Goal: Information Seeking & Learning: Check status

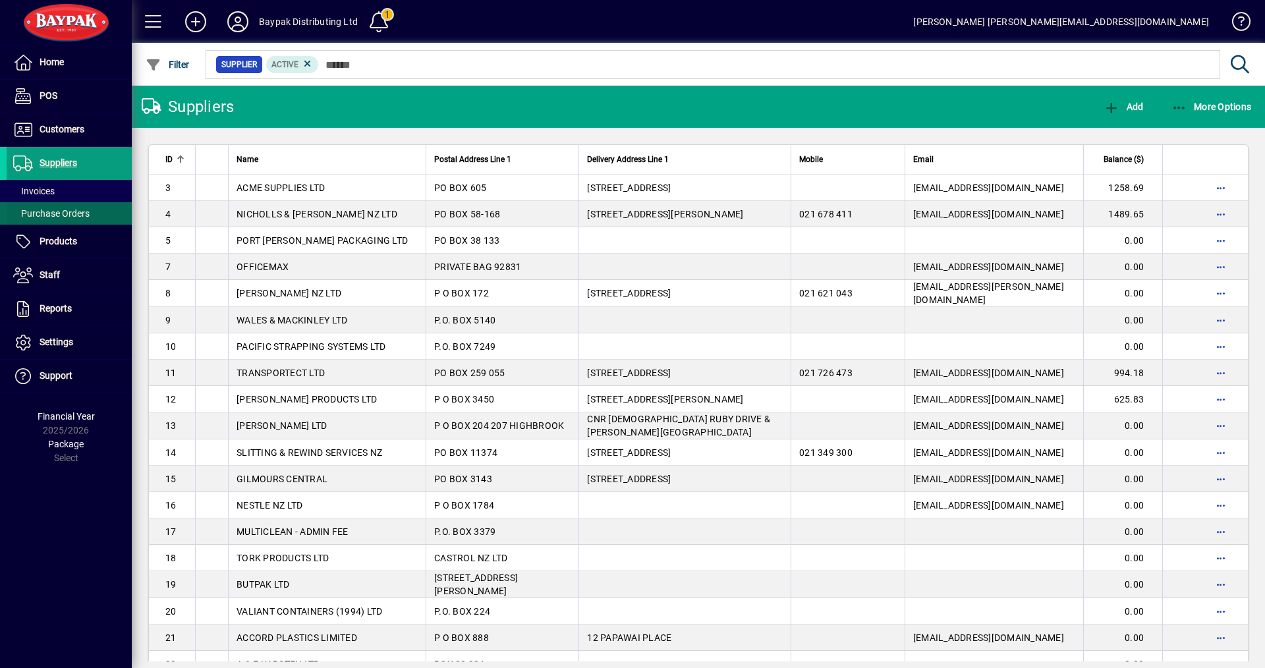
click at [55, 212] on span "Purchase Orders" at bounding box center [51, 213] width 76 height 11
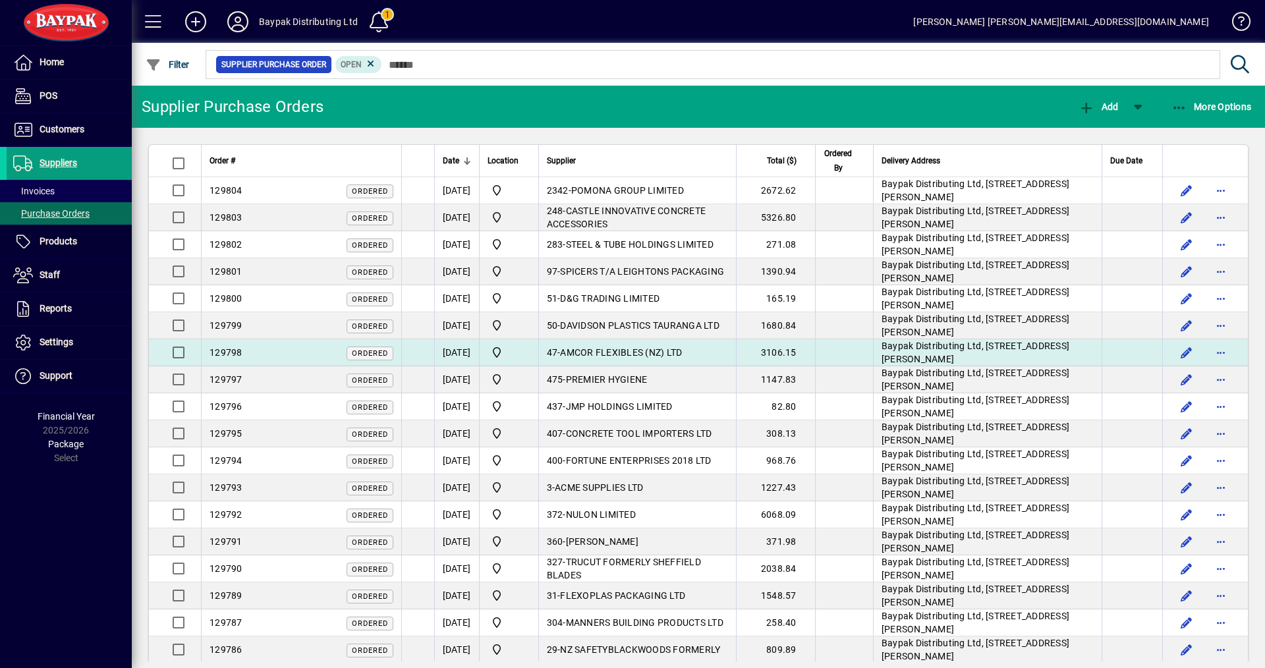
click at [223, 355] on span "129798" at bounding box center [226, 352] width 33 height 11
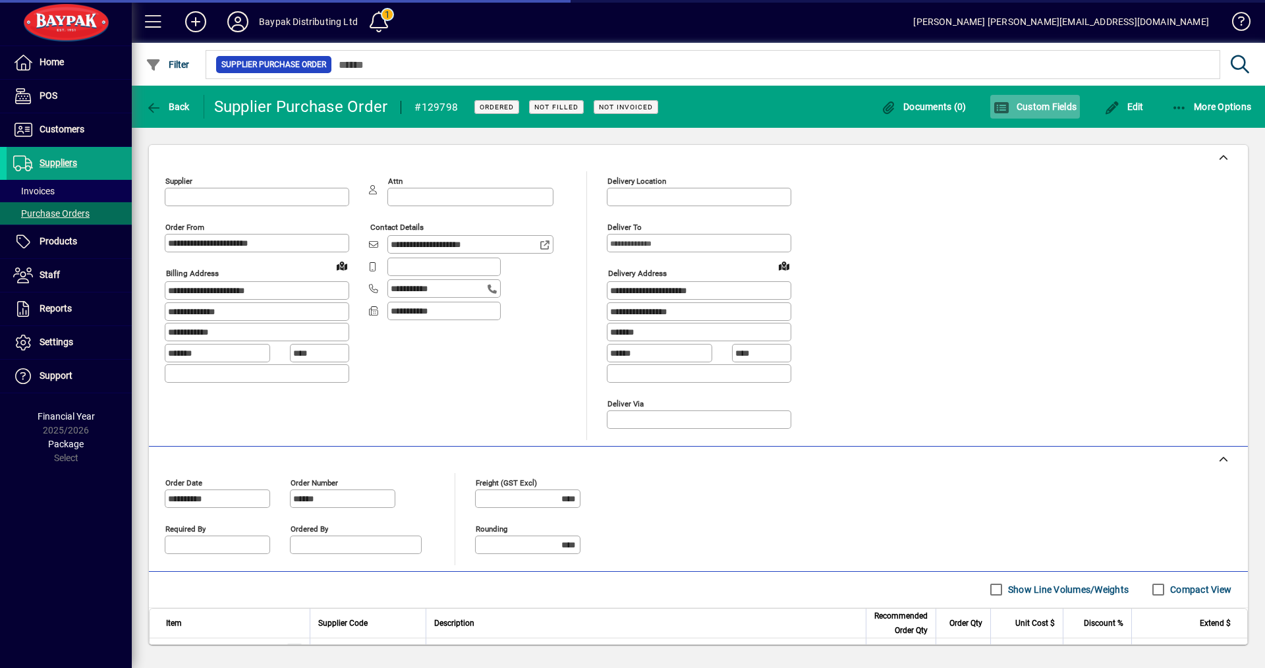
type input "**********"
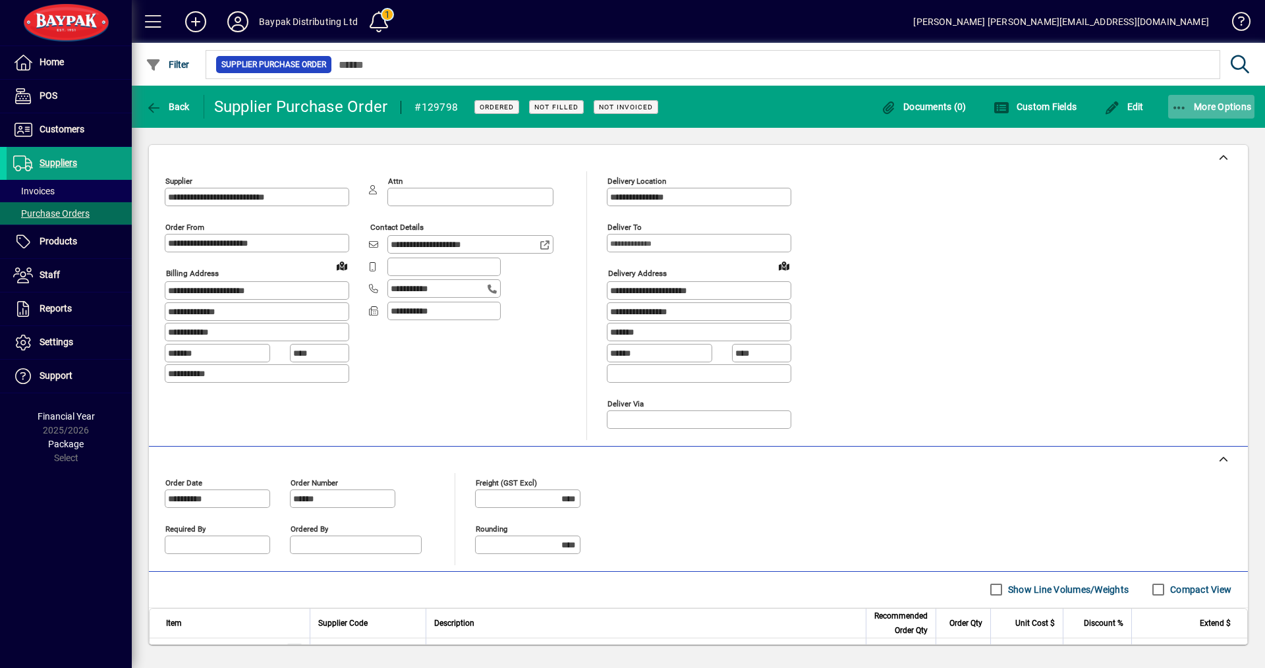
click at [1218, 102] on span "More Options" at bounding box center [1212, 106] width 80 height 11
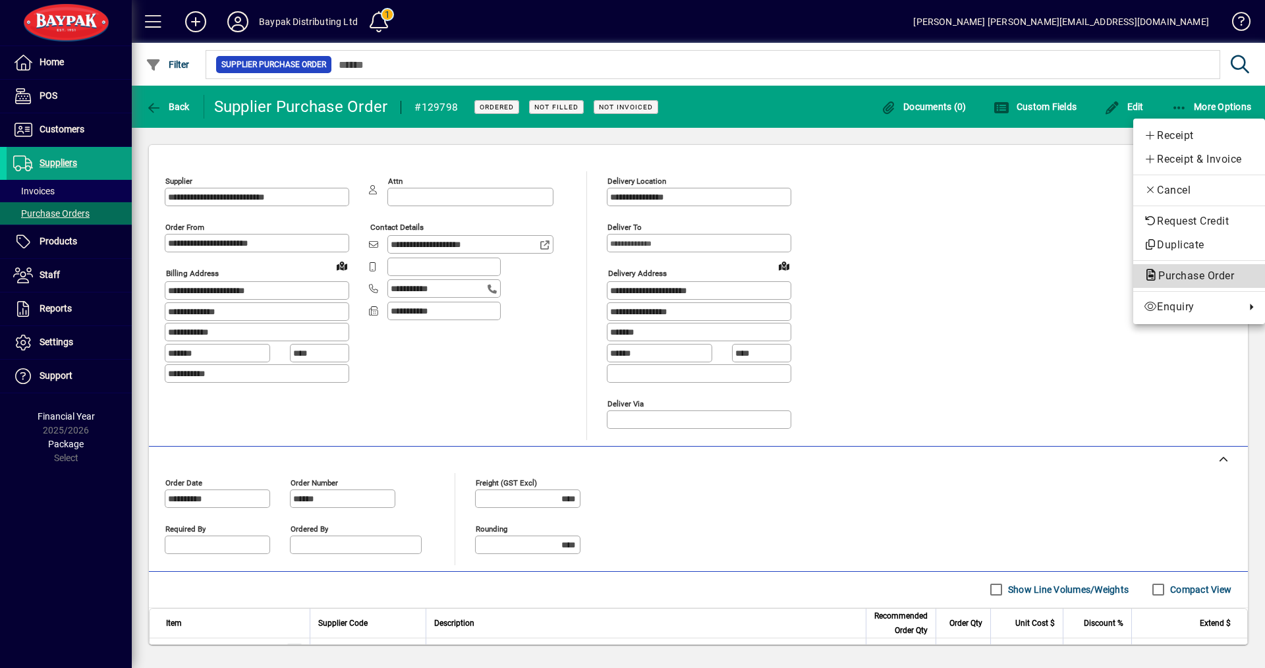
click at [1182, 275] on span "Purchase Order" at bounding box center [1192, 276] width 97 height 13
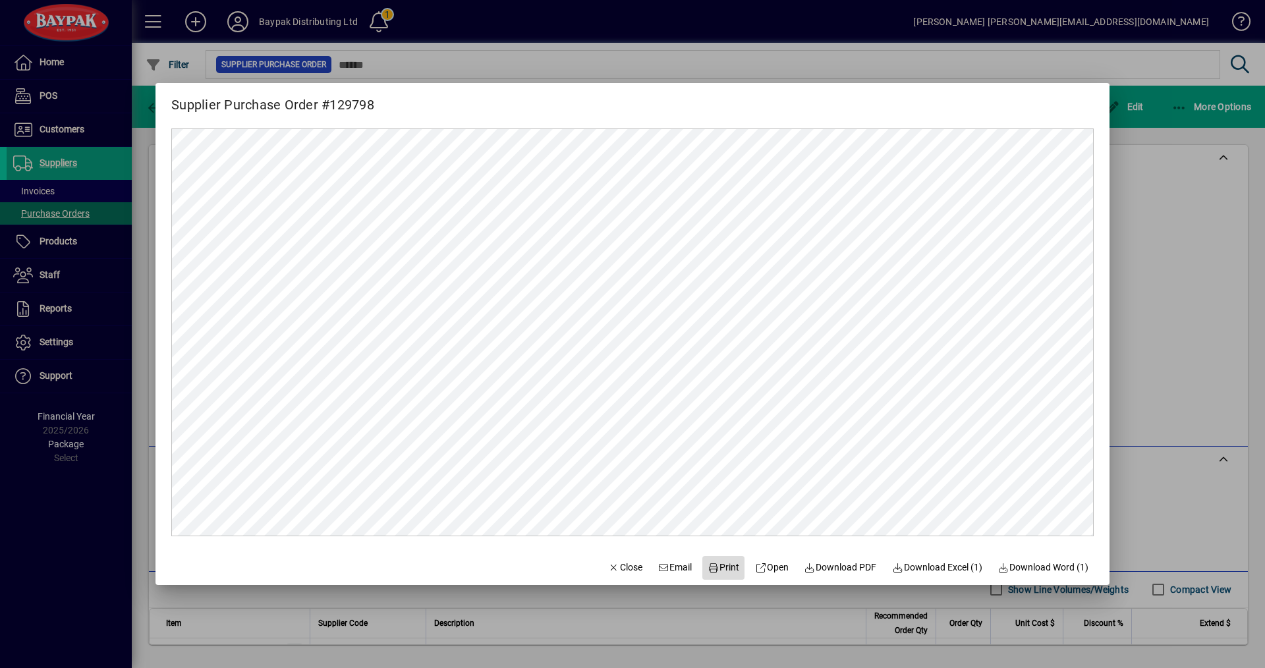
click at [720, 570] on span "Print" at bounding box center [724, 568] width 32 height 14
click at [614, 571] on span "Close" at bounding box center [625, 568] width 34 height 14
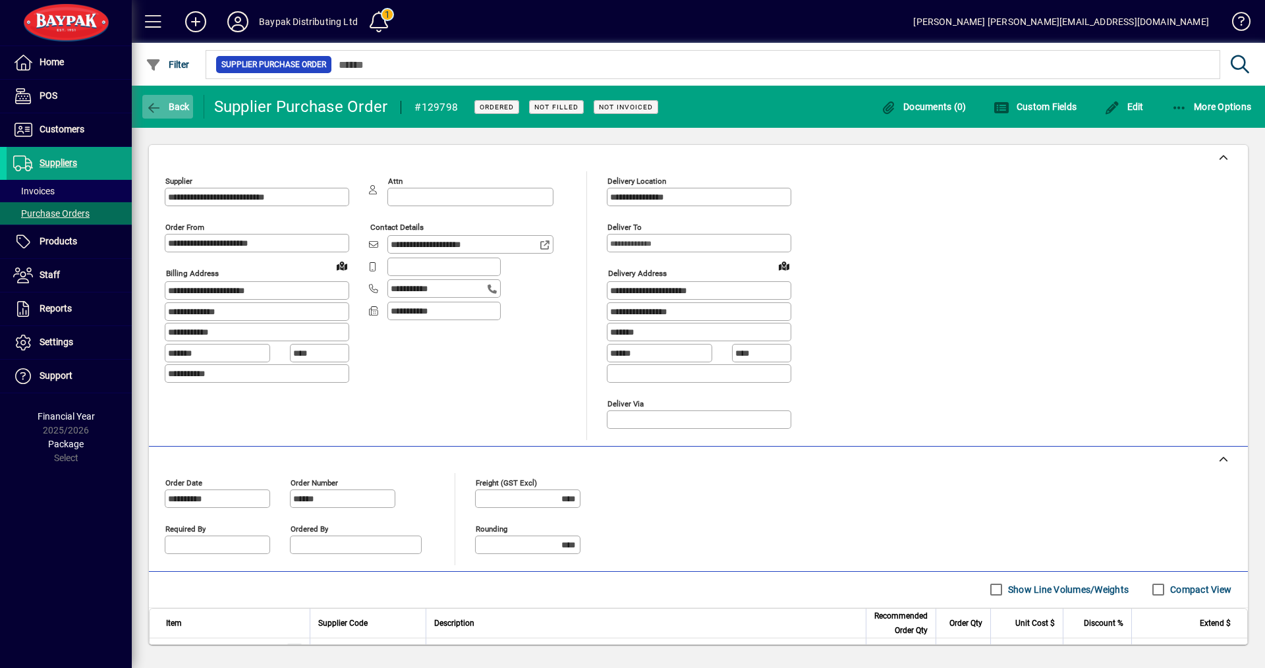
click at [170, 107] on span "Back" at bounding box center [168, 106] width 44 height 11
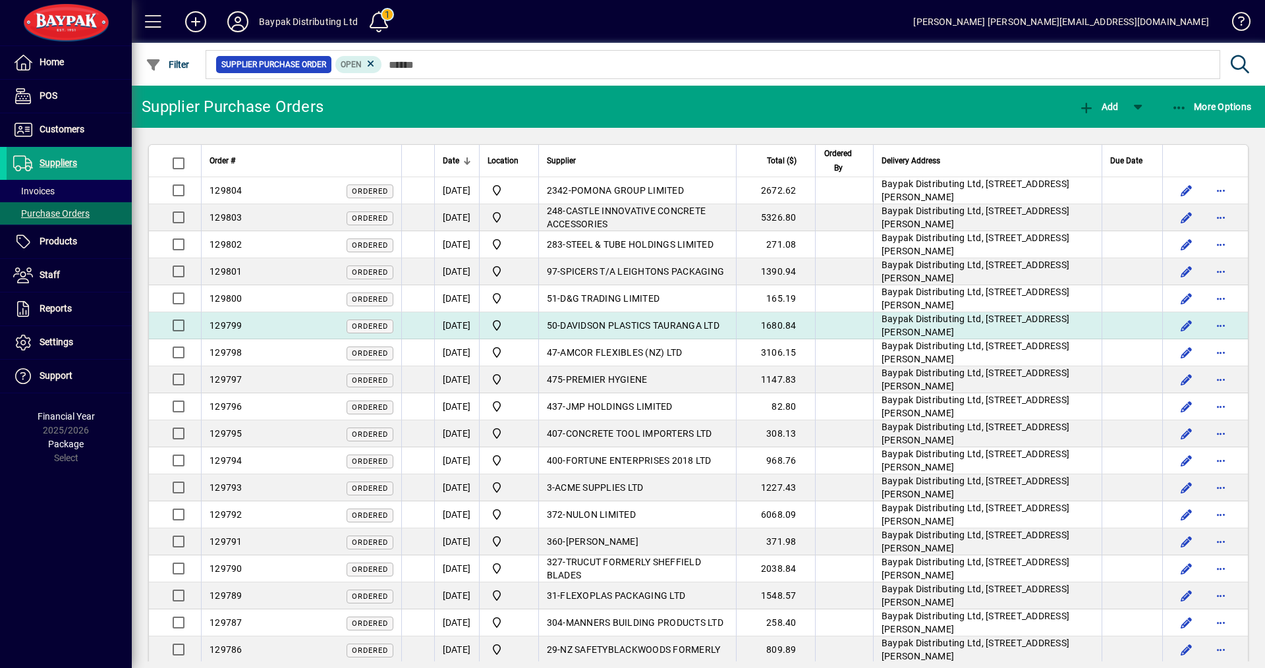
click at [236, 328] on span "129799" at bounding box center [226, 325] width 33 height 11
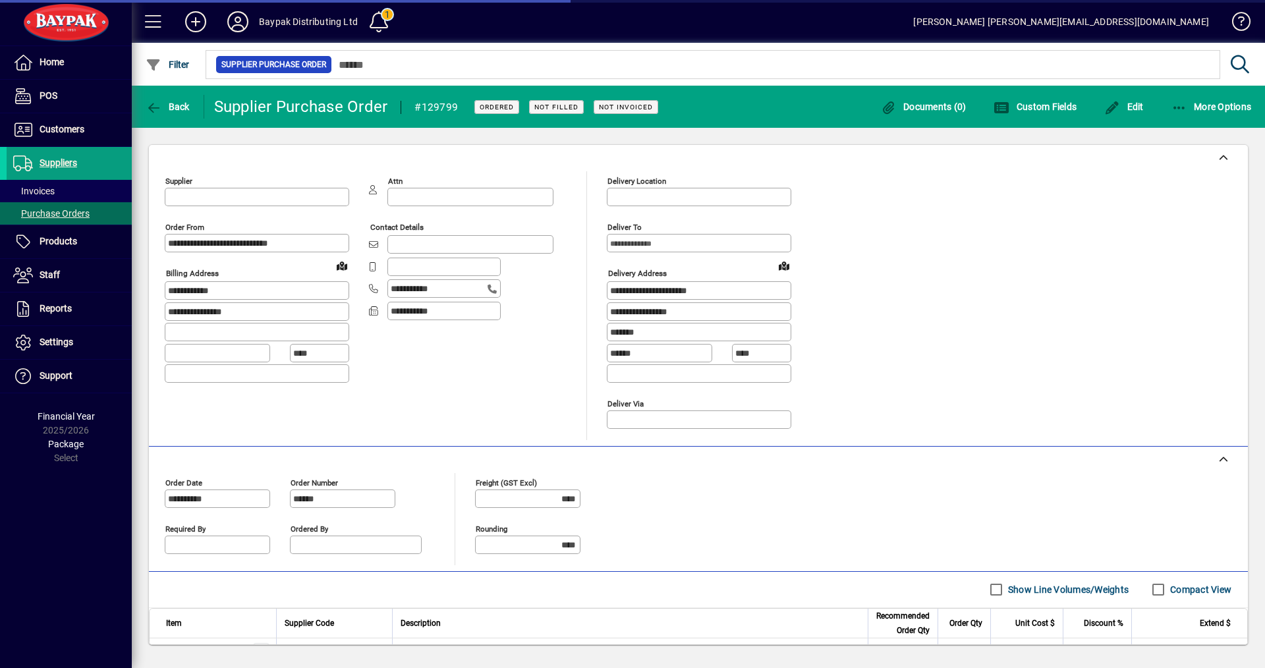
type input "**********"
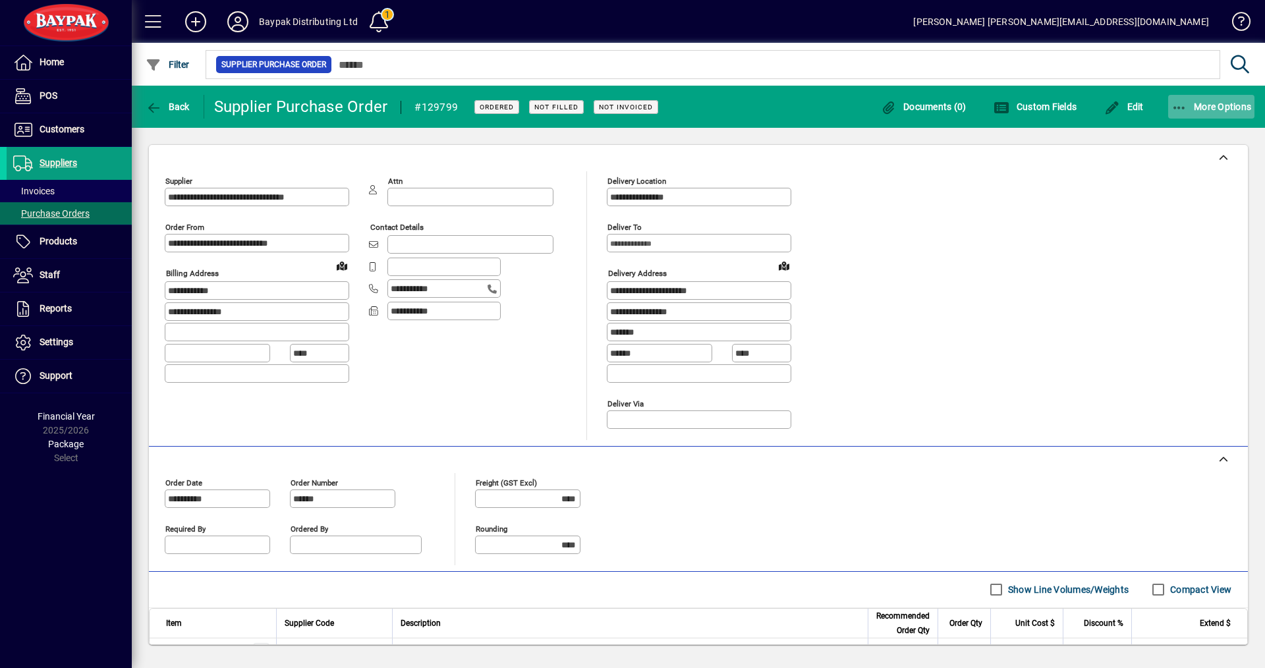
click at [1206, 108] on span "More Options" at bounding box center [1212, 106] width 80 height 11
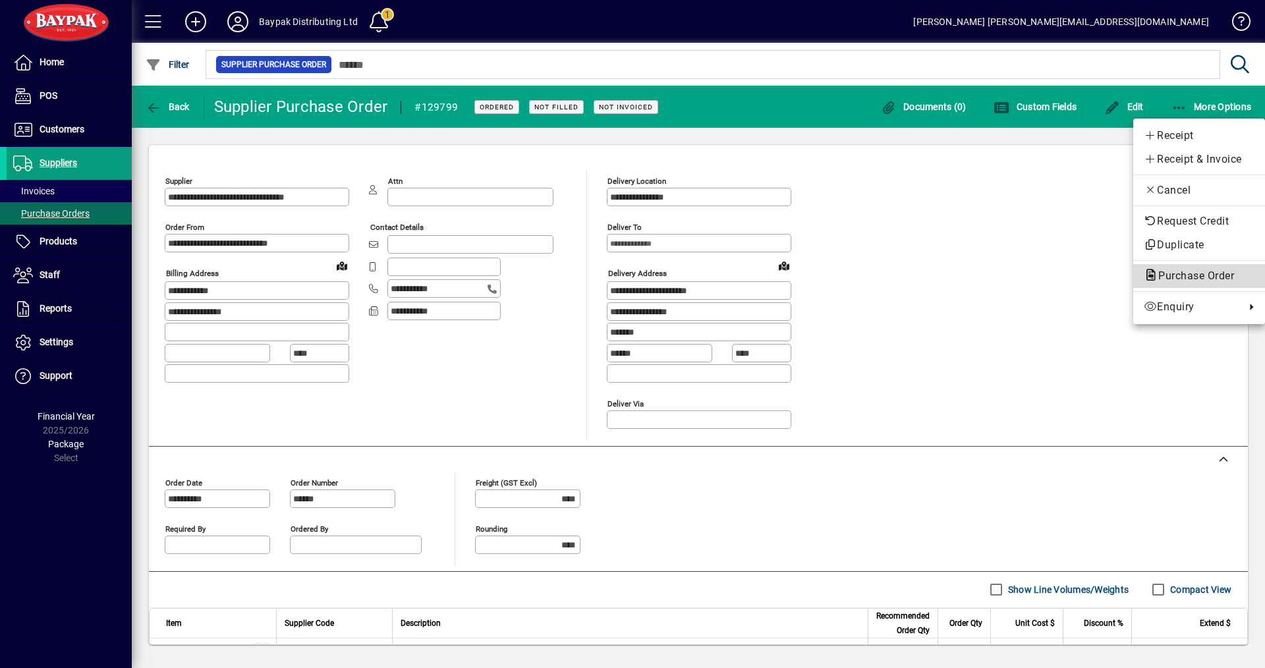
click at [1163, 276] on span "Purchase Order" at bounding box center [1192, 276] width 97 height 13
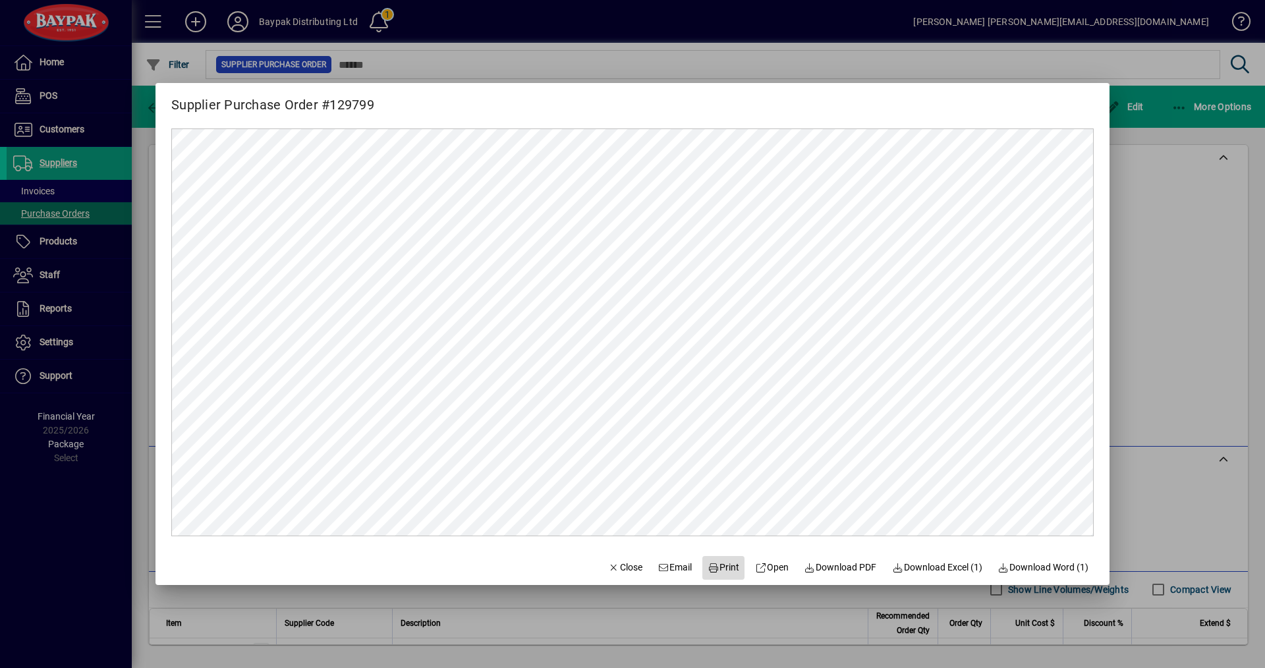
click at [717, 572] on span "Print" at bounding box center [724, 568] width 32 height 14
click at [610, 570] on span "Close" at bounding box center [625, 568] width 34 height 14
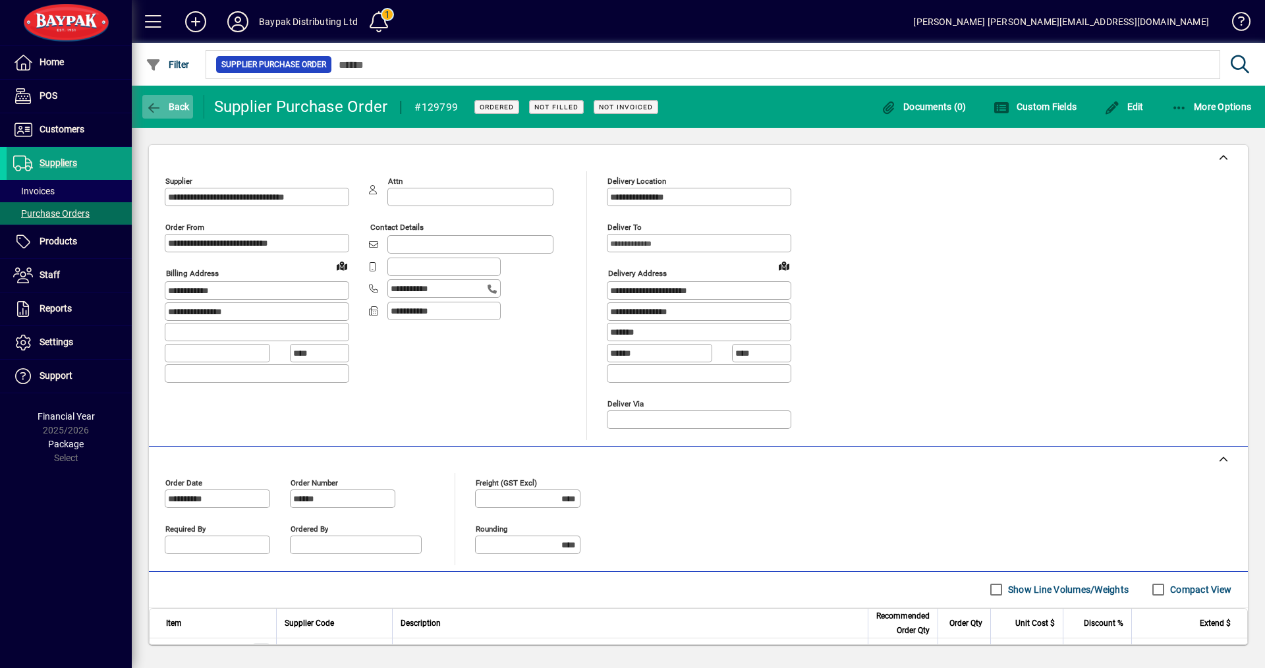
click at [185, 103] on span "Back" at bounding box center [168, 106] width 44 height 11
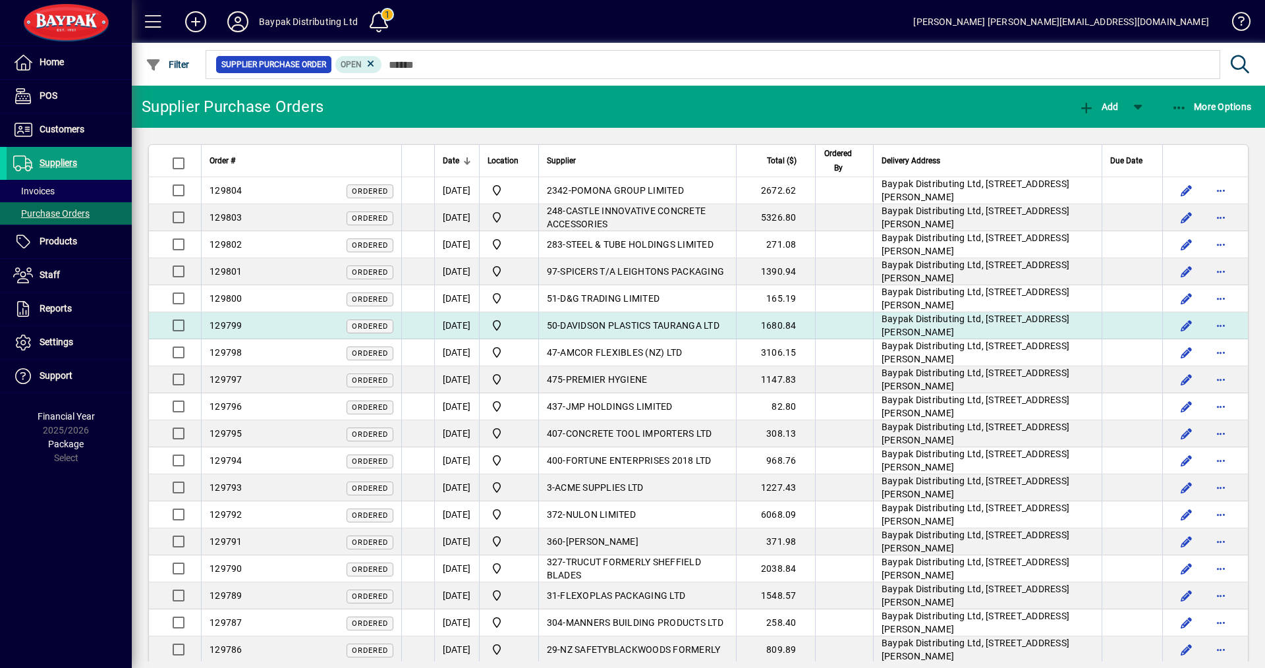
click at [276, 324] on div "129799 Ordered" at bounding box center [302, 326] width 184 height 14
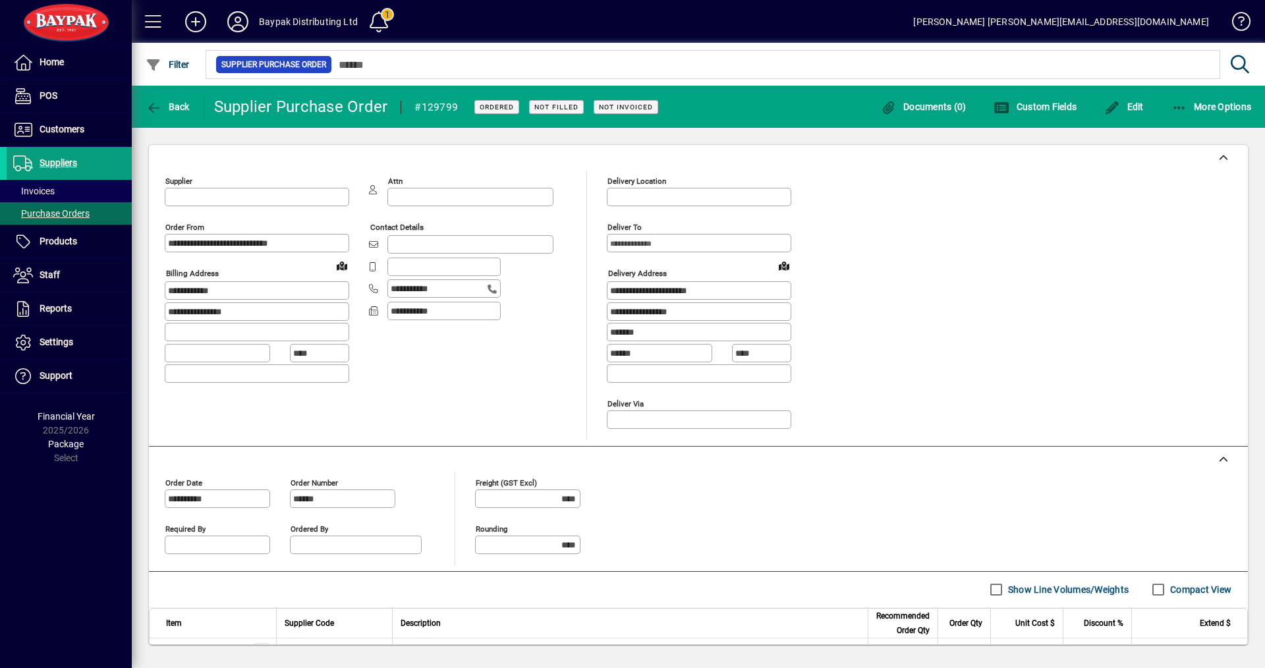
type input "**********"
click at [171, 109] on span "Back" at bounding box center [168, 106] width 44 height 11
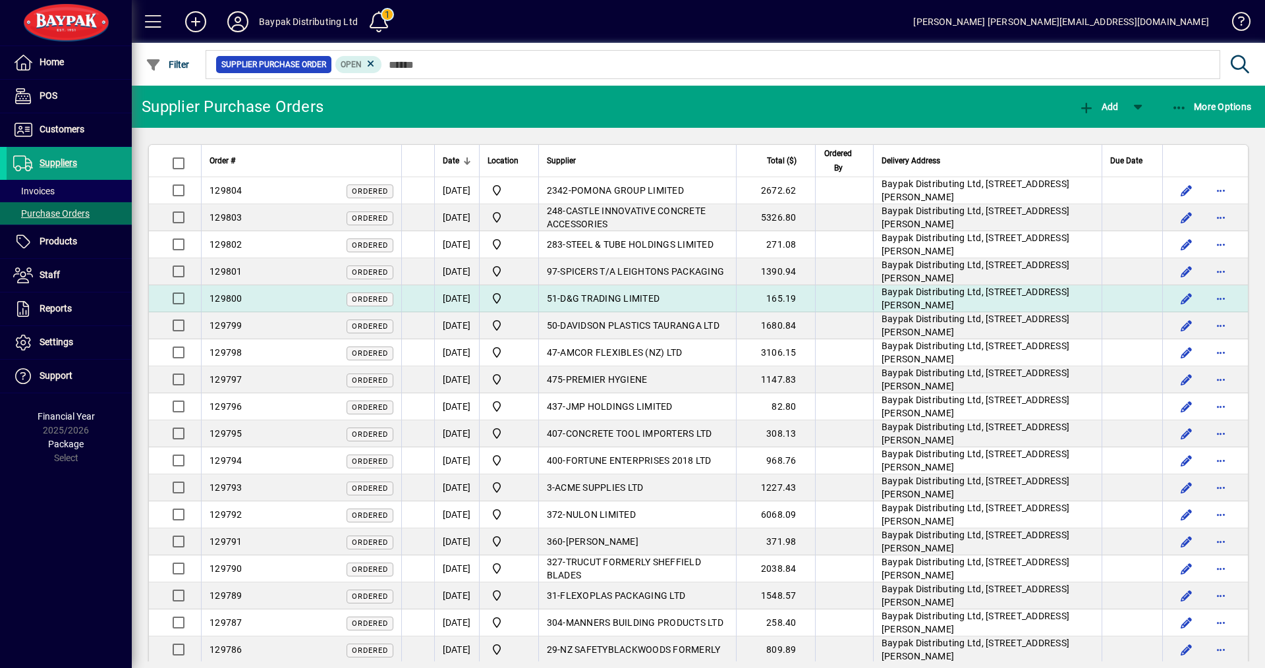
click at [244, 302] on div "129800 Ordered" at bounding box center [302, 299] width 184 height 14
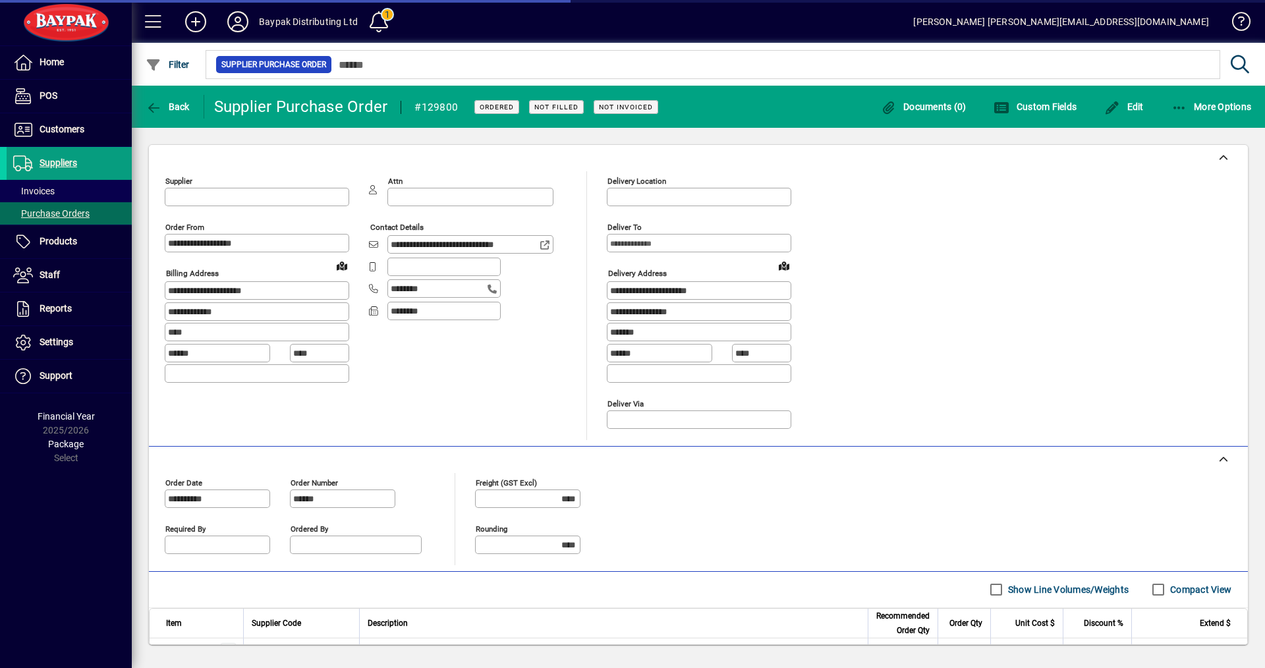
type input "**********"
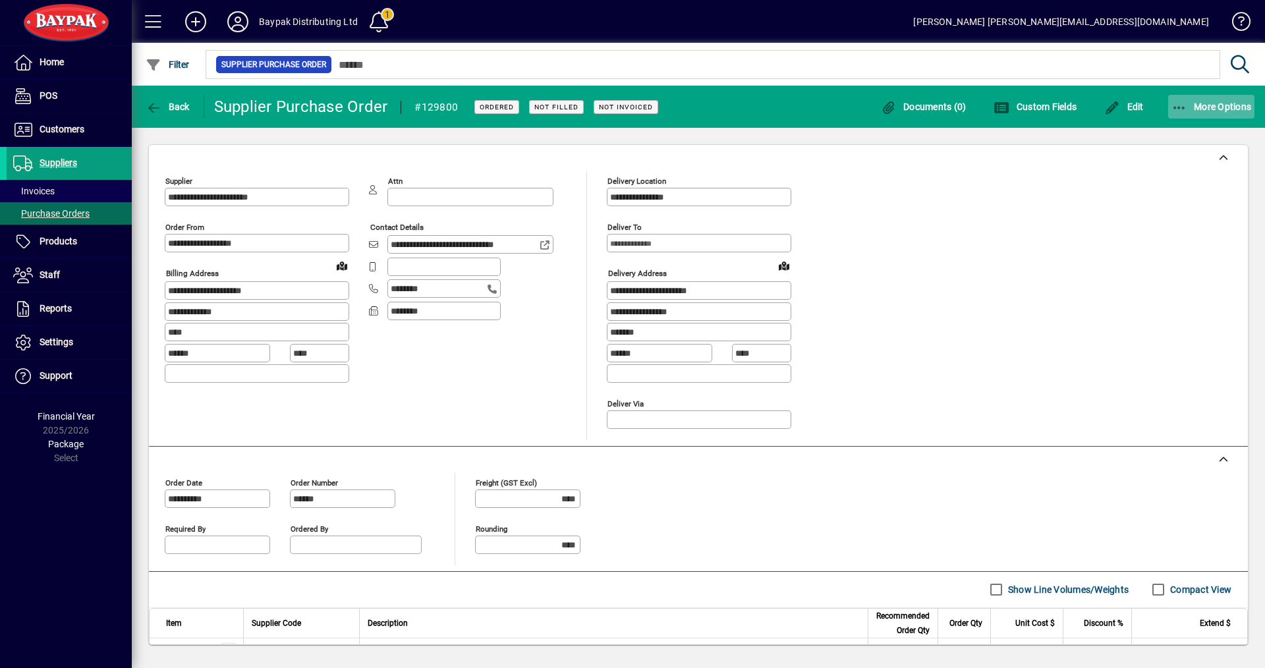
click at [1215, 101] on span "More Options" at bounding box center [1212, 106] width 80 height 11
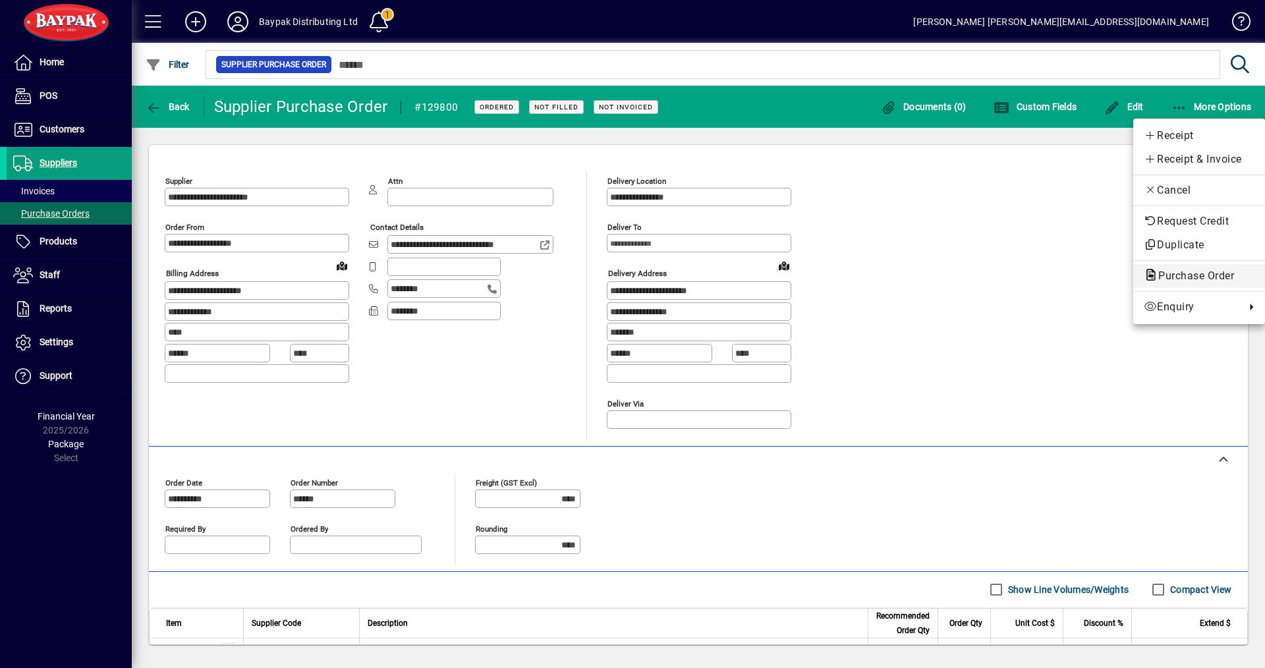
click at [1179, 273] on span "Purchase Order" at bounding box center [1192, 276] width 97 height 13
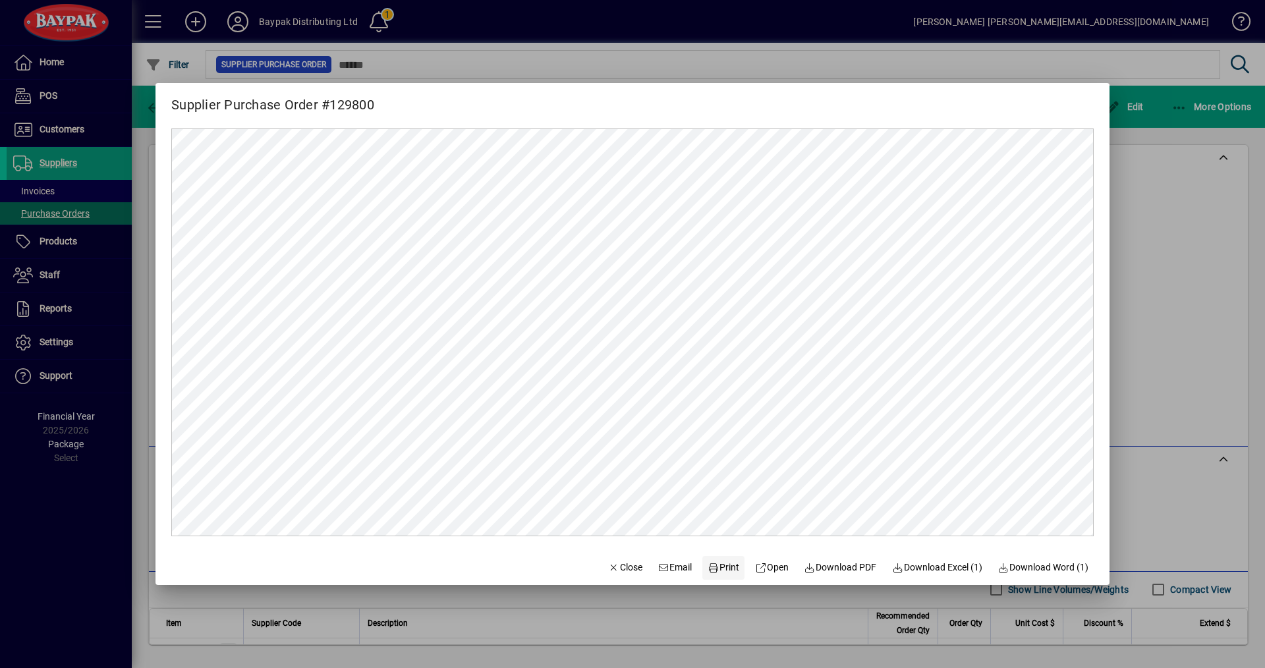
click at [722, 568] on span "Print" at bounding box center [724, 568] width 32 height 14
click at [612, 571] on span "Close" at bounding box center [625, 568] width 34 height 14
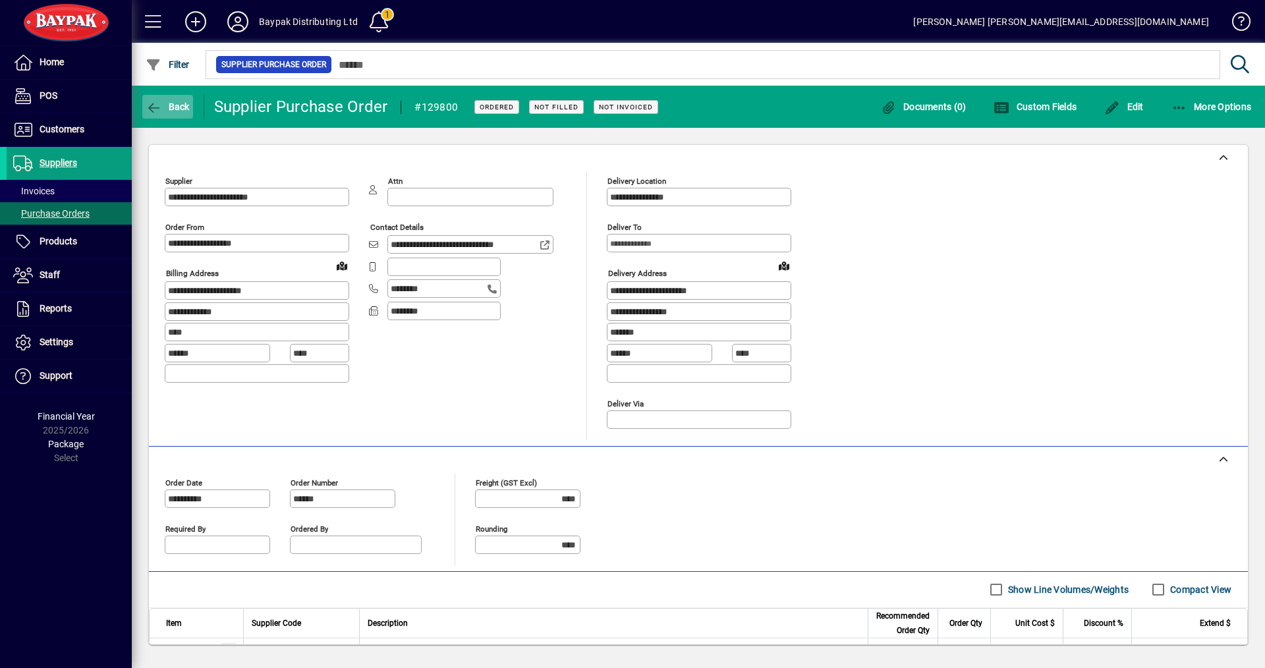
click at [172, 105] on span "Back" at bounding box center [168, 106] width 44 height 11
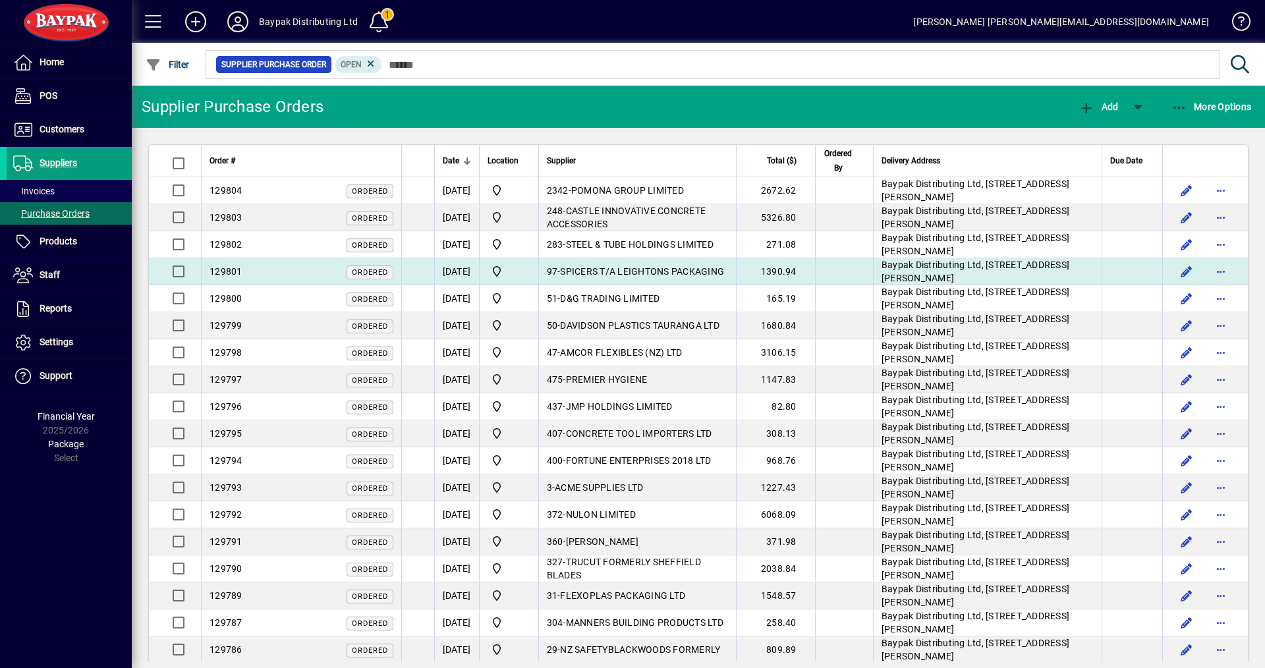
click at [235, 275] on span "129801" at bounding box center [226, 271] width 33 height 11
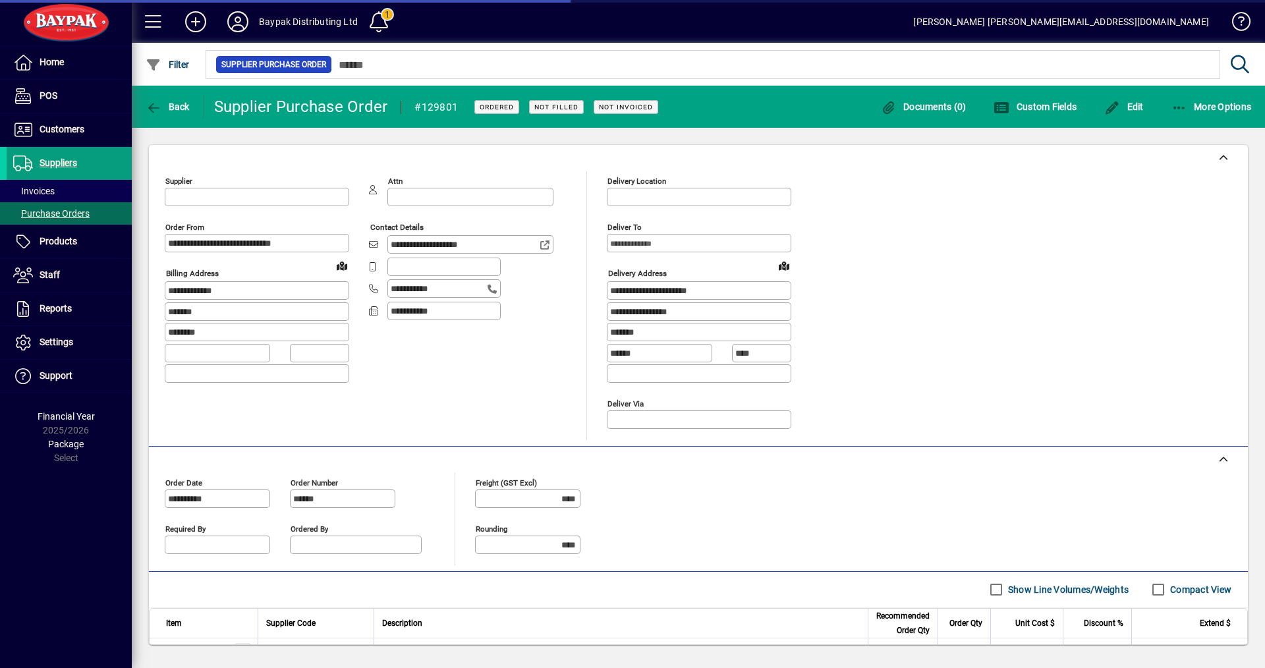
type input "**********"
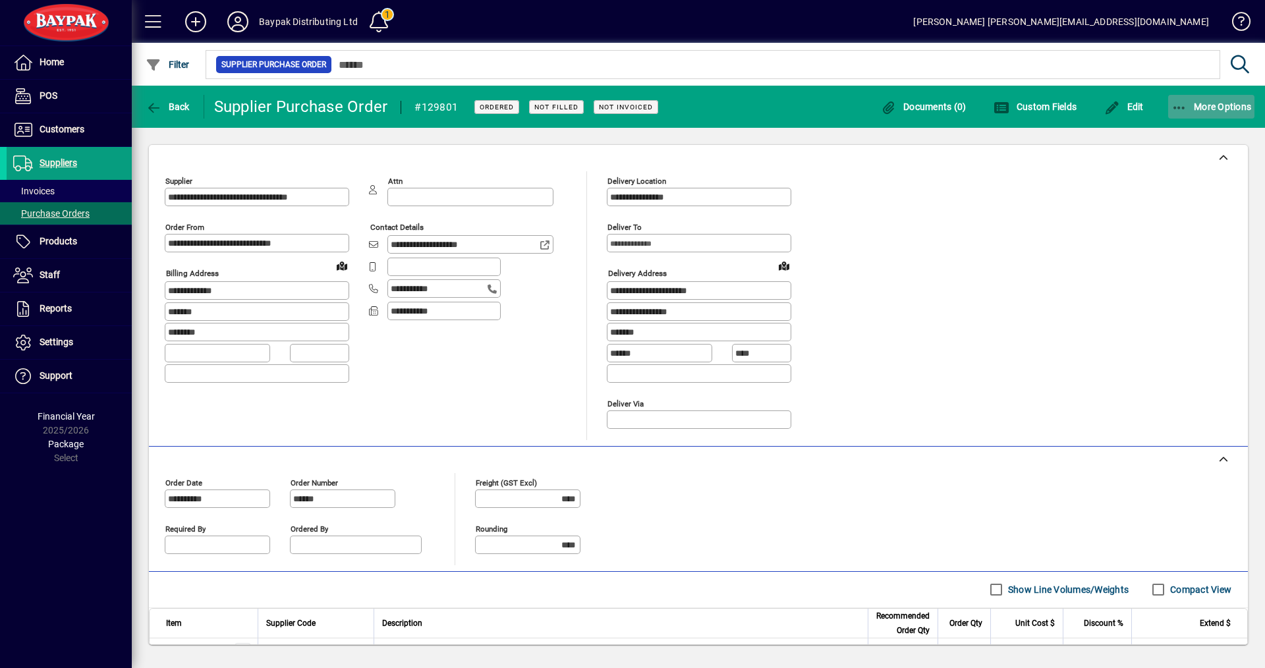
click at [1209, 105] on span "More Options" at bounding box center [1212, 106] width 80 height 11
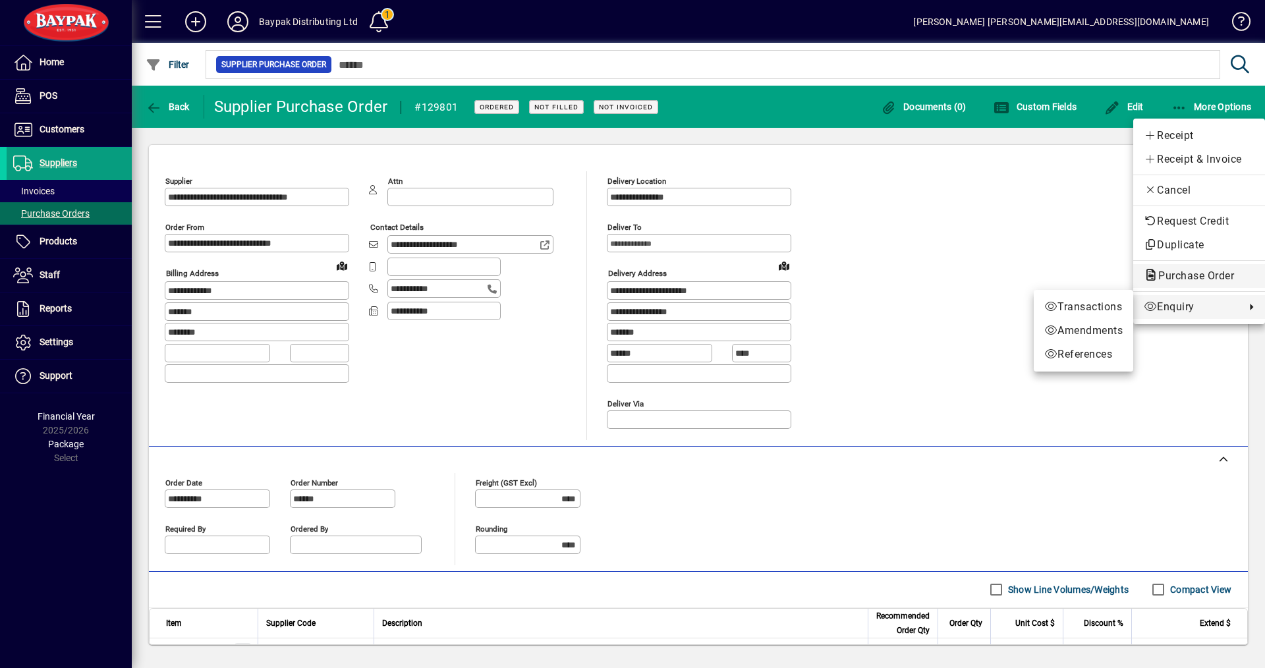
click at [1187, 276] on span "Purchase Order" at bounding box center [1192, 276] width 97 height 13
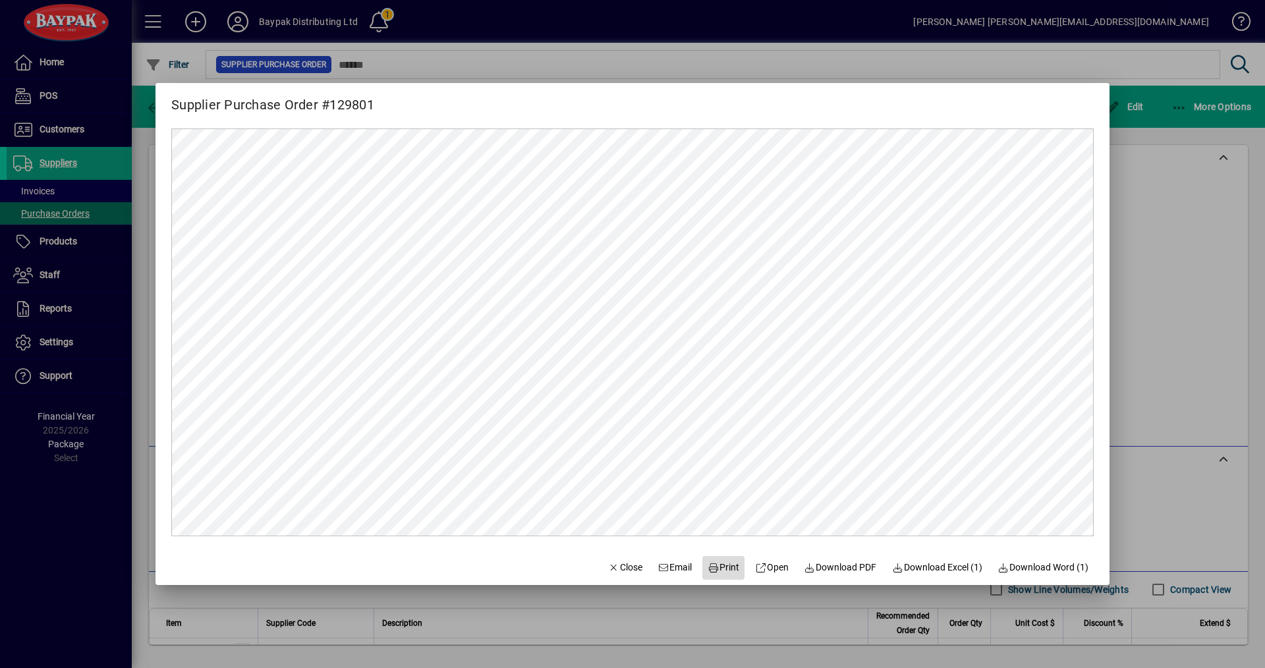
click at [720, 567] on span "Print" at bounding box center [724, 568] width 32 height 14
click at [617, 567] on span "Close" at bounding box center [625, 568] width 34 height 14
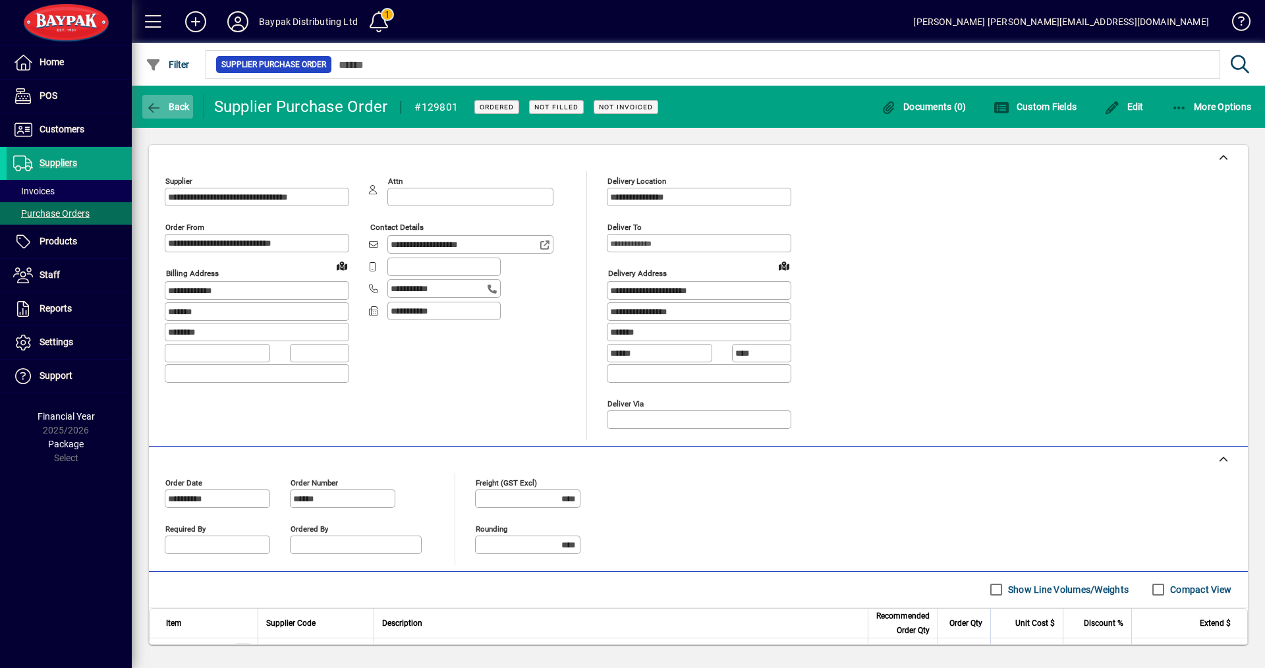
click at [167, 103] on span "Back" at bounding box center [168, 106] width 44 height 11
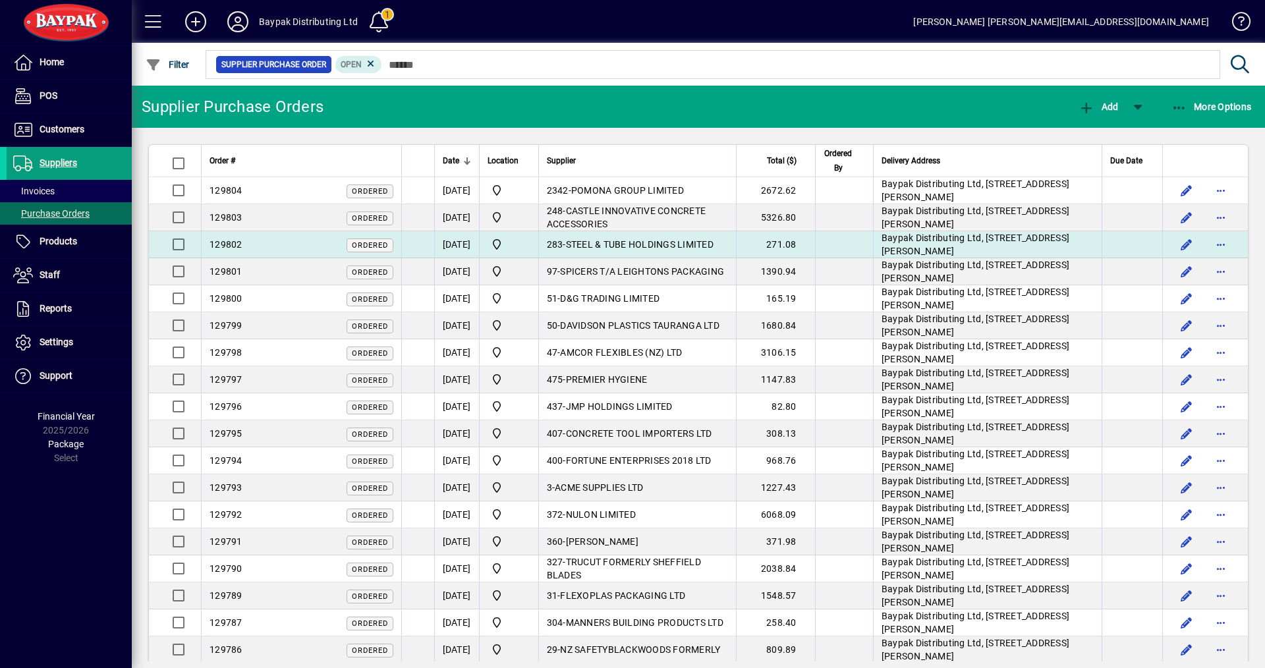
click at [236, 244] on span "129802" at bounding box center [226, 244] width 33 height 11
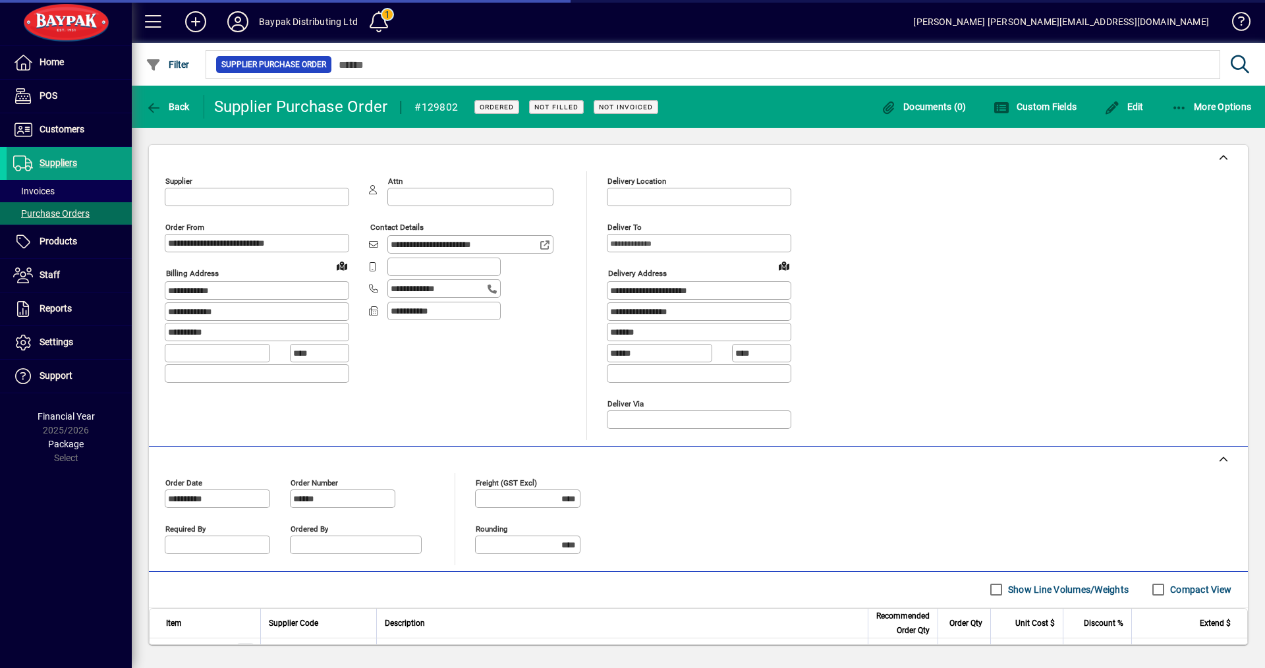
type input "**********"
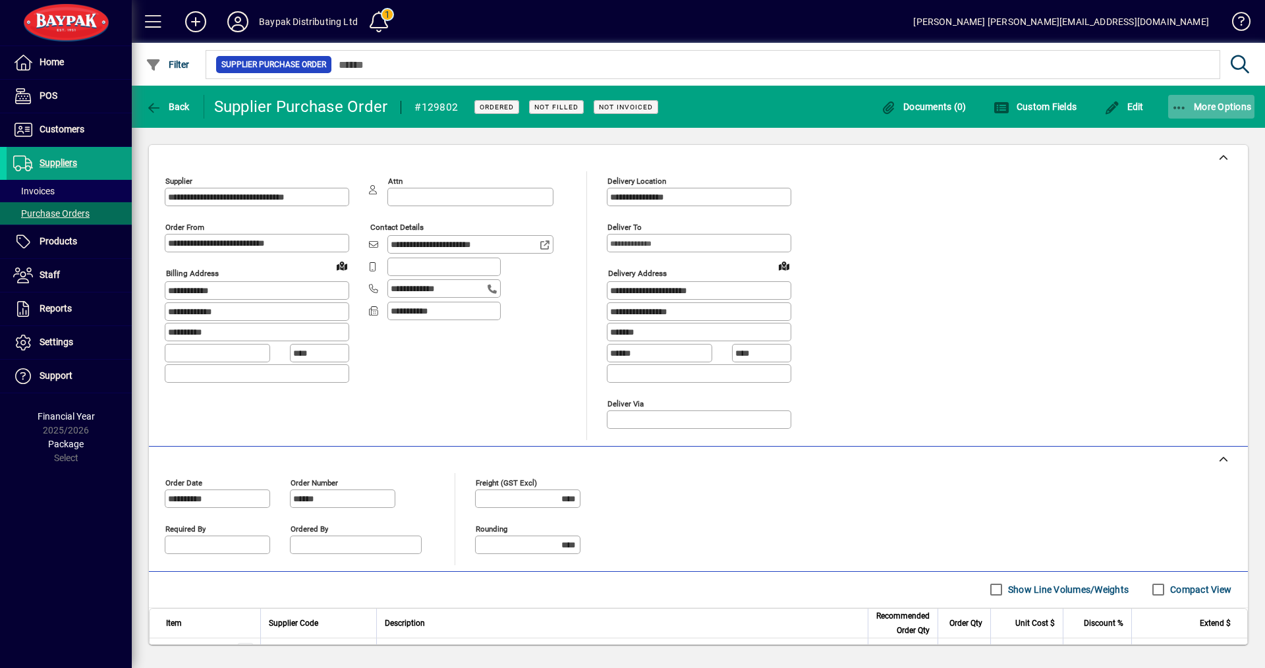
click at [1203, 107] on span "More Options" at bounding box center [1212, 106] width 80 height 11
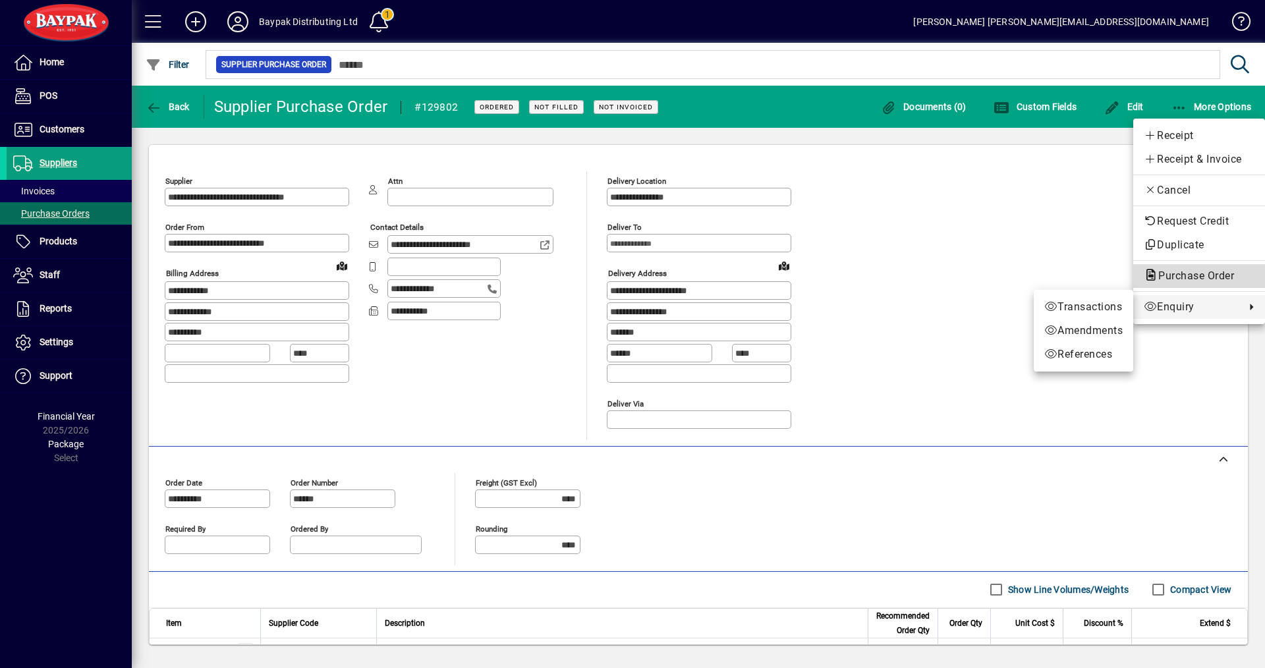
click at [1174, 274] on span "Purchase Order" at bounding box center [1192, 276] width 97 height 13
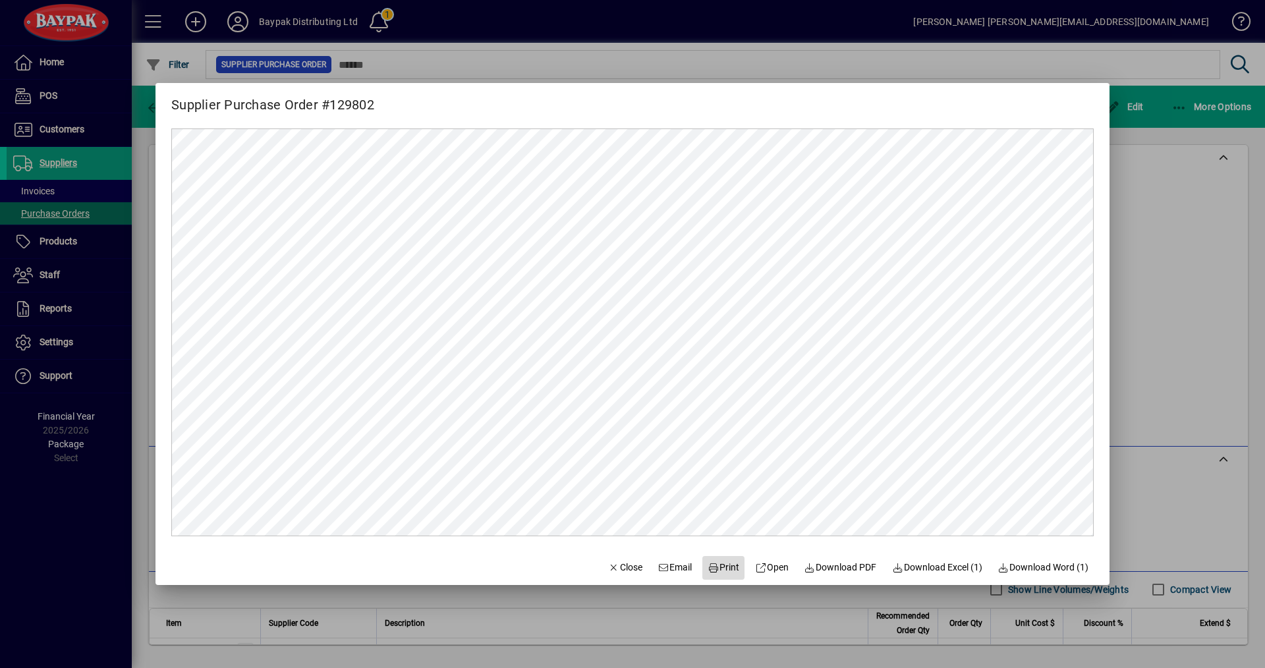
click at [708, 570] on icon at bounding box center [714, 567] width 12 height 9
click at [613, 565] on span "Close" at bounding box center [625, 568] width 34 height 14
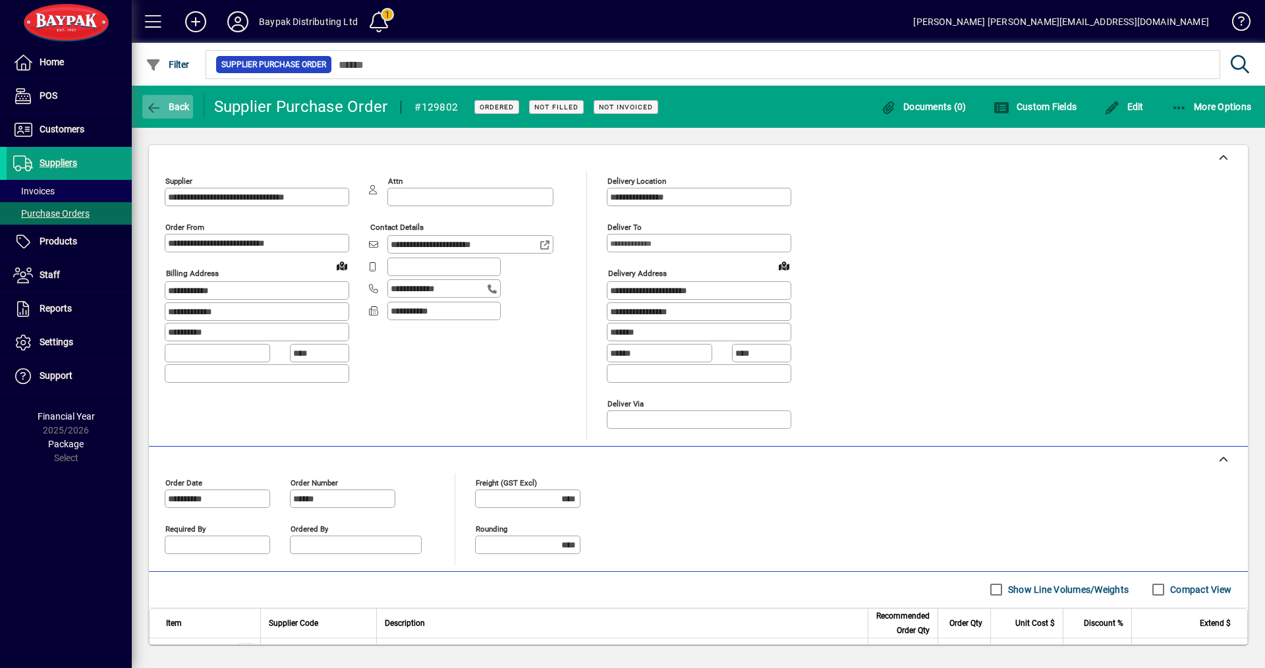
click at [163, 107] on span "Back" at bounding box center [168, 106] width 44 height 11
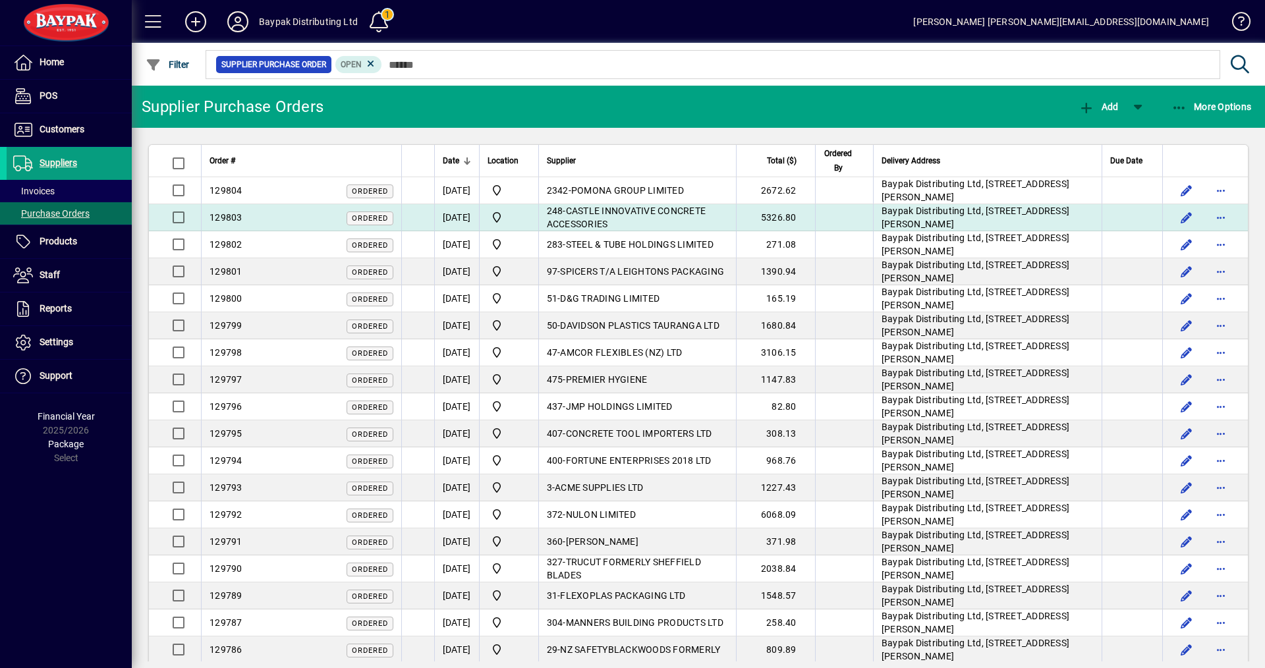
click at [237, 218] on span "129803" at bounding box center [226, 217] width 33 height 11
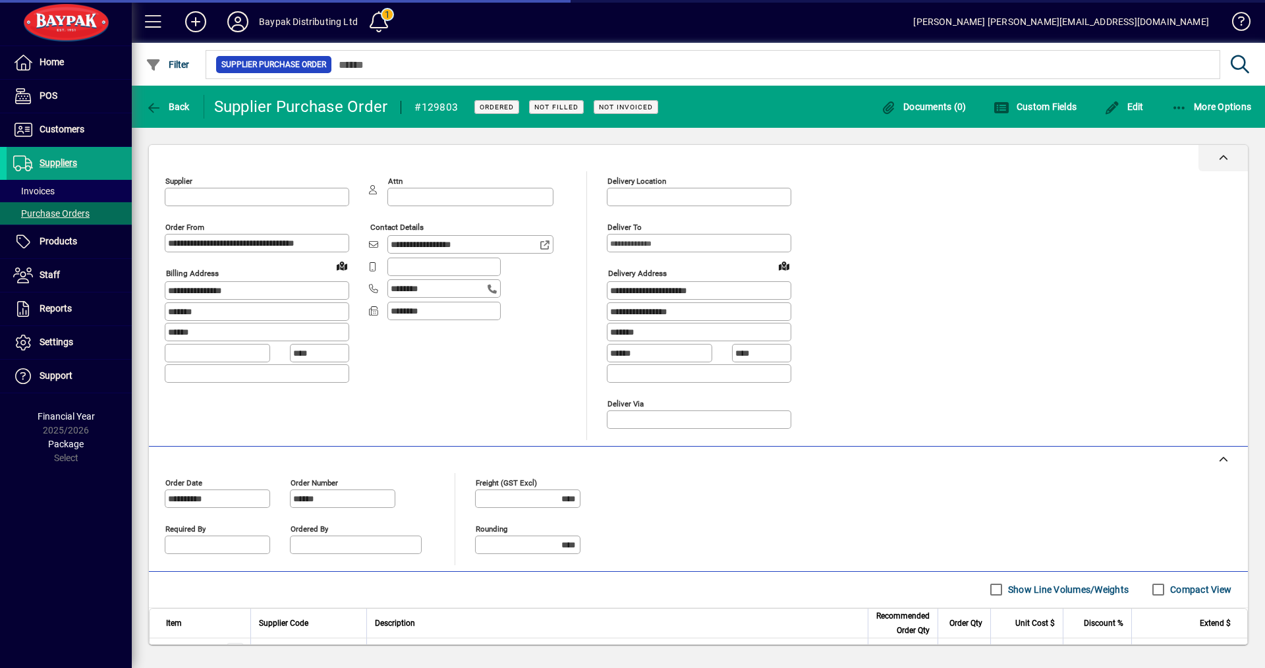
type input "**********"
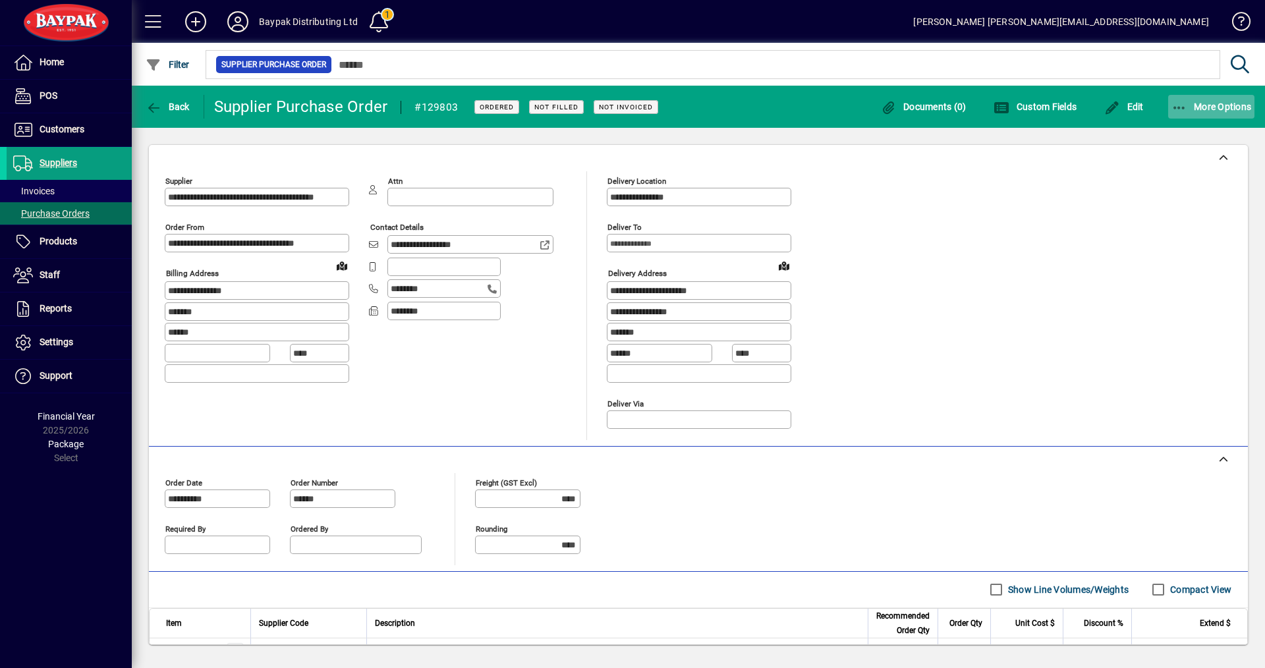
click at [1205, 101] on span "More Options" at bounding box center [1212, 106] width 80 height 11
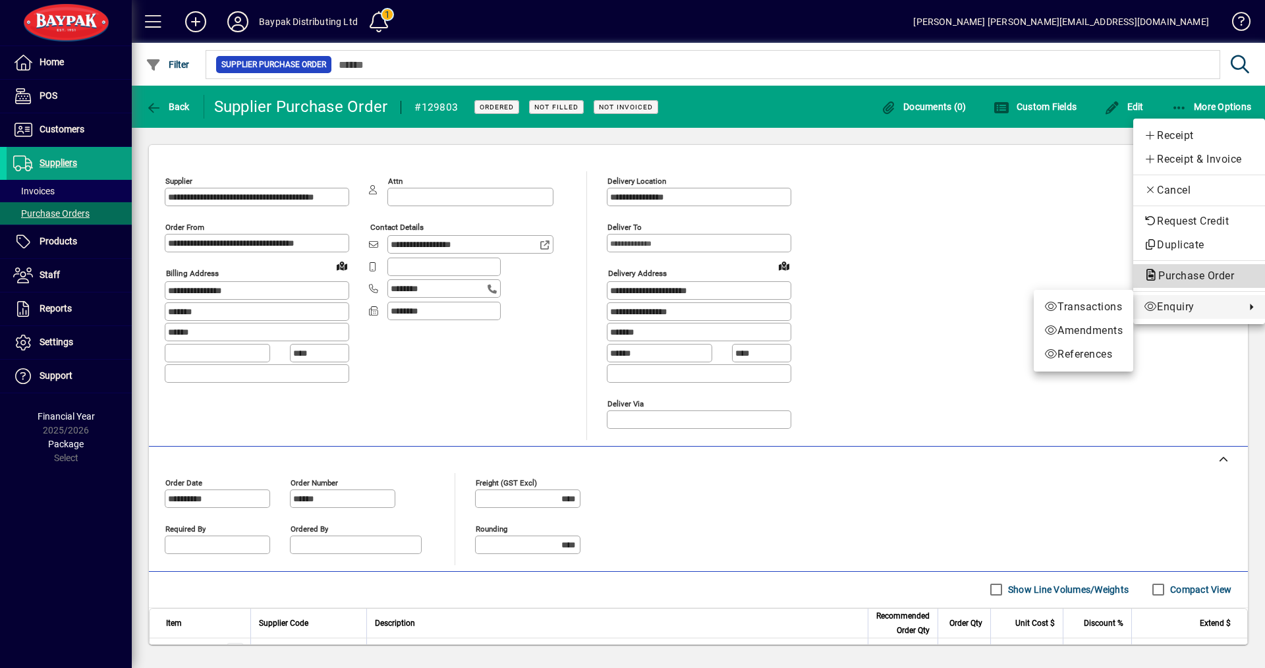
click at [1160, 271] on span "Purchase Order" at bounding box center [1192, 276] width 97 height 13
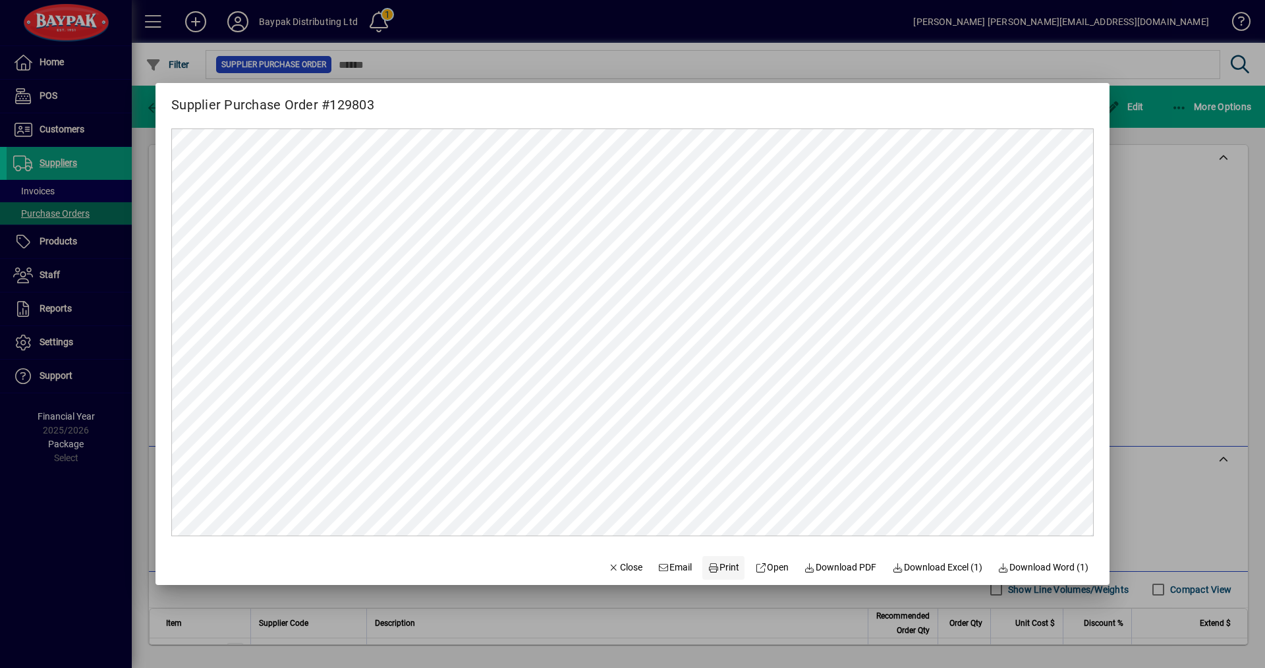
click at [710, 569] on span "Print" at bounding box center [724, 568] width 32 height 14
click at [614, 569] on span "Close" at bounding box center [625, 568] width 34 height 14
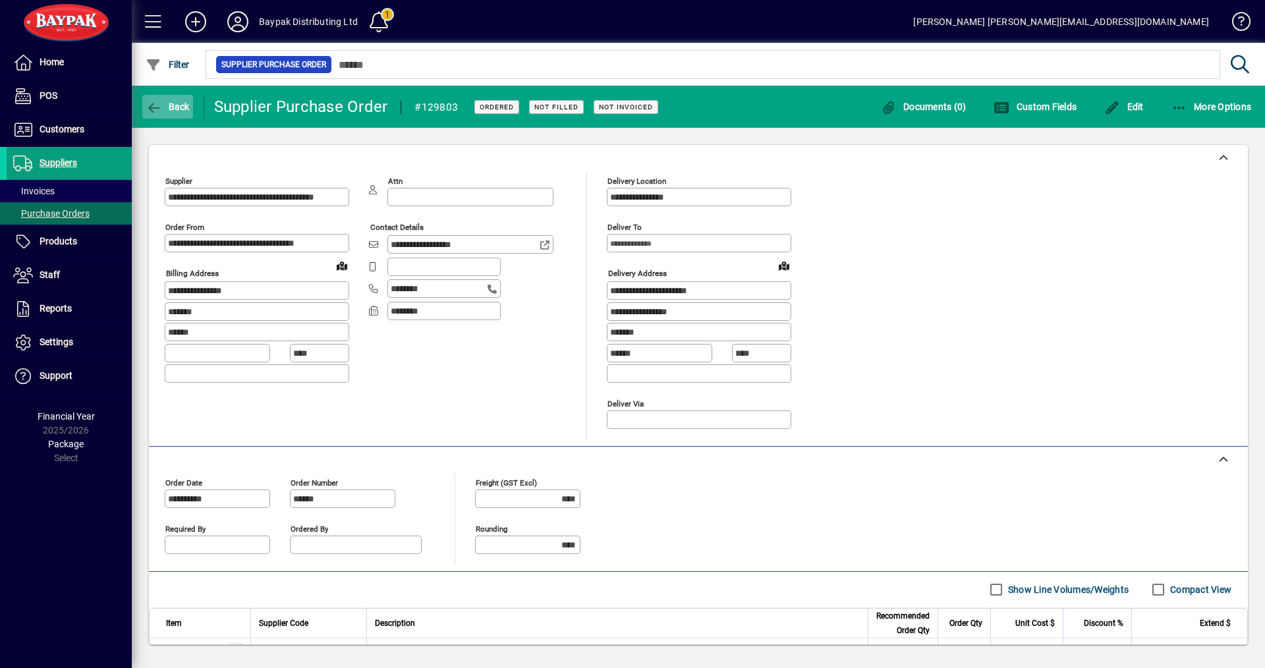
click at [173, 106] on span "Back" at bounding box center [168, 106] width 44 height 11
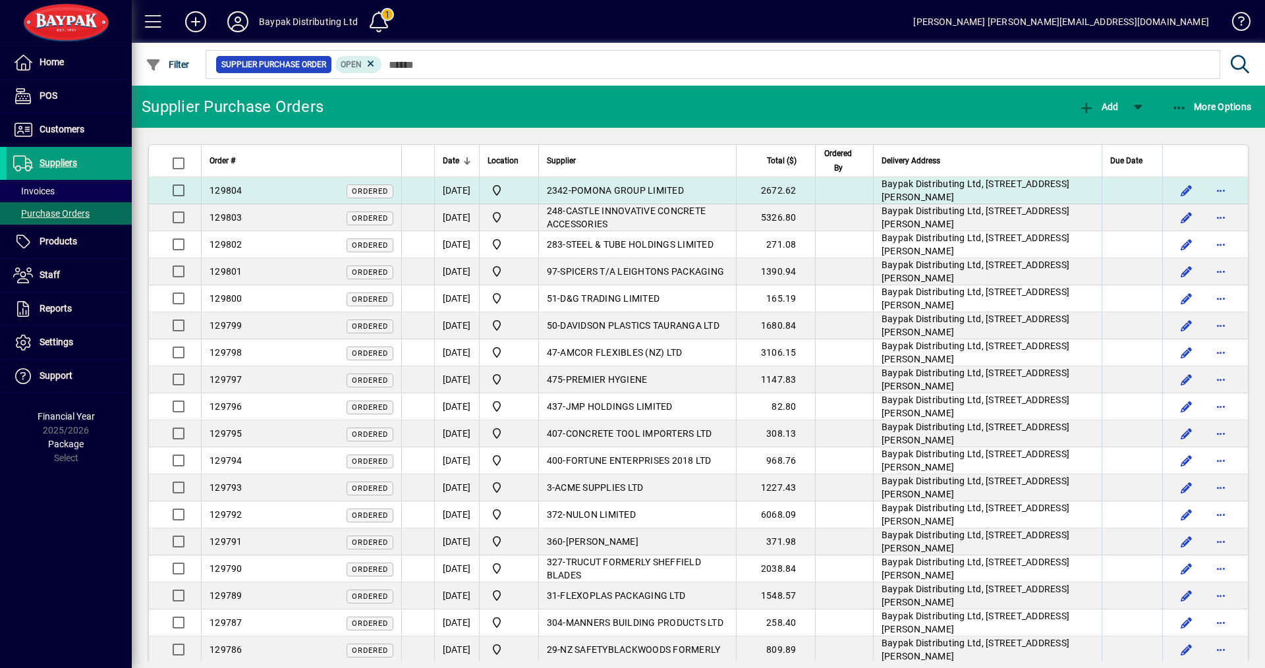
click at [304, 188] on div "129804 Ordered" at bounding box center [302, 191] width 184 height 14
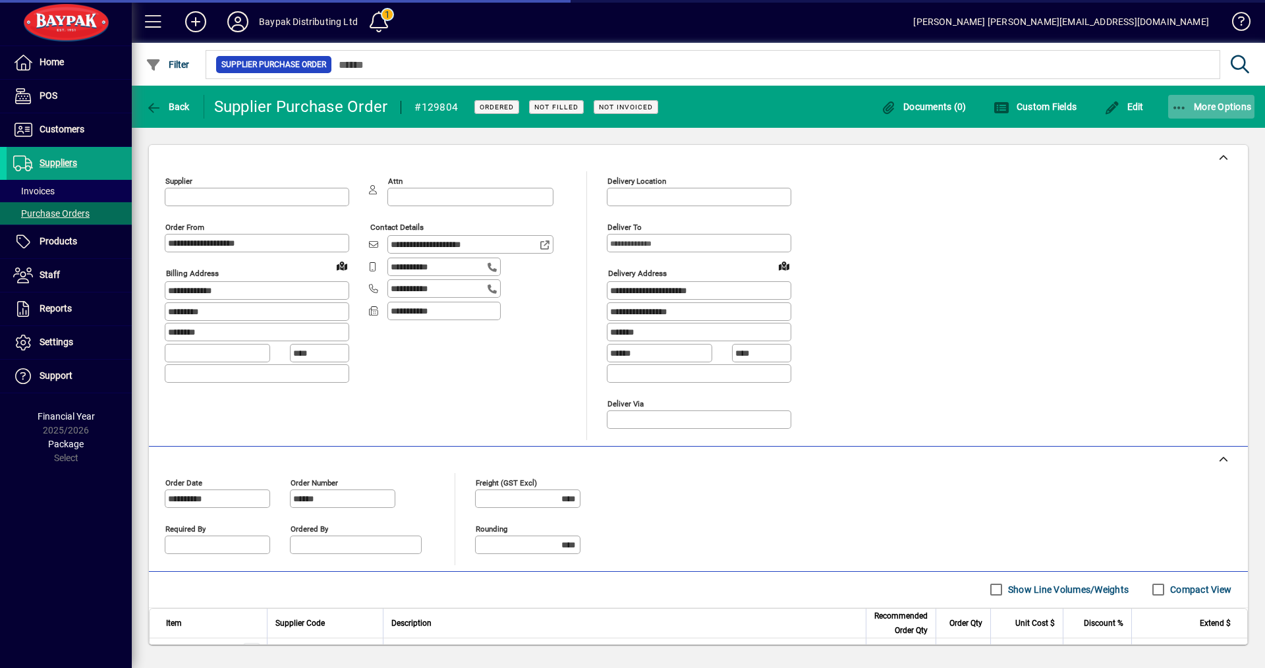
type input "**********"
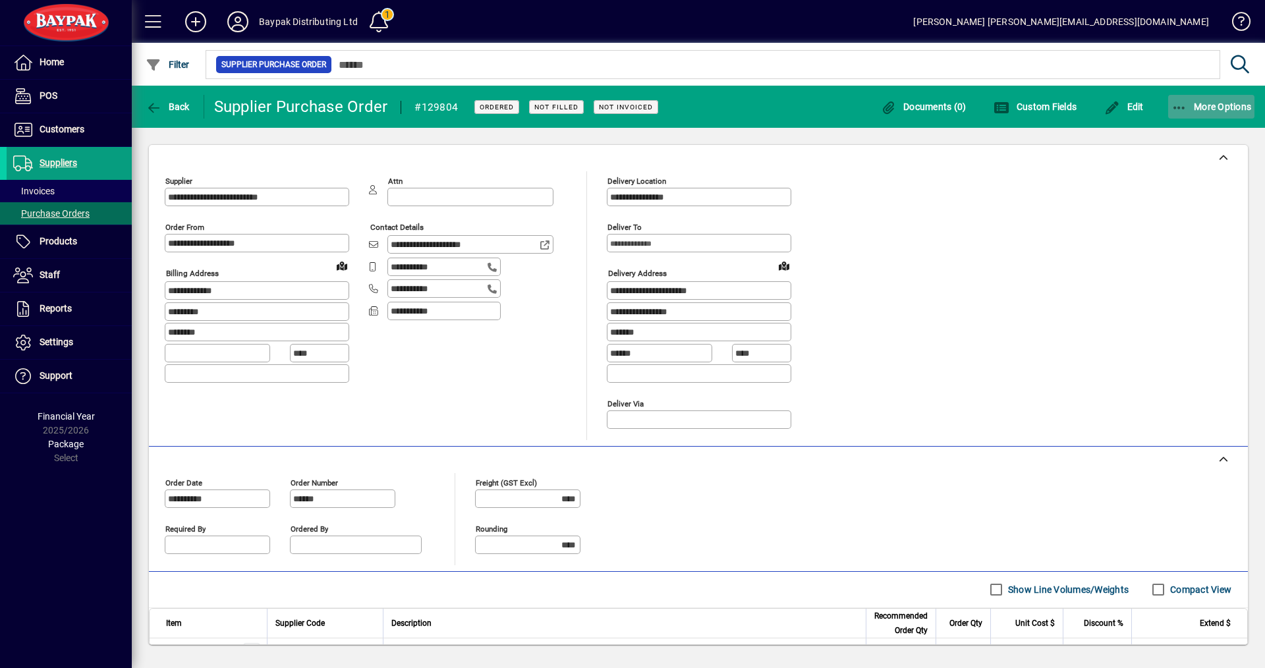
click at [1205, 108] on span "More Options" at bounding box center [1212, 106] width 80 height 11
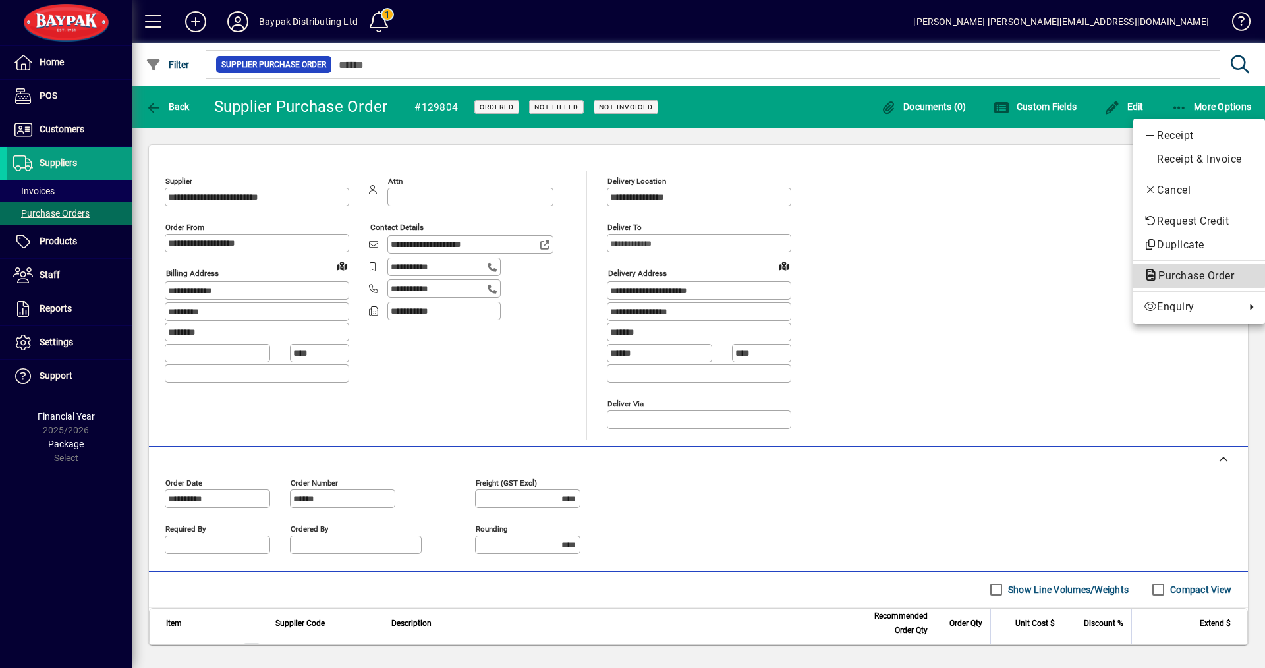
click at [1171, 271] on span "Purchase Order" at bounding box center [1192, 276] width 97 height 13
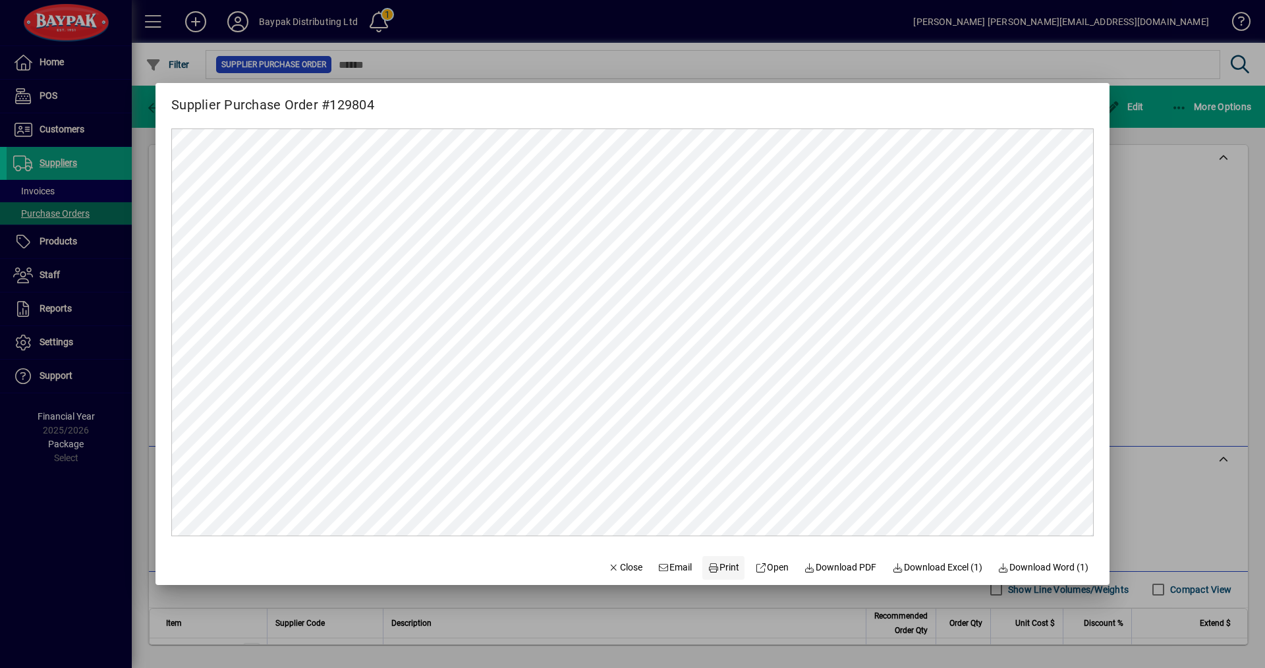
click at [708, 571] on icon at bounding box center [714, 567] width 12 height 9
click at [611, 569] on span "Close" at bounding box center [625, 568] width 34 height 14
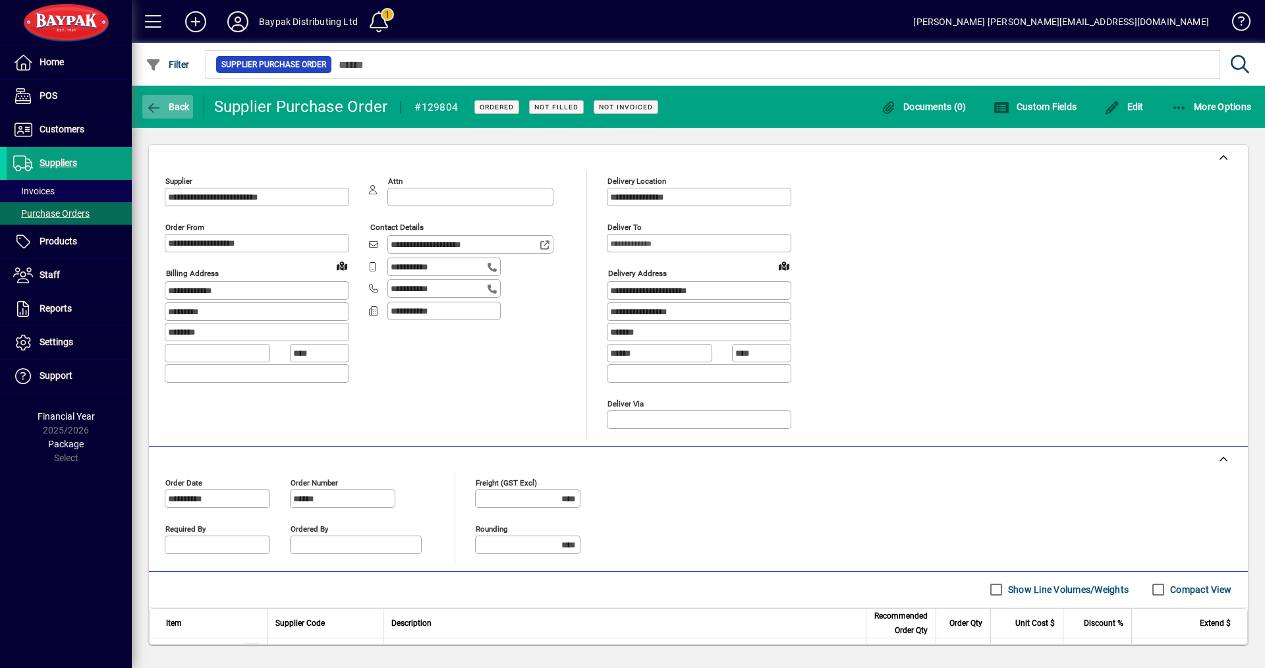
click at [173, 105] on span "Back" at bounding box center [168, 106] width 44 height 11
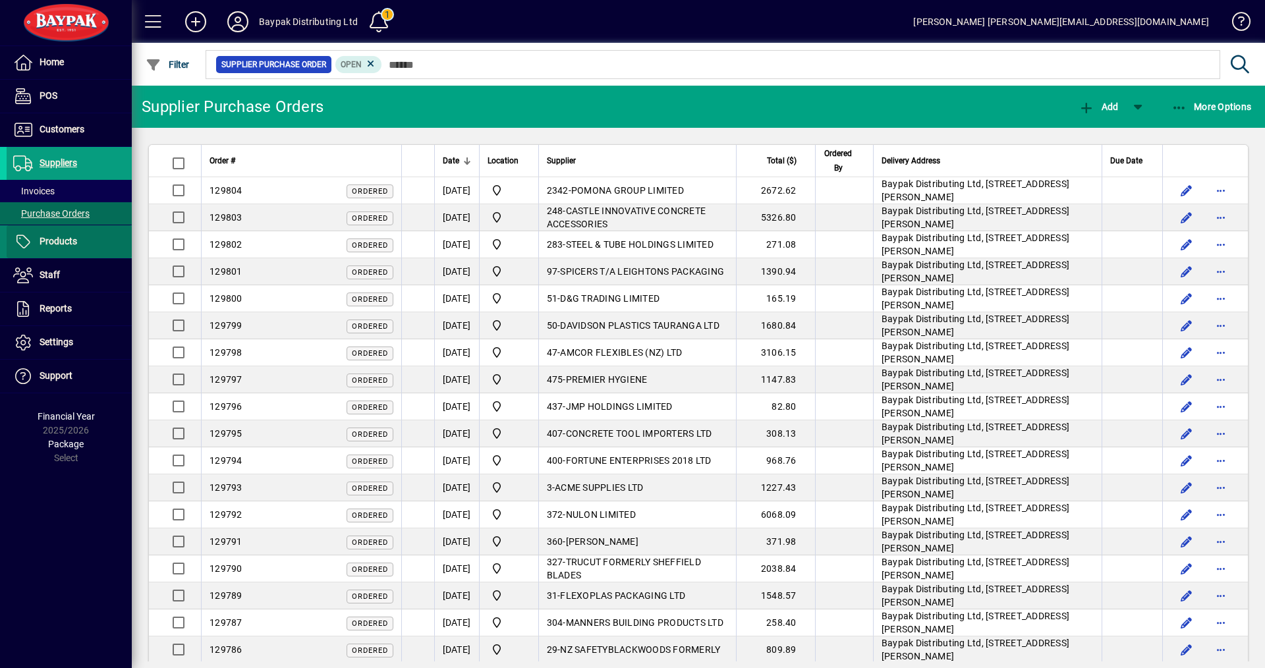
click at [77, 239] on span at bounding box center [69, 242] width 125 height 32
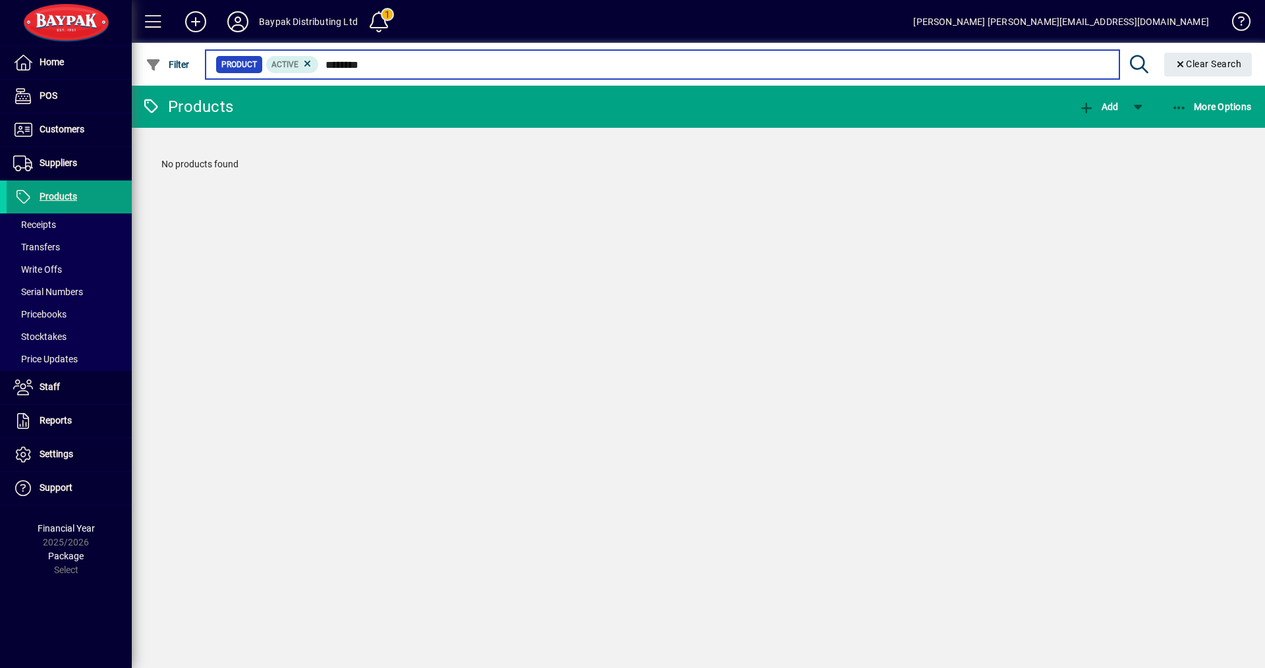
click at [358, 62] on input "********" at bounding box center [713, 64] width 789 height 18
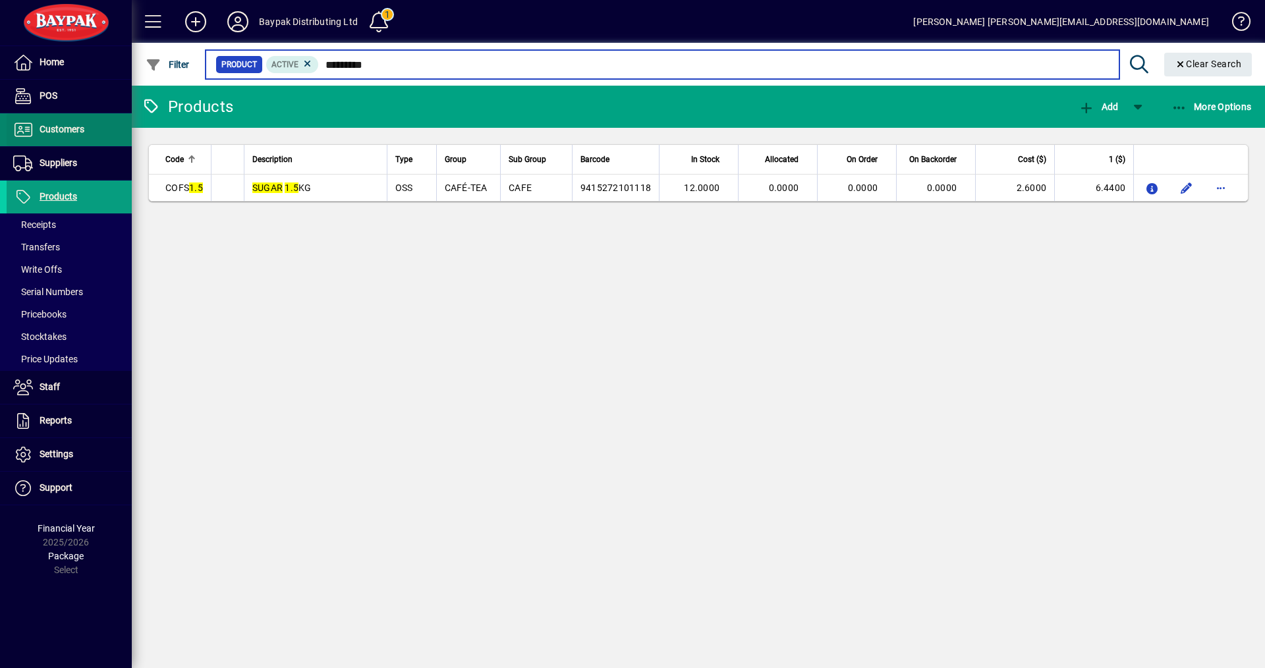
type input "*********"
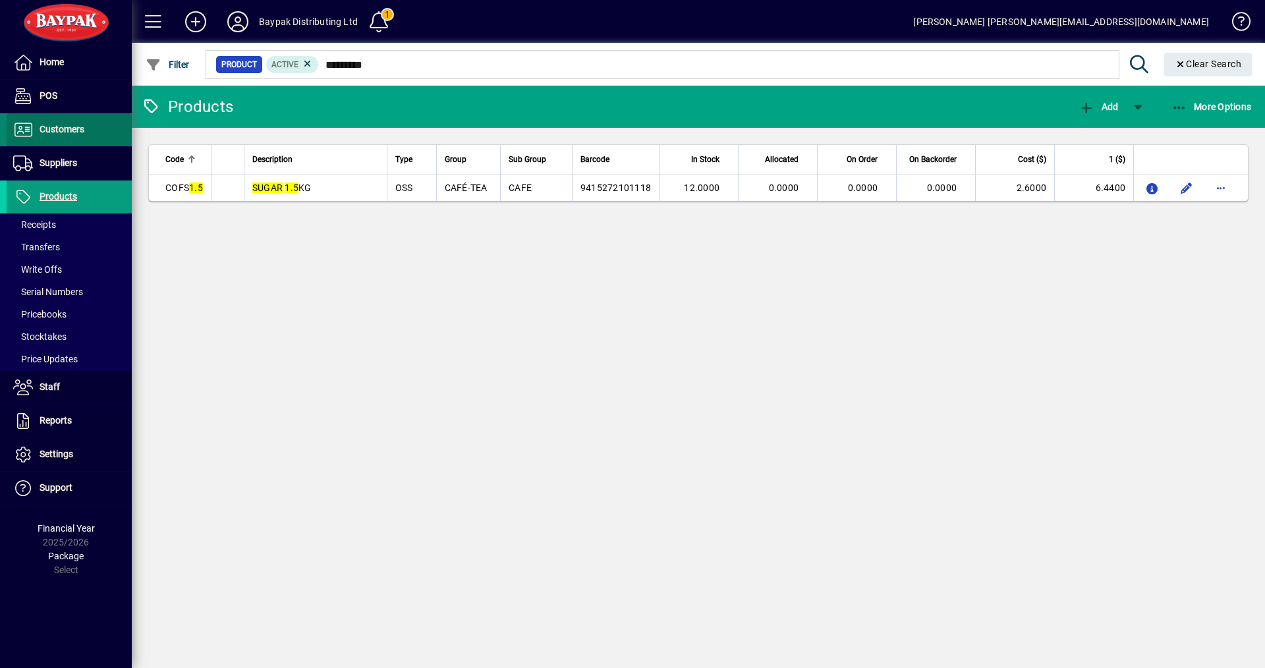
click at [64, 128] on span "Customers" at bounding box center [62, 129] width 45 height 11
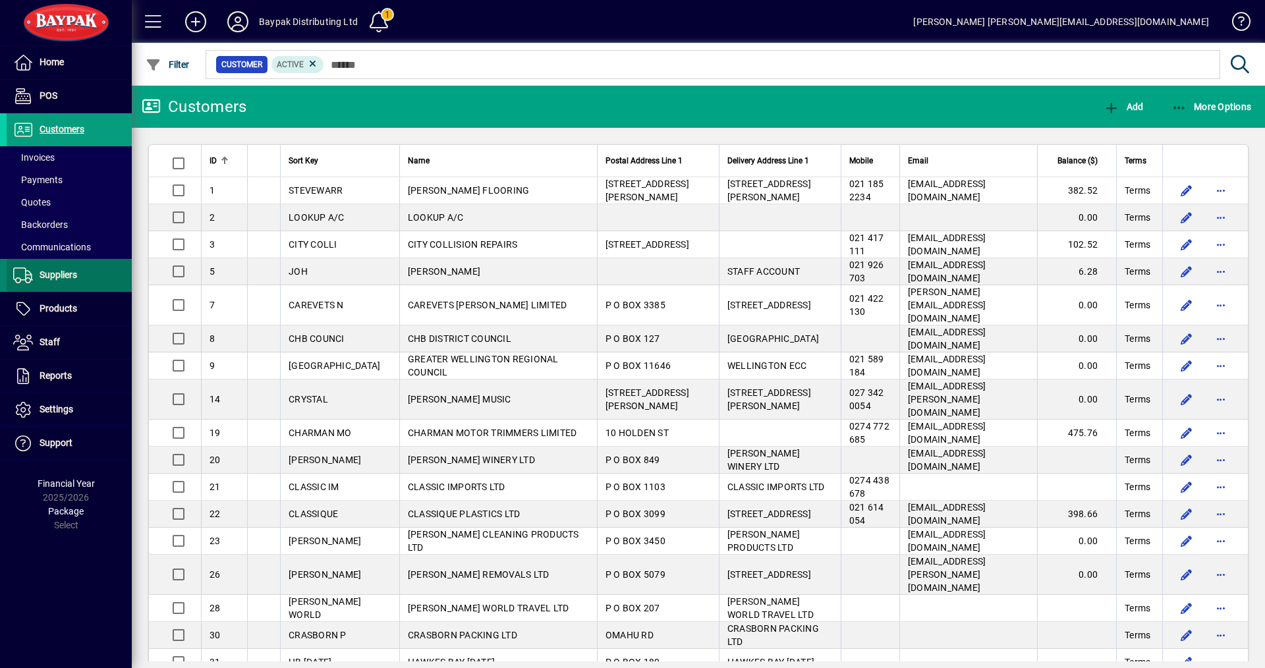
click at [49, 277] on span "Suppliers" at bounding box center [59, 275] width 38 height 11
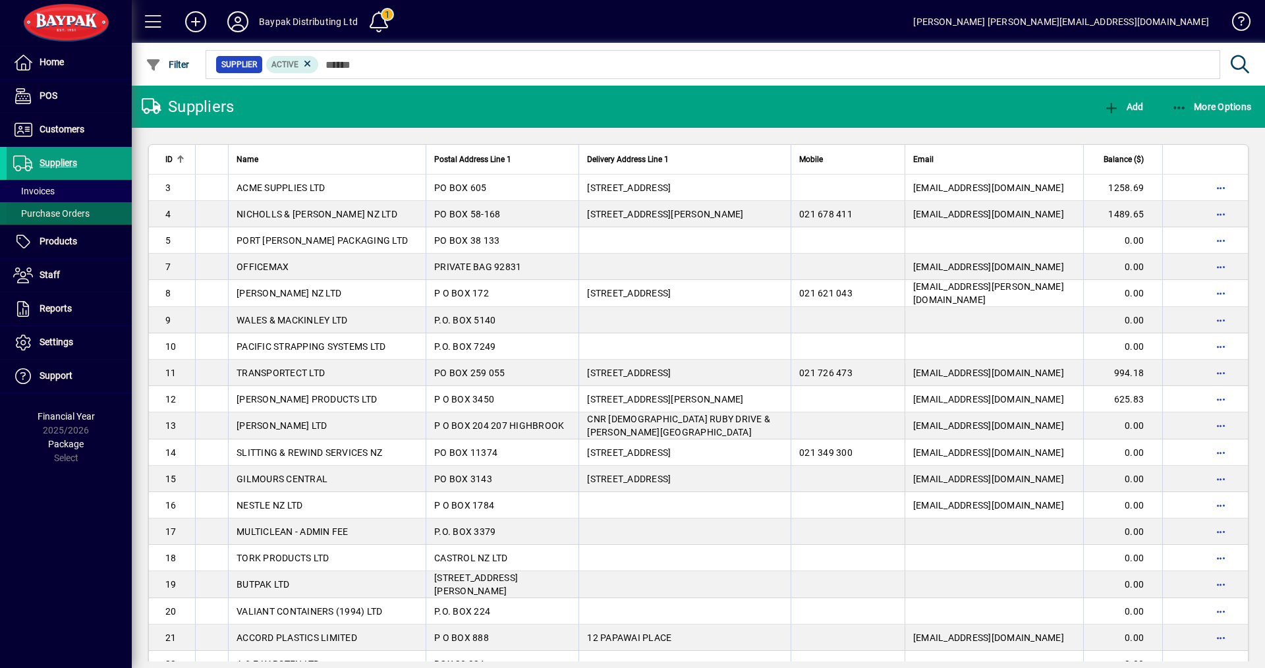
click at [59, 216] on span "Purchase Orders" at bounding box center [51, 213] width 76 height 11
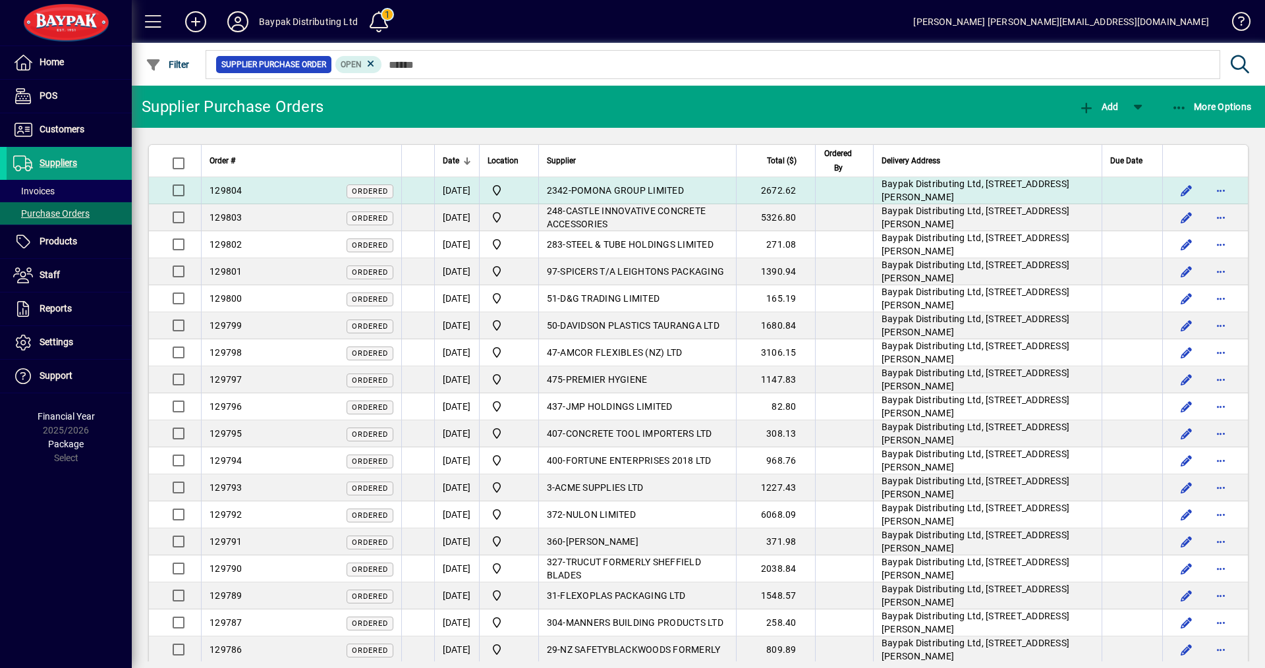
click at [322, 195] on div "129804 Ordered" at bounding box center [302, 191] width 184 height 14
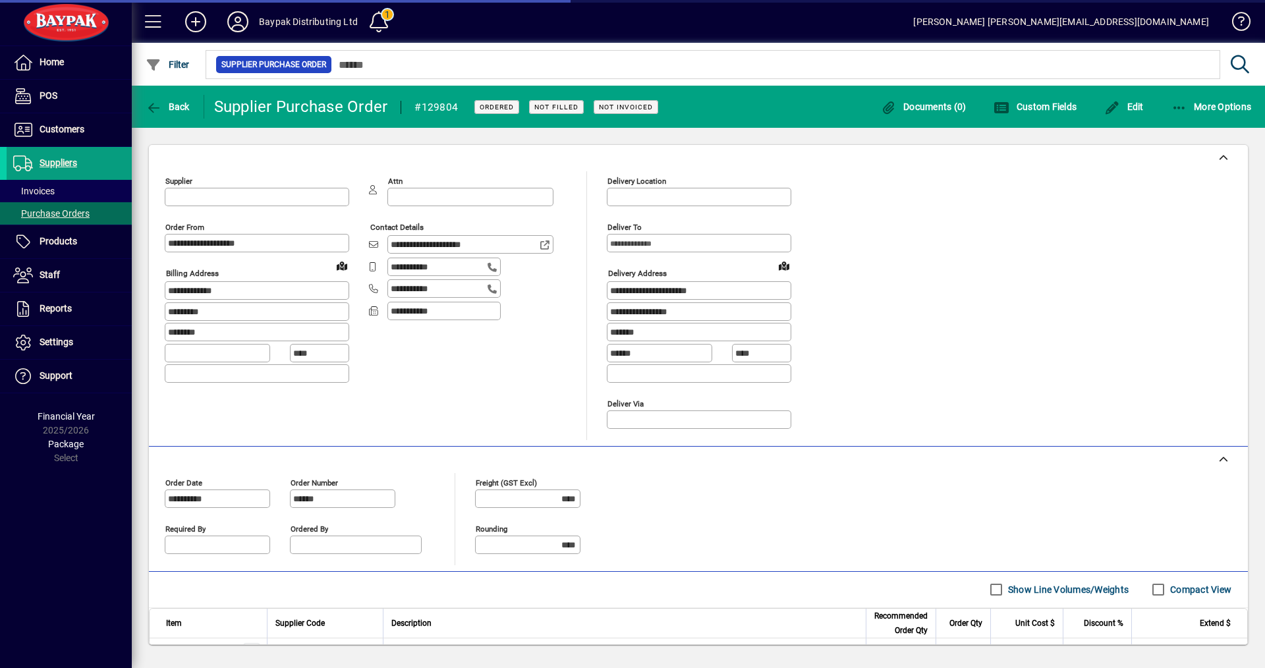
type input "**********"
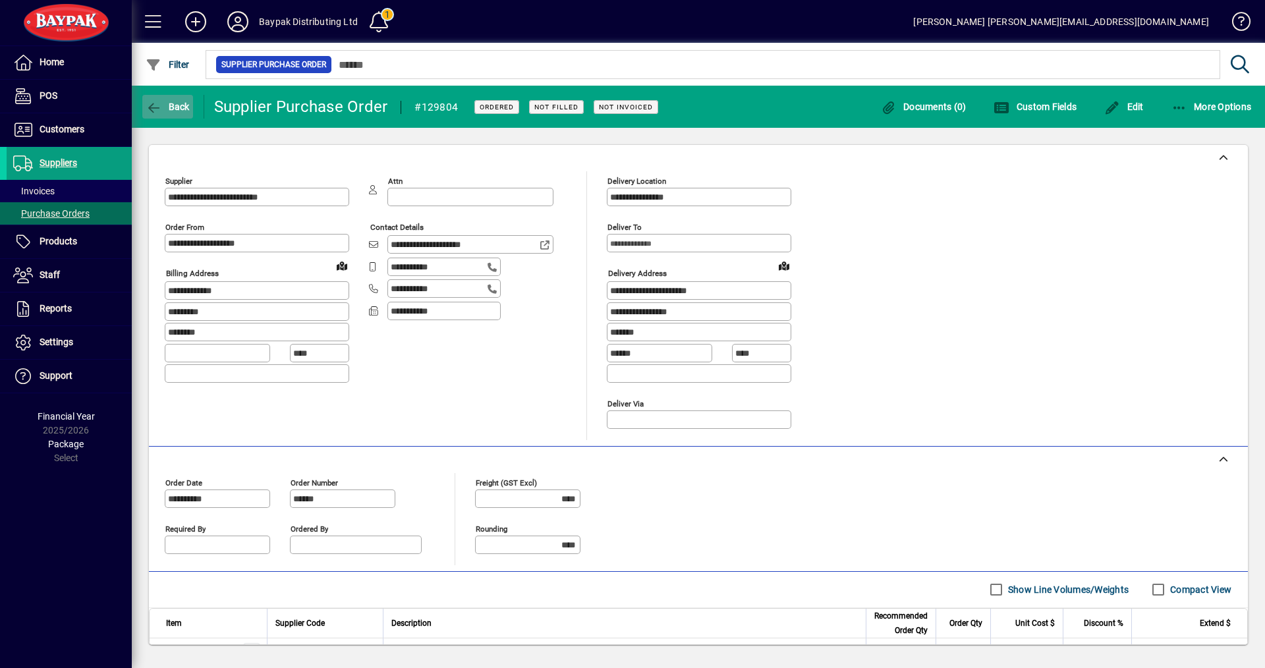
click at [161, 104] on icon "button" at bounding box center [154, 107] width 16 height 13
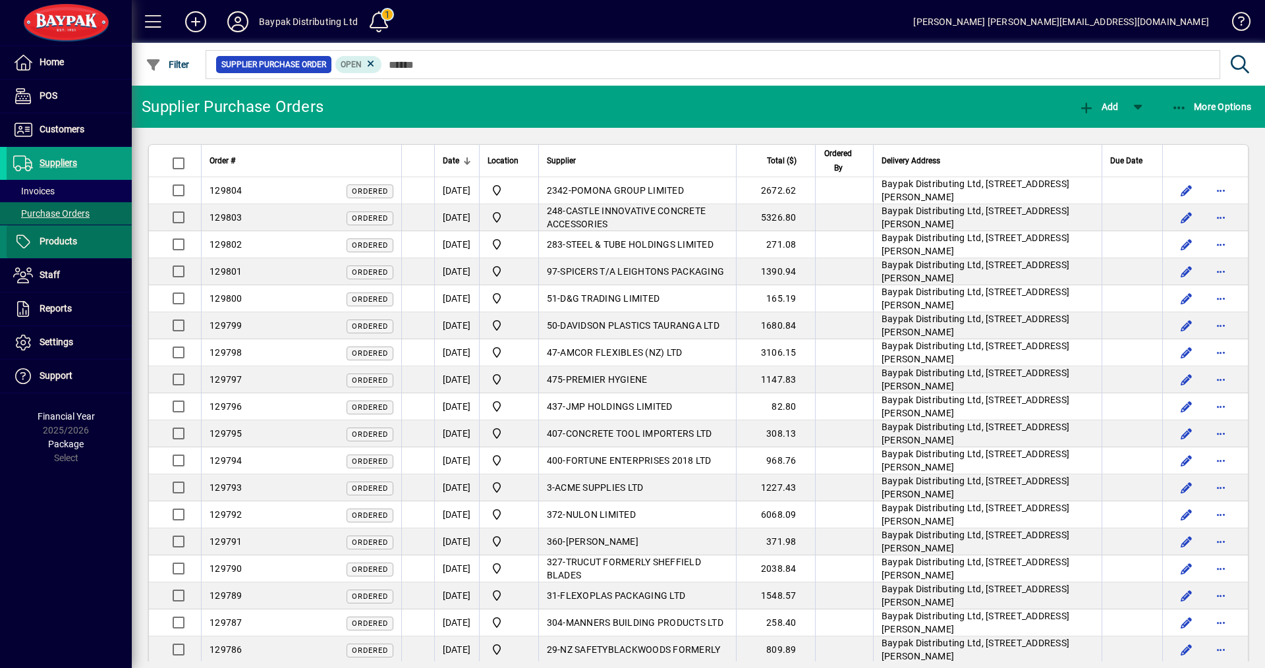
click at [59, 248] on span "Products" at bounding box center [42, 242] width 71 height 16
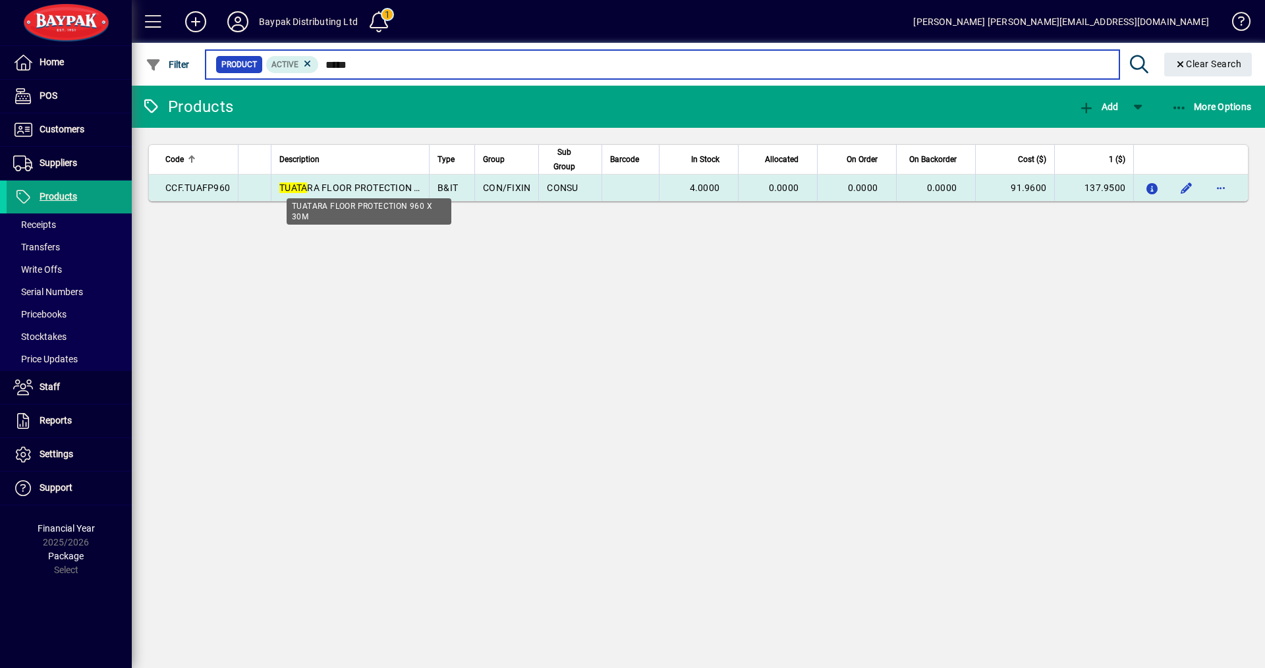
type input "*****"
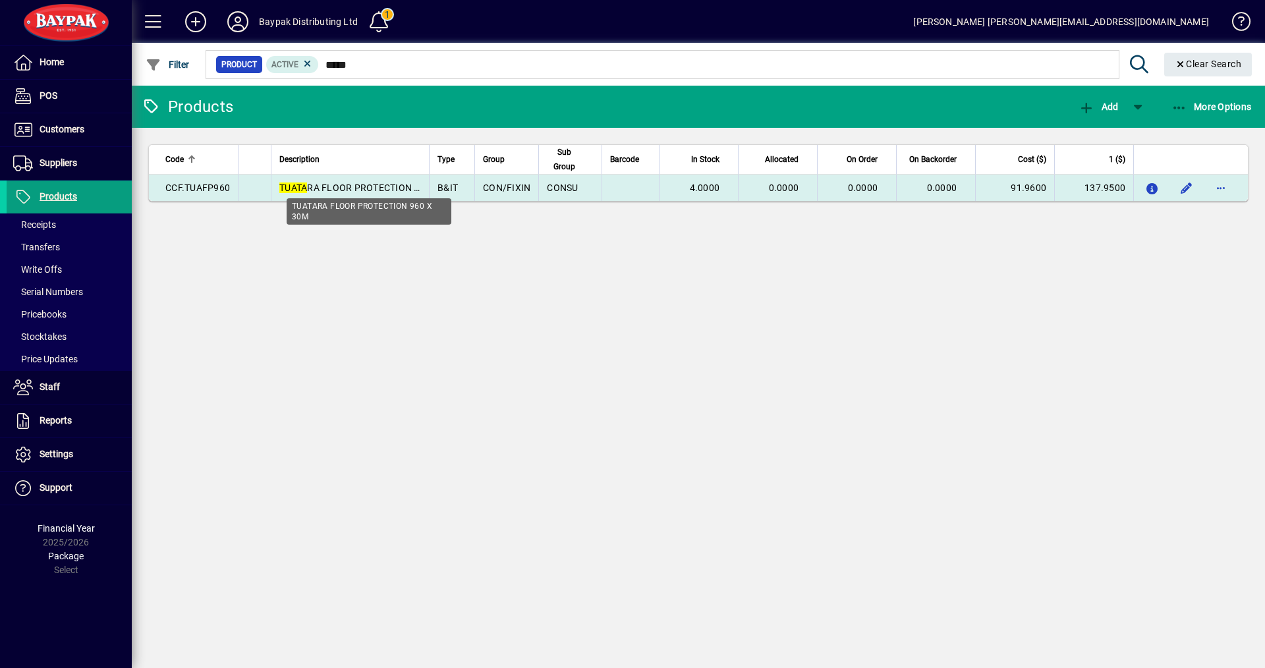
click at [326, 185] on span "TUATA RA FLOOR PROTECTION 960 X 30M" at bounding box center [369, 188] width 181 height 11
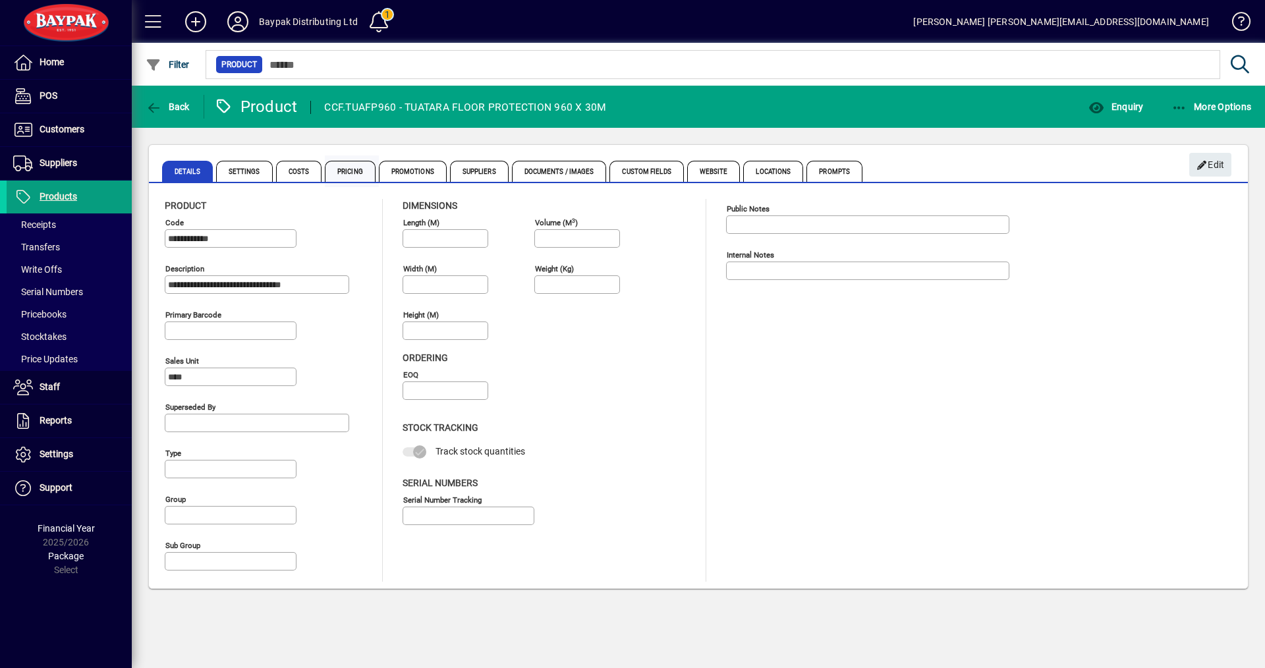
type input "**********"
type input "****"
click at [351, 173] on span "Pricing" at bounding box center [350, 171] width 51 height 21
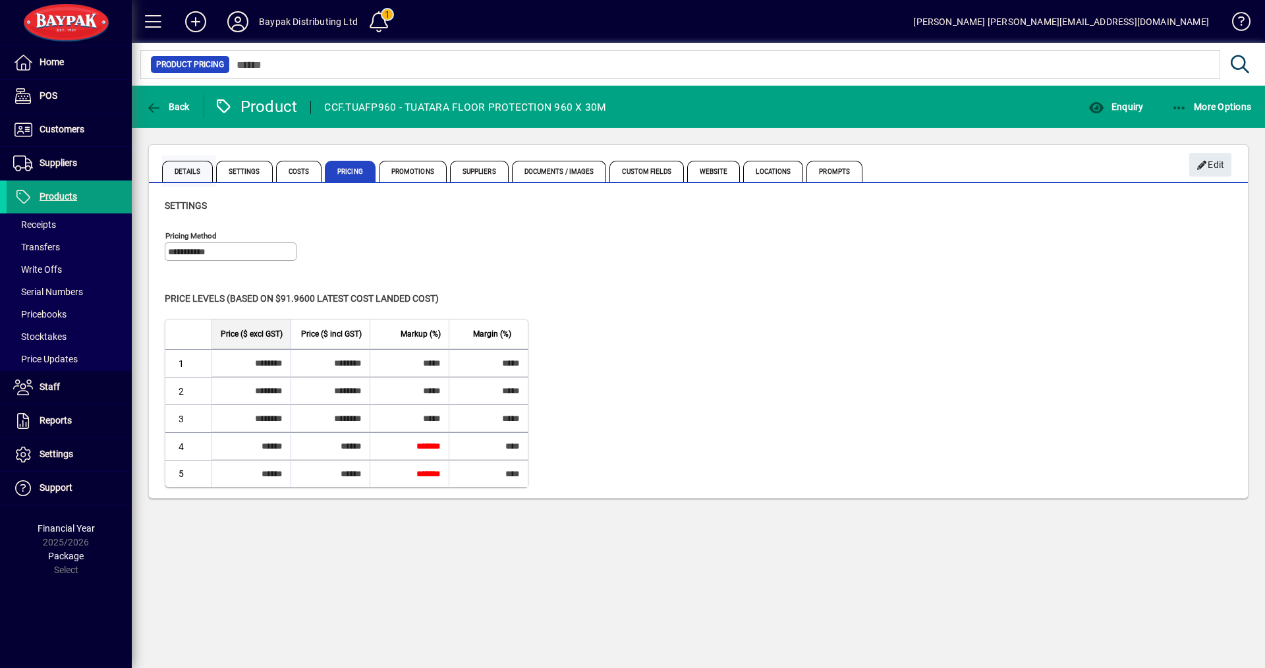
click at [184, 175] on span "Details" at bounding box center [187, 171] width 51 height 21
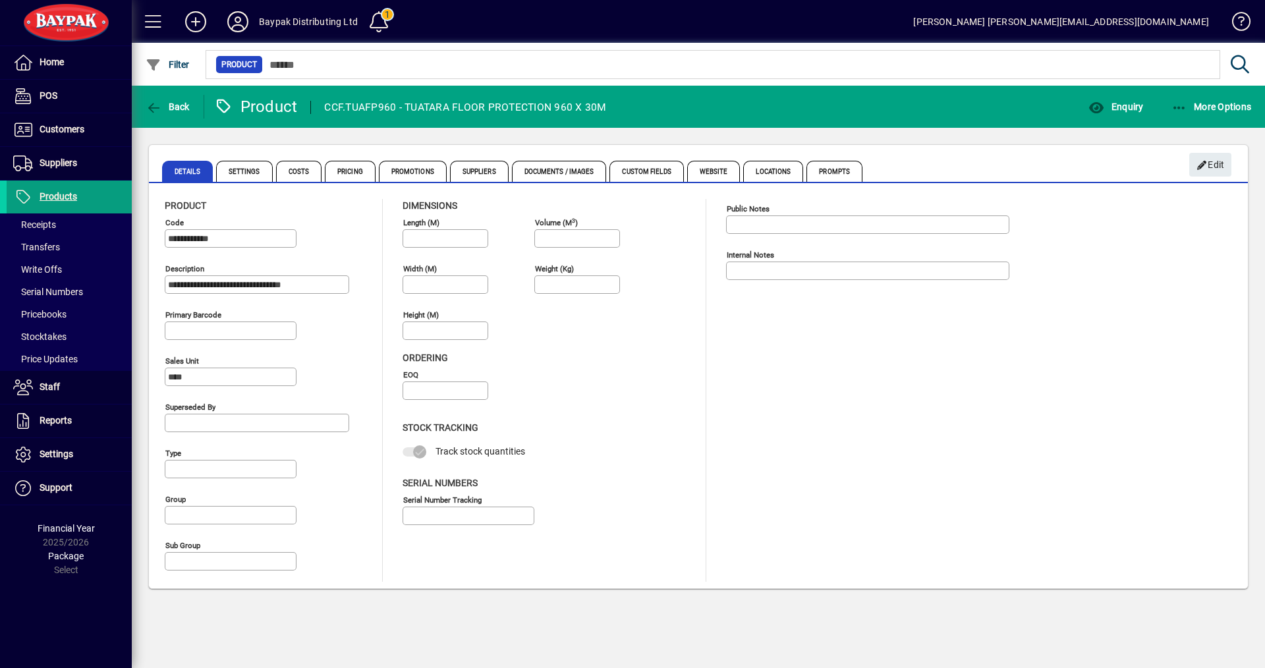
type input "**********"
type input "****"
click at [175, 106] on span "Back" at bounding box center [168, 106] width 44 height 11
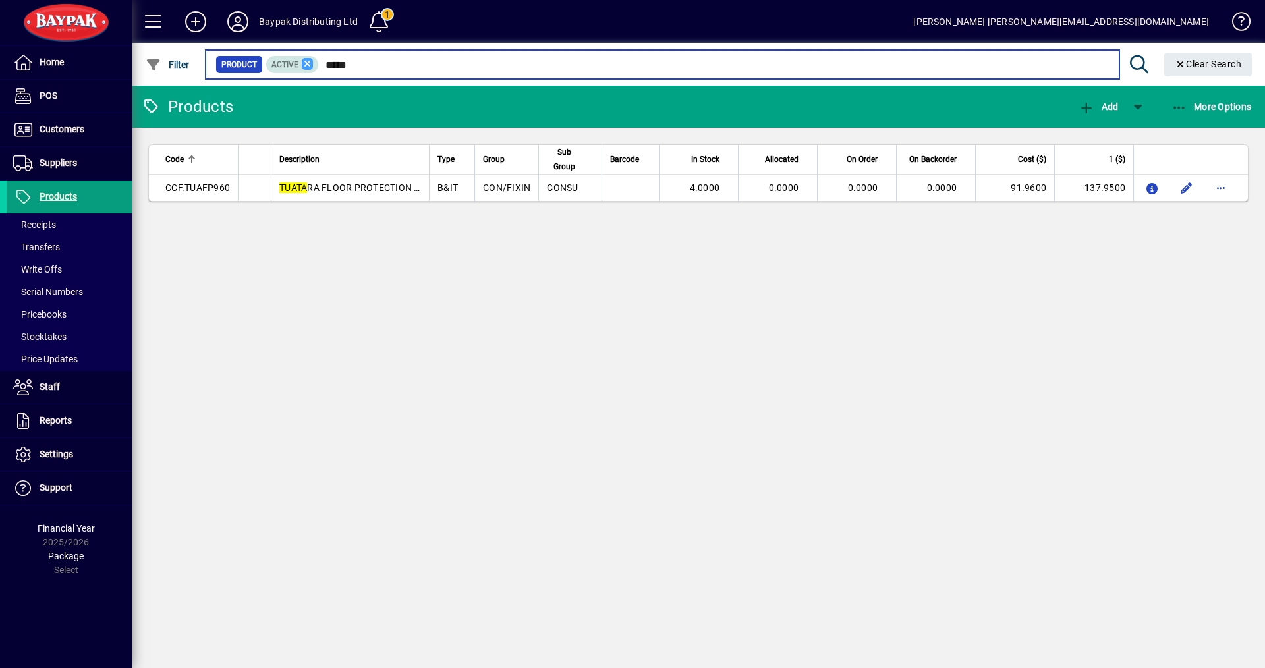
drag, startPoint x: 362, startPoint y: 63, endPoint x: 306, endPoint y: 64, distance: 56.0
click at [306, 64] on div "Product Active *****" at bounding box center [662, 64] width 894 height 18
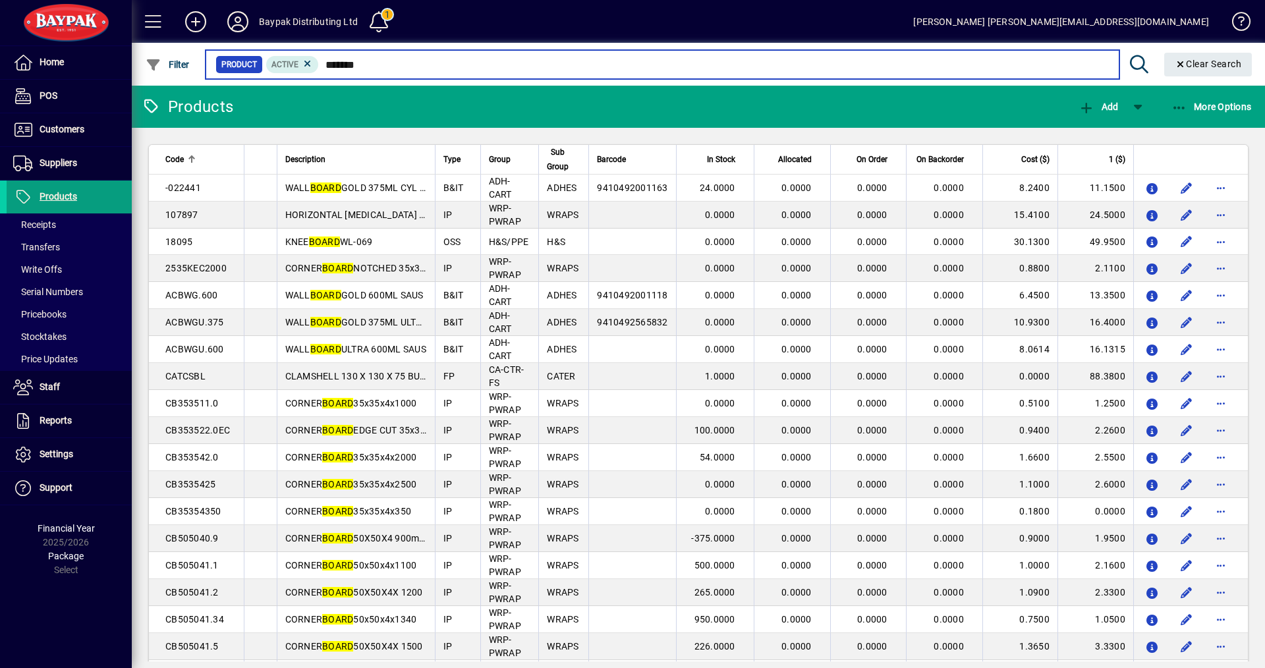
drag, startPoint x: 328, startPoint y: 68, endPoint x: 439, endPoint y: 59, distance: 111.7
click at [433, 63] on input "*******" at bounding box center [713, 64] width 789 height 18
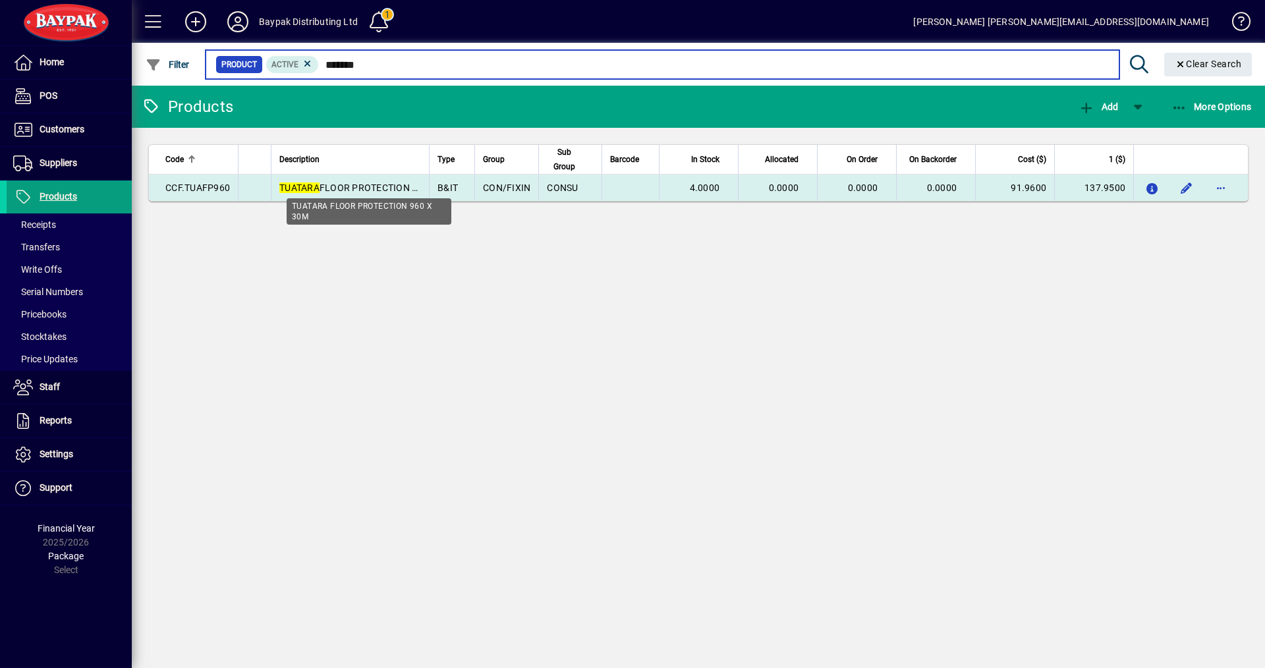
type input "*******"
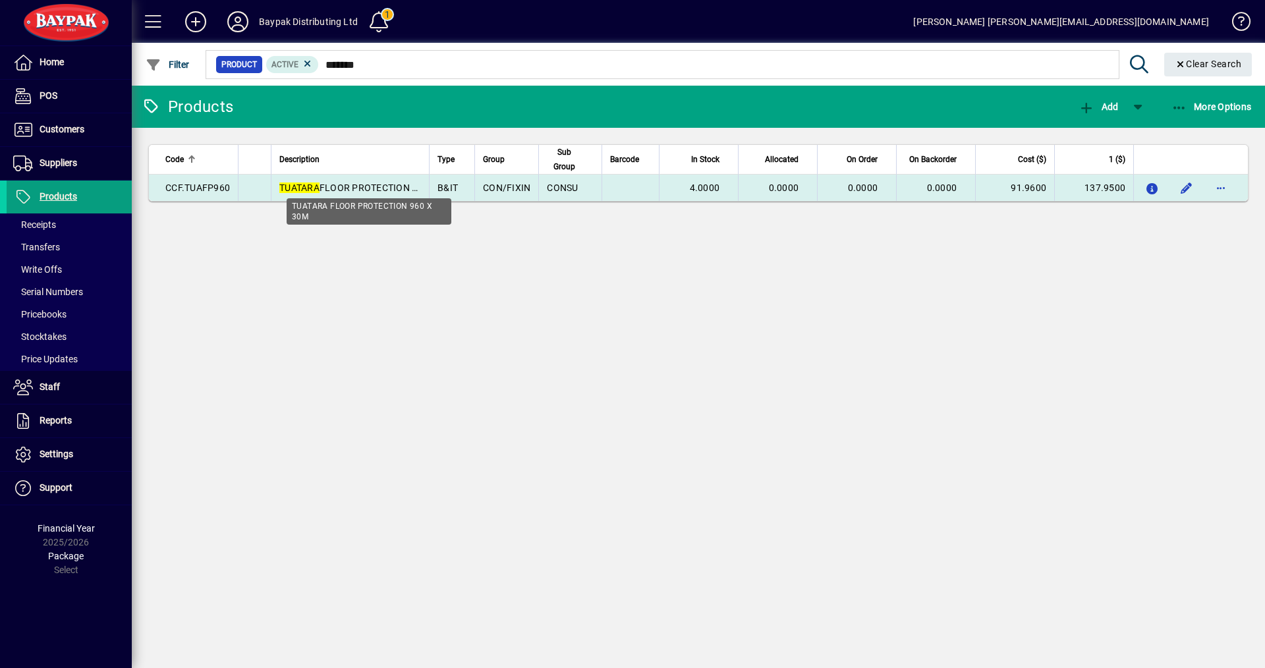
click at [359, 185] on span "TUATARA FLOOR PROTECTION 960 X 30M" at bounding box center [368, 188] width 178 height 11
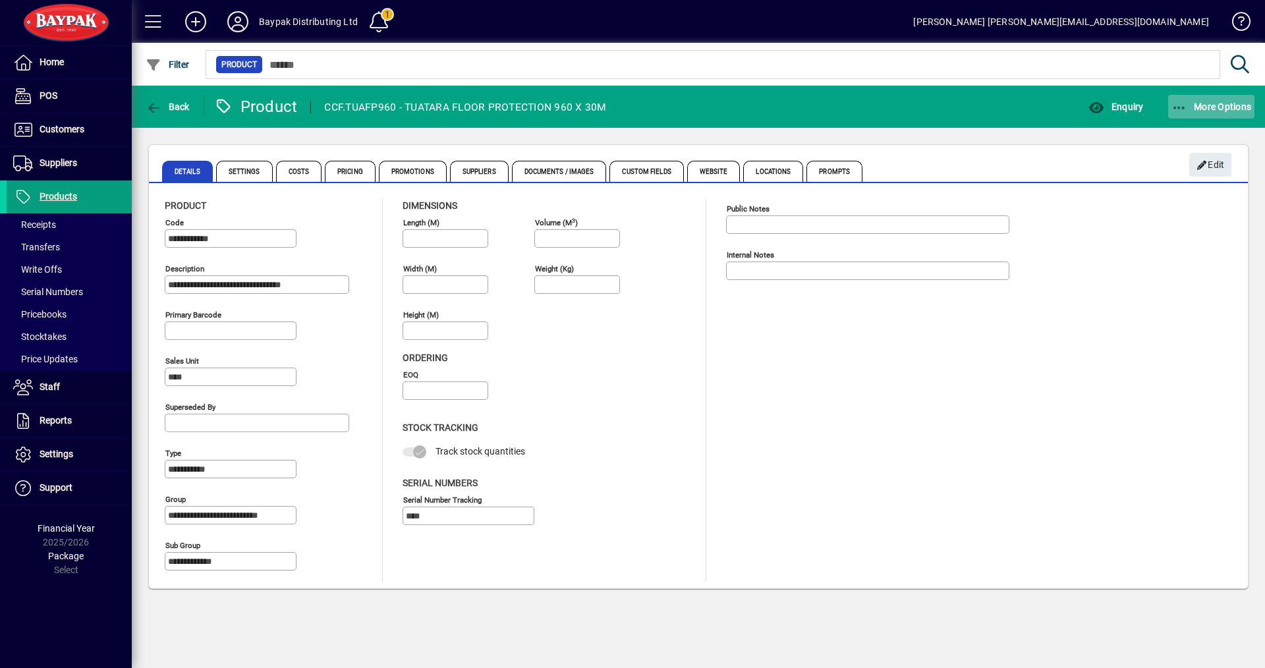
click at [1201, 105] on span "More Options" at bounding box center [1212, 106] width 80 height 11
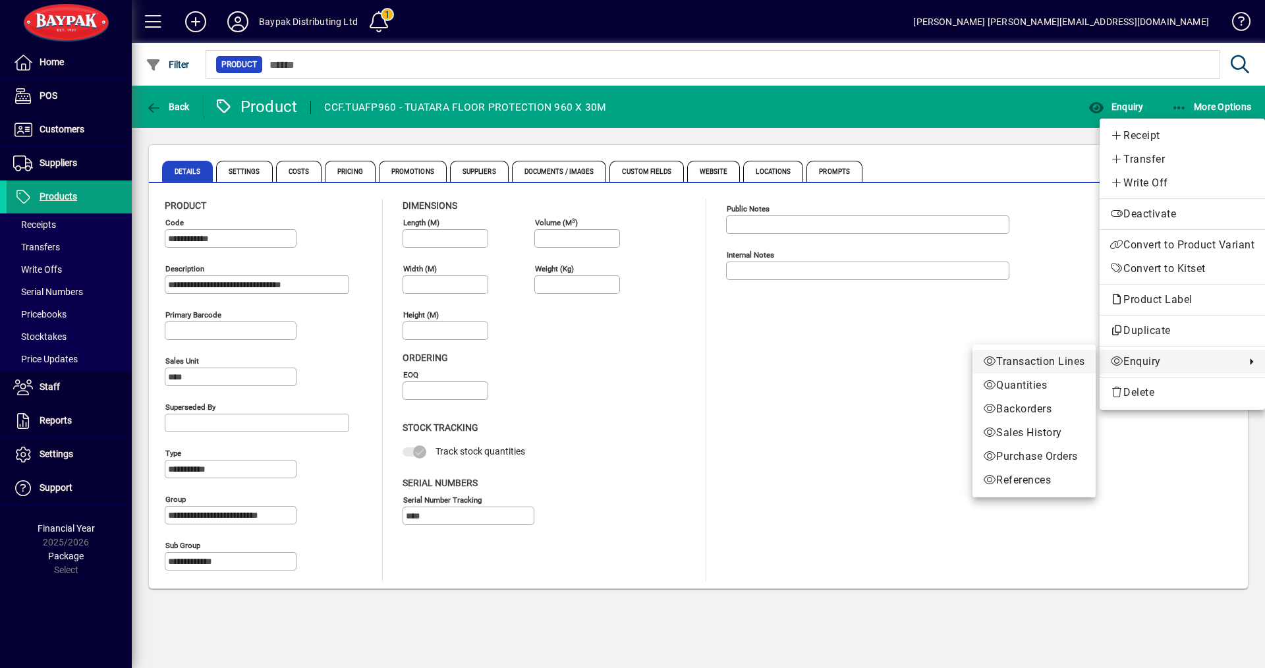
click at [1035, 363] on span "Transaction Lines" at bounding box center [1034, 362] width 102 height 16
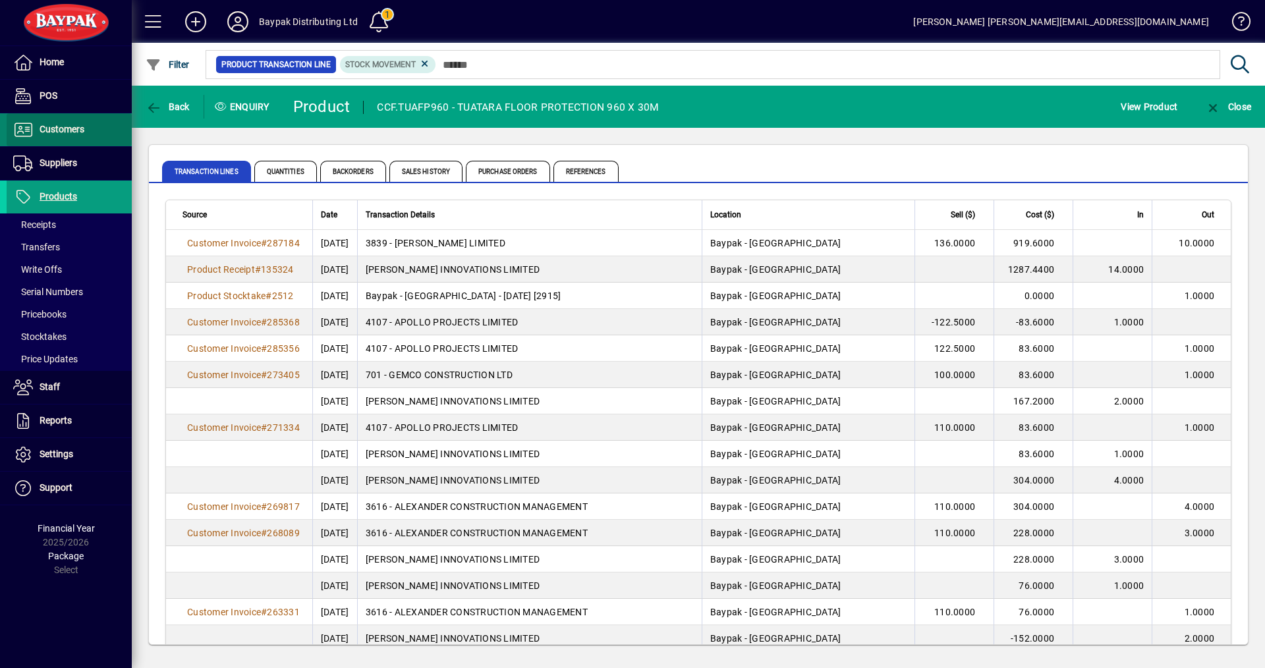
click at [80, 129] on span "Customers" at bounding box center [62, 129] width 45 height 11
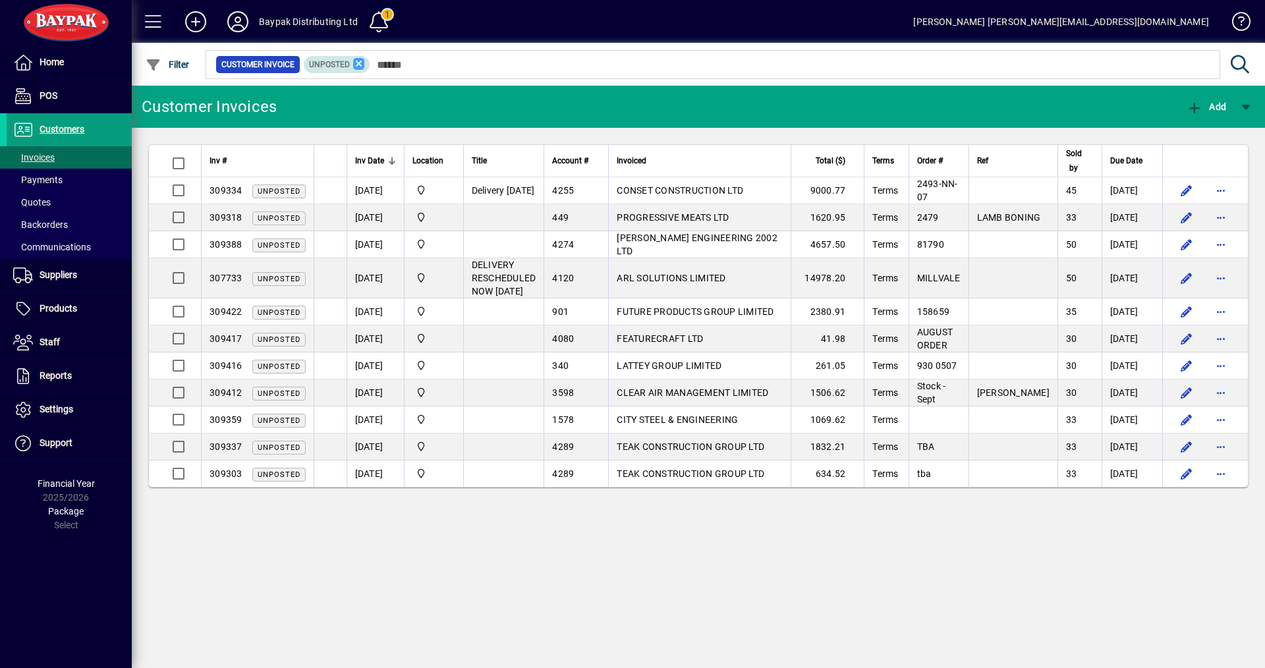
click at [356, 63] on icon at bounding box center [359, 64] width 12 height 12
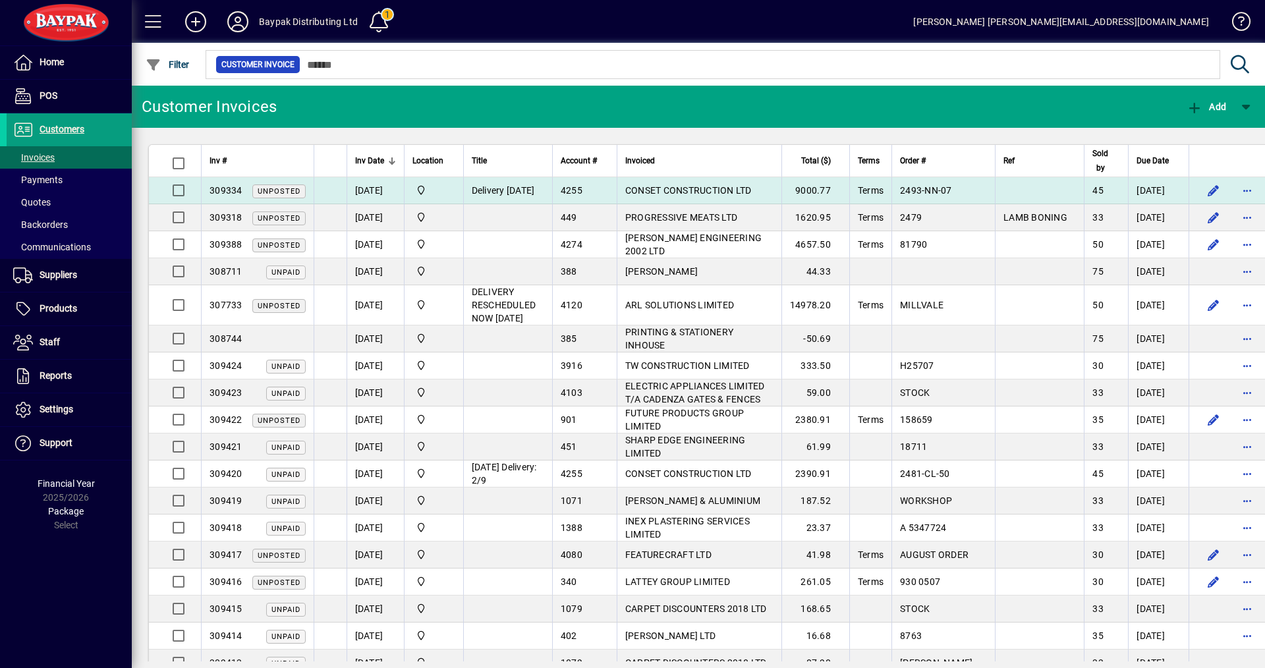
click at [671, 190] on span "CONSET CONSTRUCTION LTD" at bounding box center [688, 190] width 127 height 11
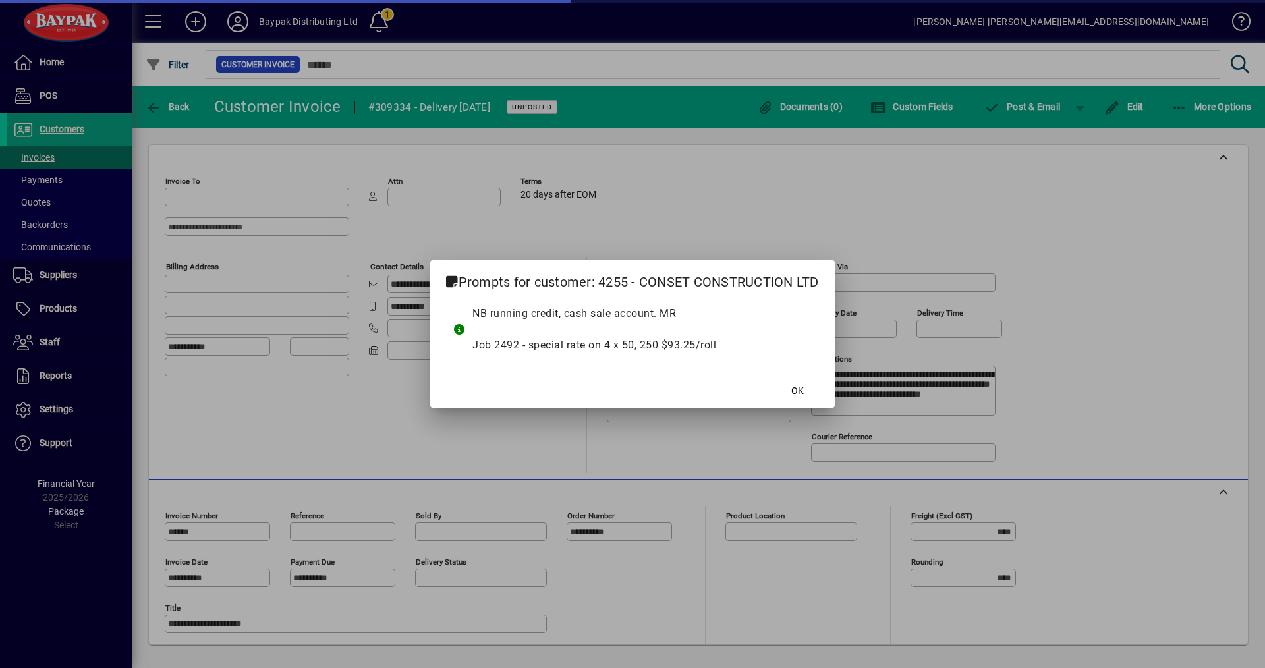
type input "**********"
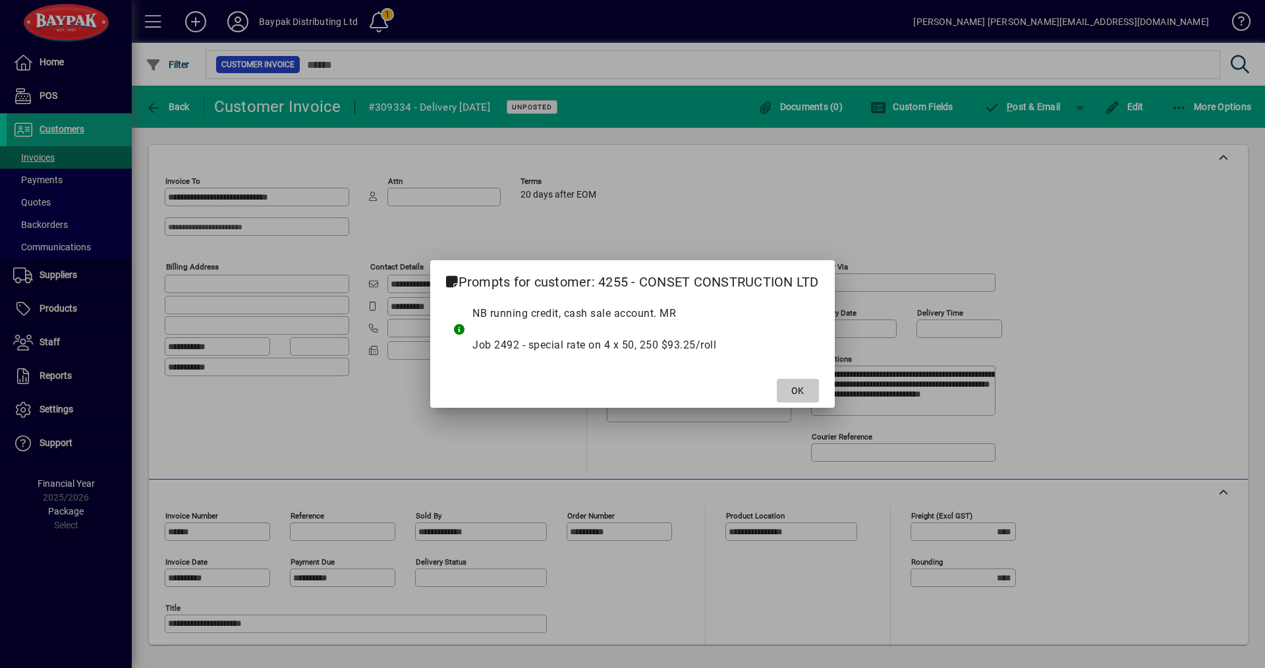
click at [797, 392] on span "OK" at bounding box center [797, 391] width 13 height 14
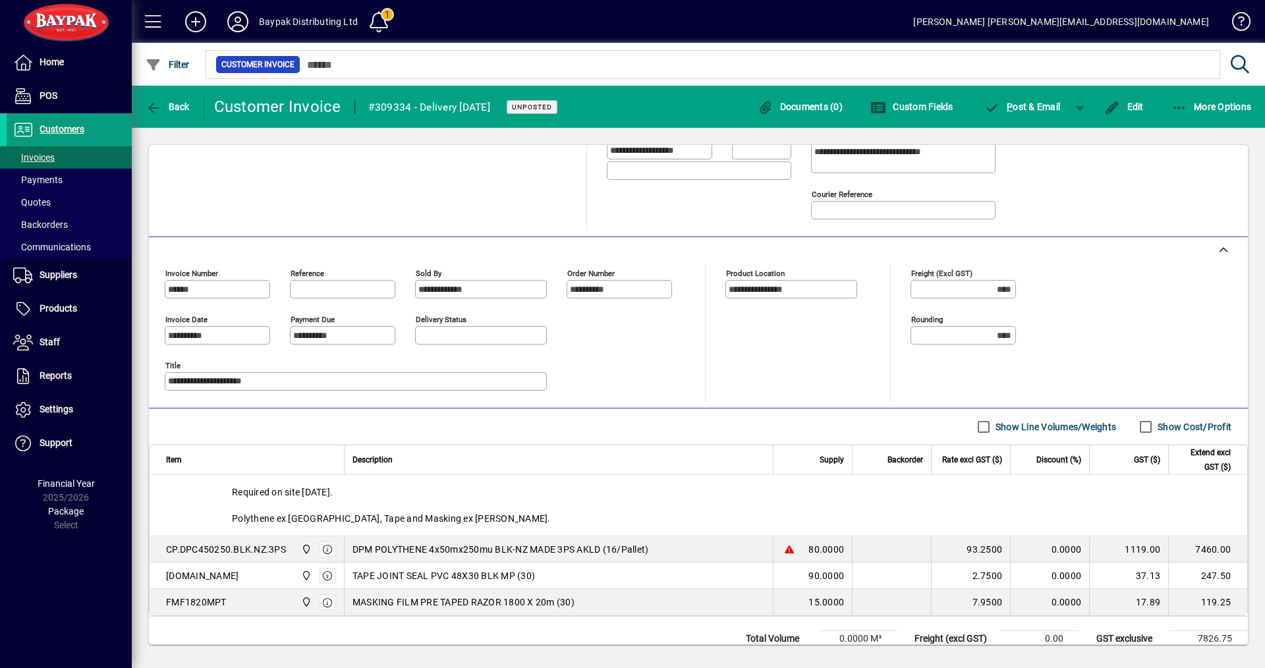
scroll to position [264, 0]
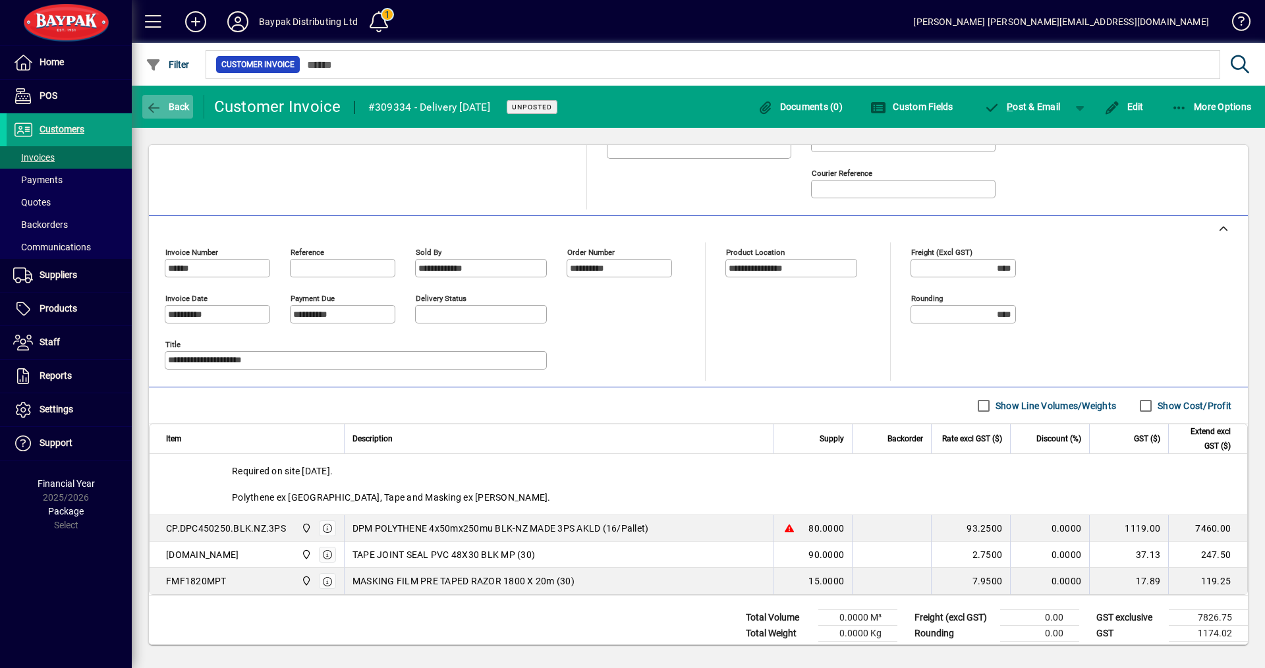
click at [169, 106] on span "Back" at bounding box center [168, 106] width 44 height 11
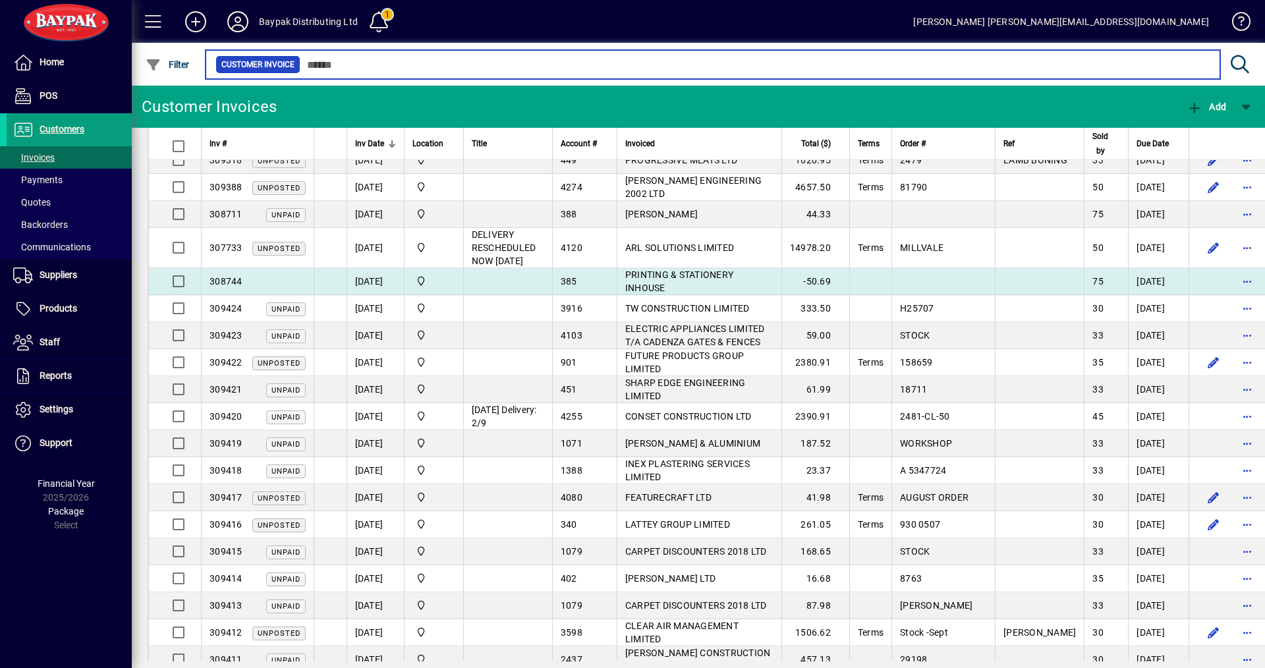
scroll to position [66, 0]
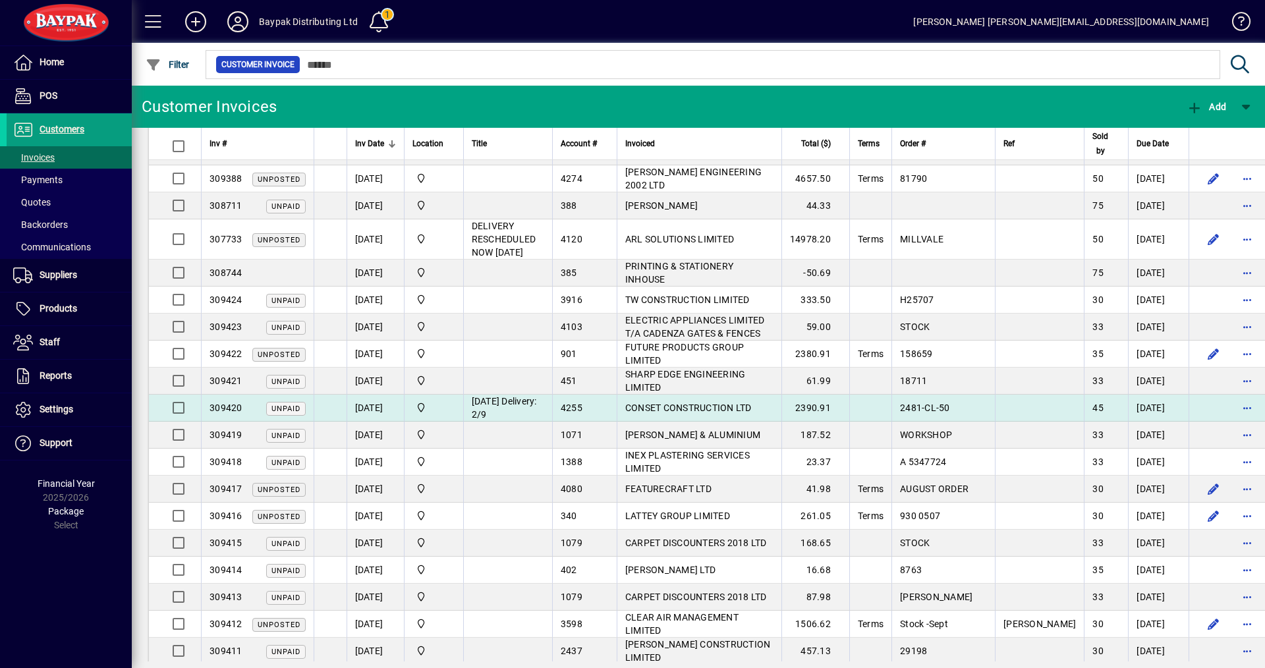
click at [639, 404] on span "CONSET CONSTRUCTION LTD" at bounding box center [688, 408] width 127 height 11
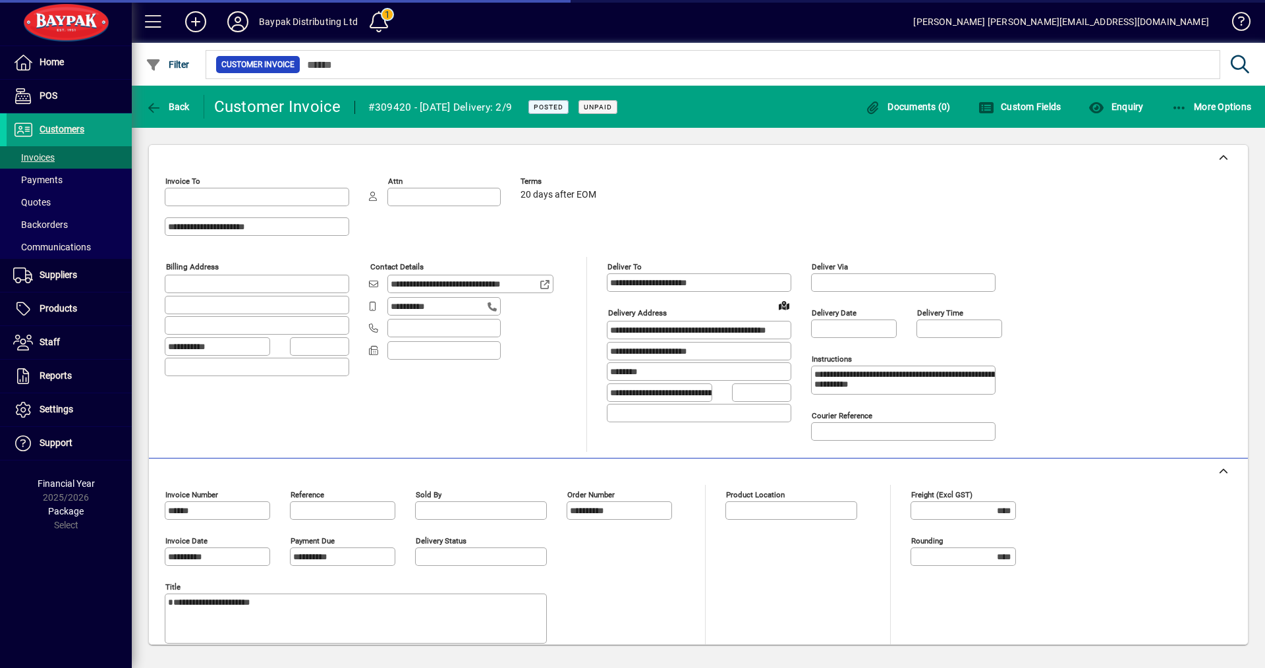
type input "**********"
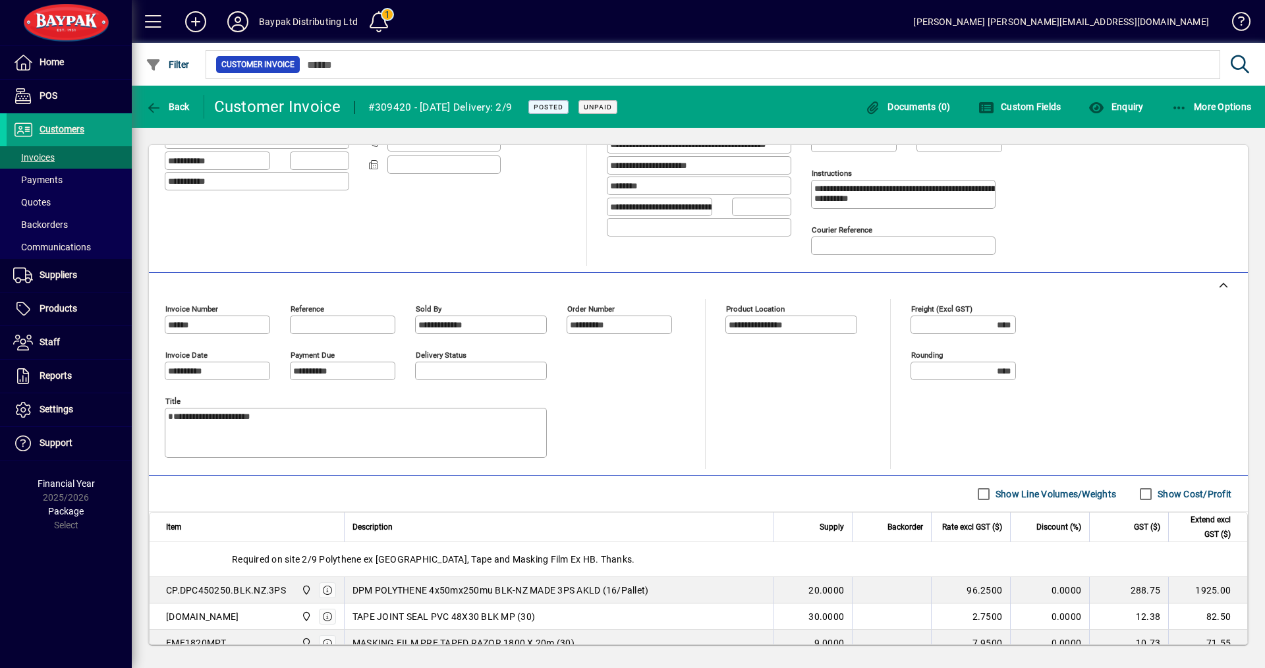
scroll to position [66, 0]
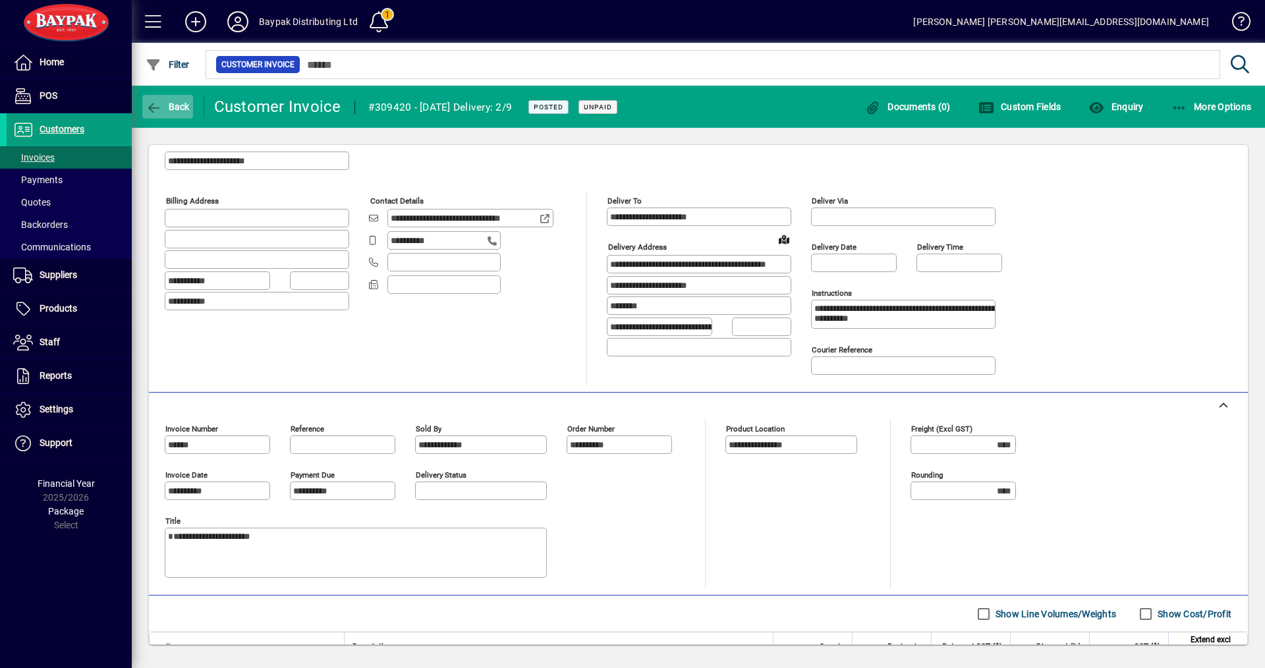
click at [177, 99] on span "button" at bounding box center [167, 107] width 51 height 32
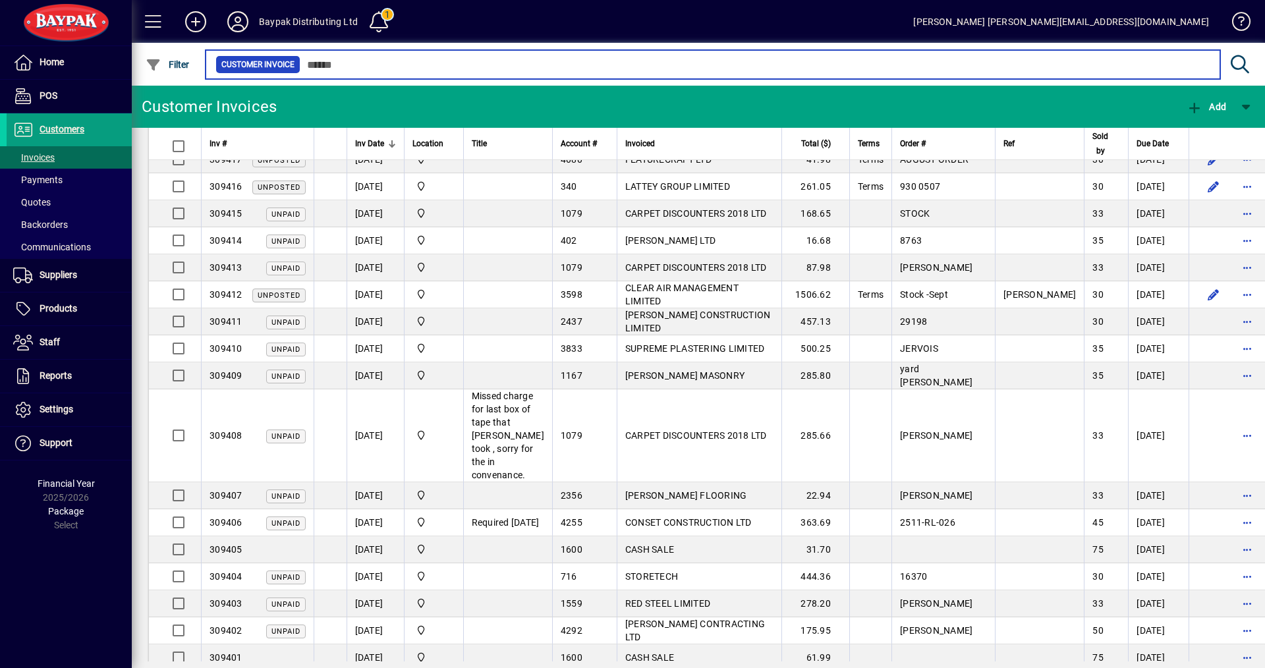
scroll to position [461, 0]
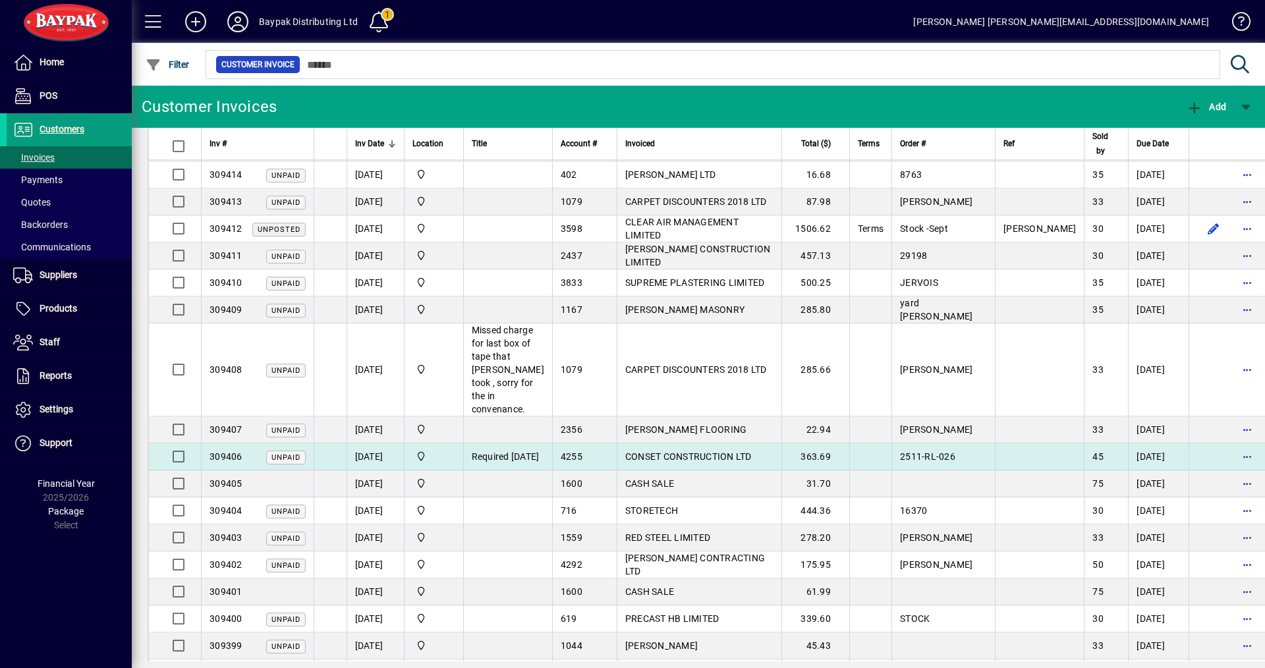
click at [662, 451] on span "CONSET CONSTRUCTION LTD" at bounding box center [688, 456] width 127 height 11
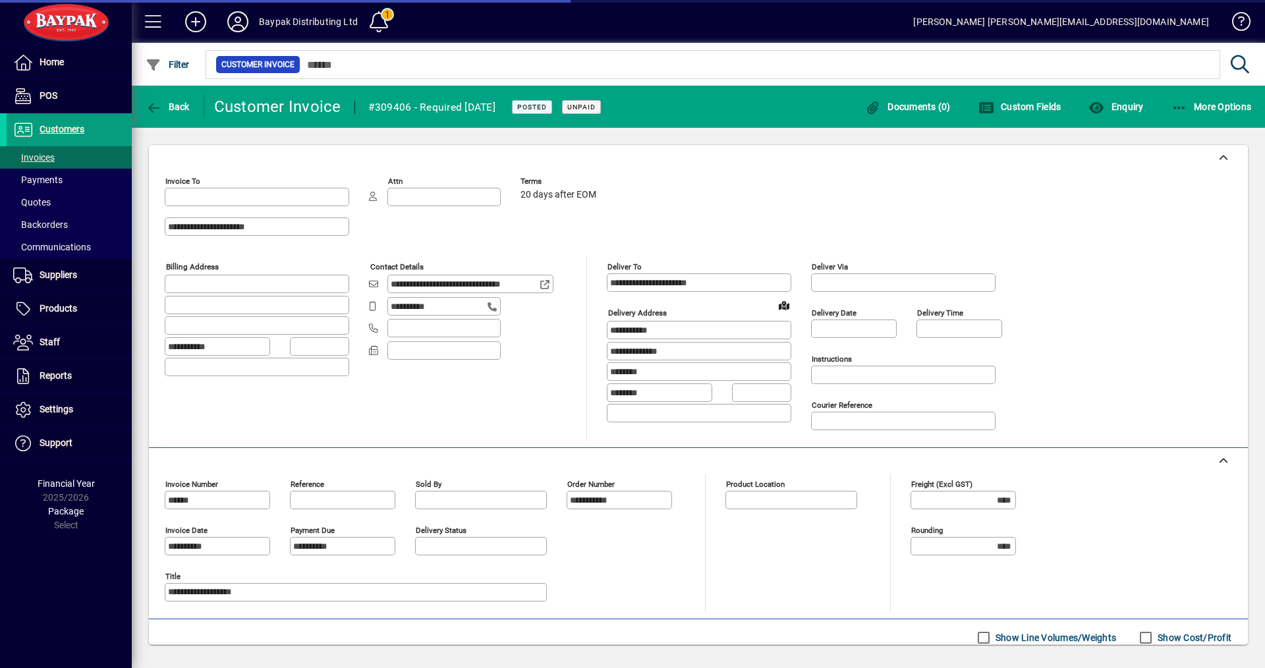
type input "**********"
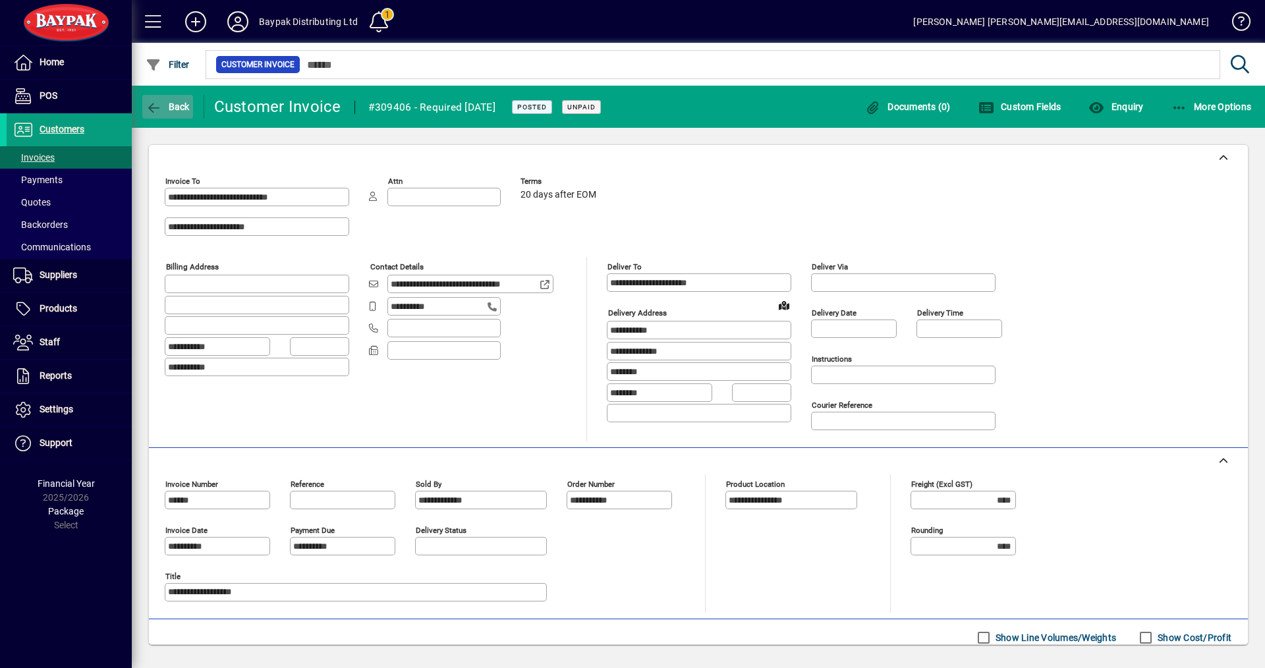
click at [179, 104] on span "Back" at bounding box center [168, 106] width 44 height 11
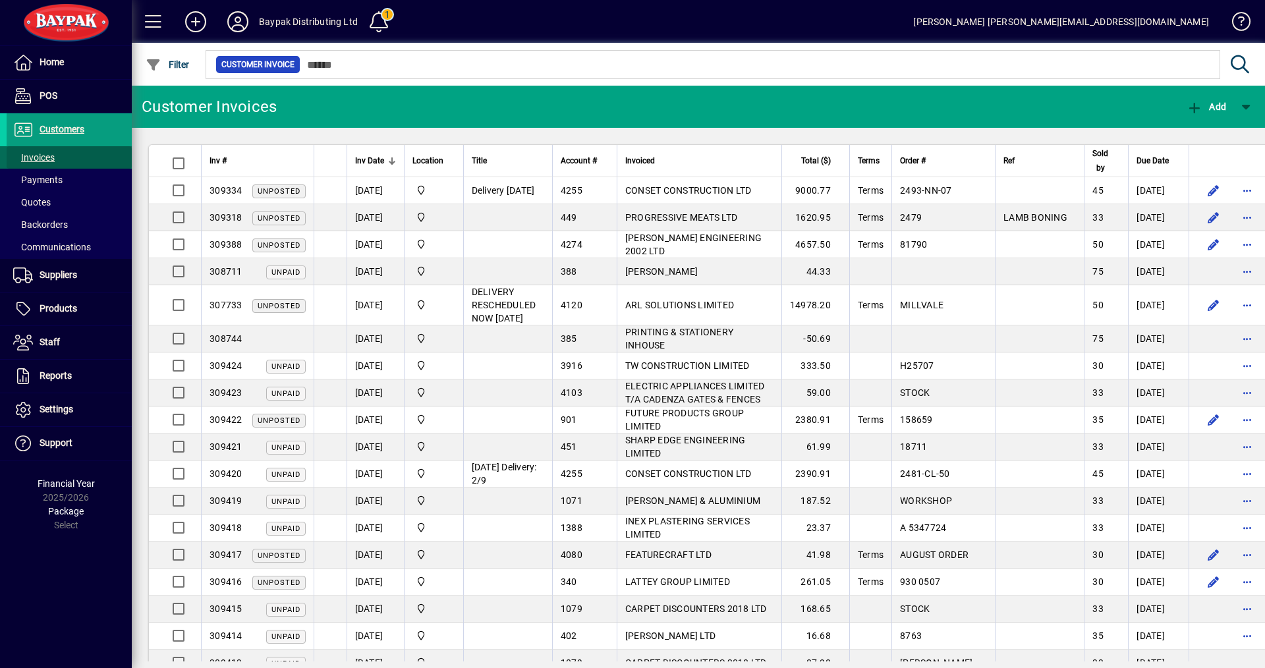
click at [42, 159] on span "Invoices" at bounding box center [34, 157] width 42 height 11
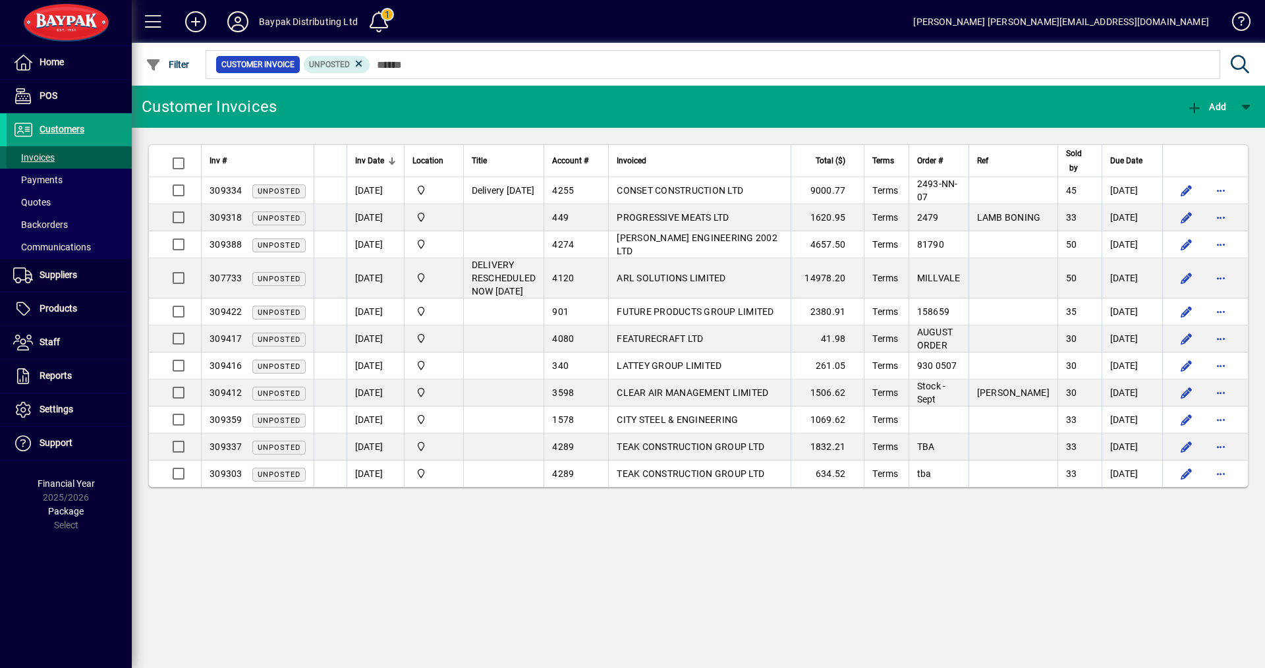
click at [43, 156] on span "Invoices" at bounding box center [34, 157] width 42 height 11
click at [356, 61] on icon at bounding box center [359, 64] width 12 height 12
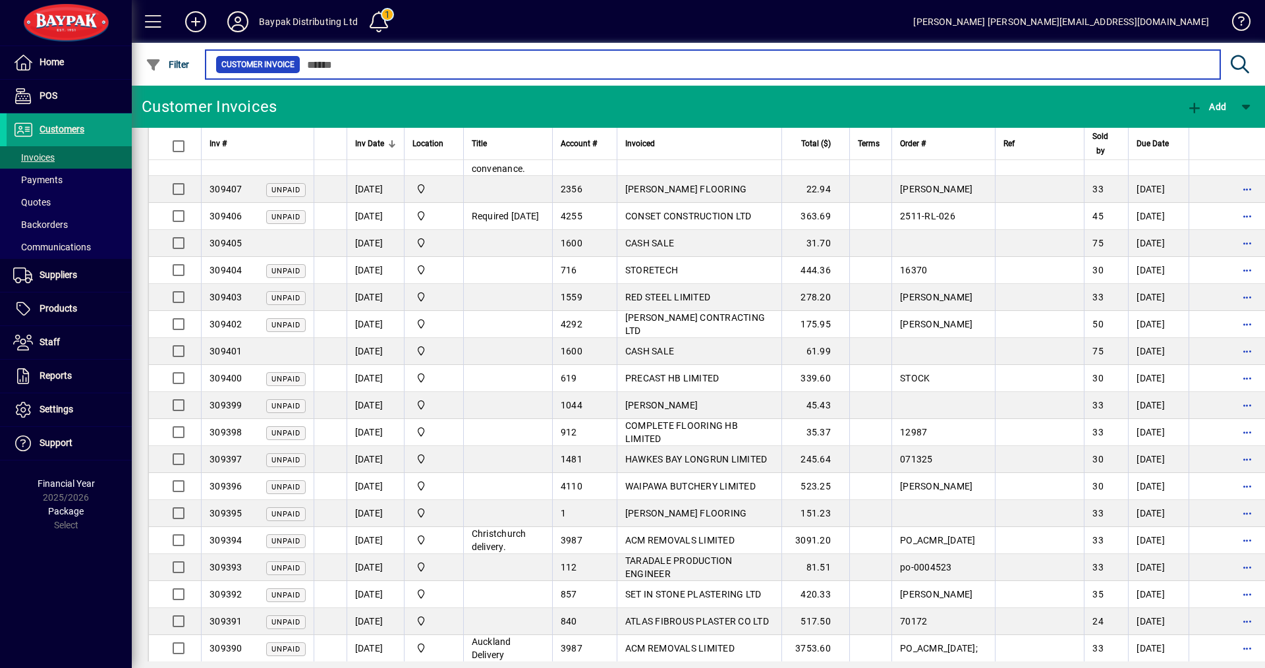
scroll to position [725, 0]
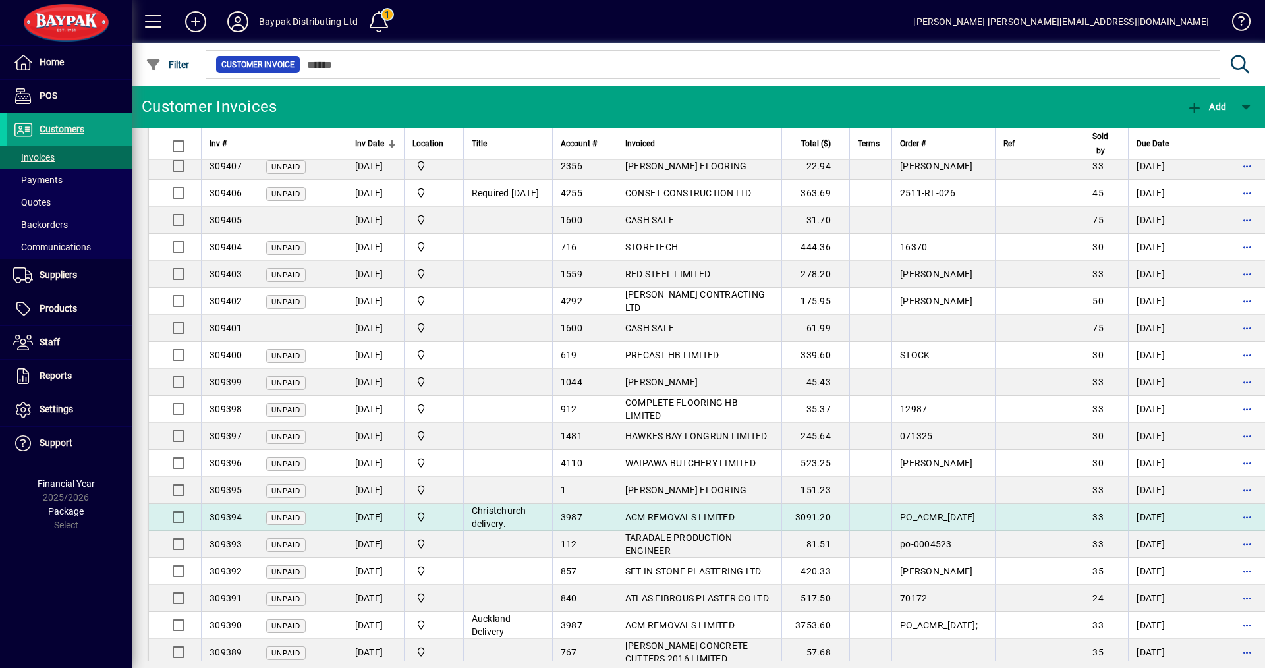
click at [666, 512] on span "ACM REMOVALS LIMITED" at bounding box center [679, 517] width 109 height 11
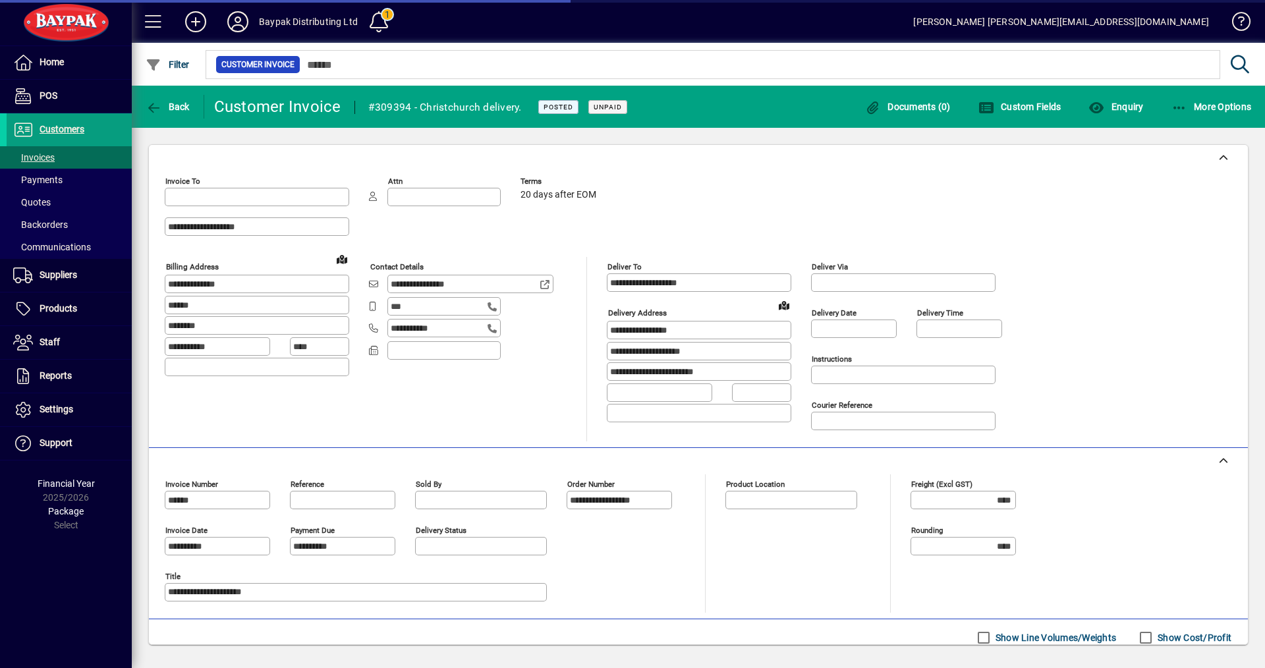
type input "**********"
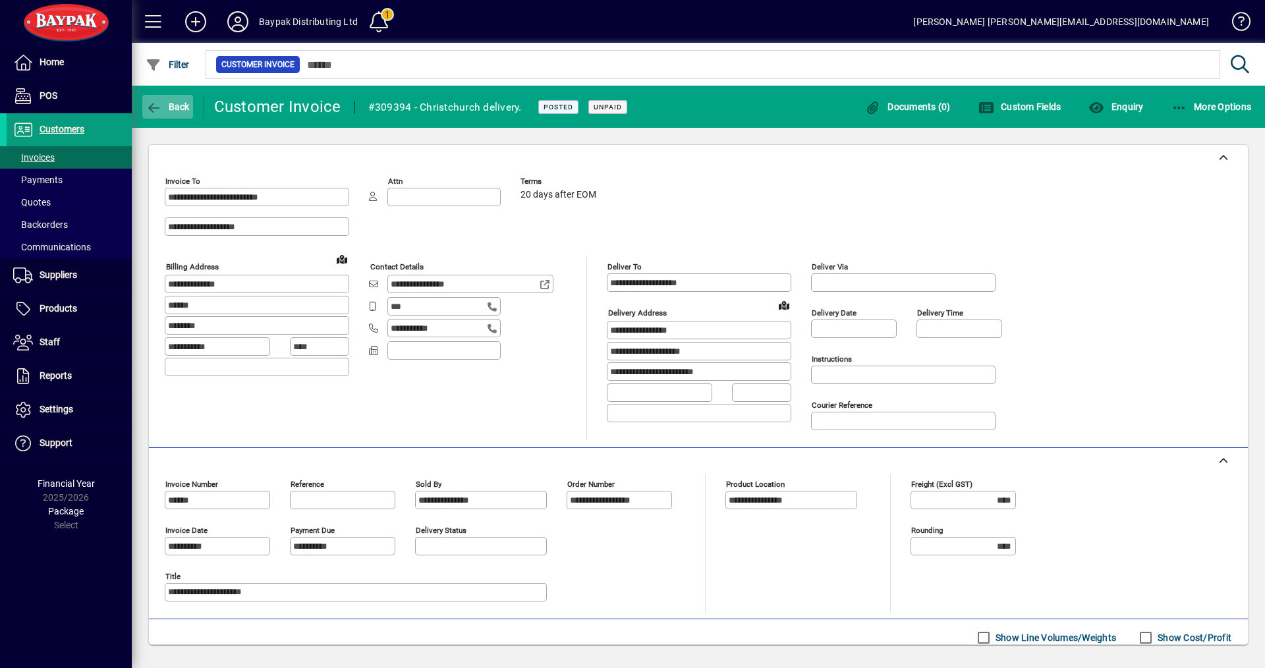
click at [173, 103] on span "Back" at bounding box center [168, 106] width 44 height 11
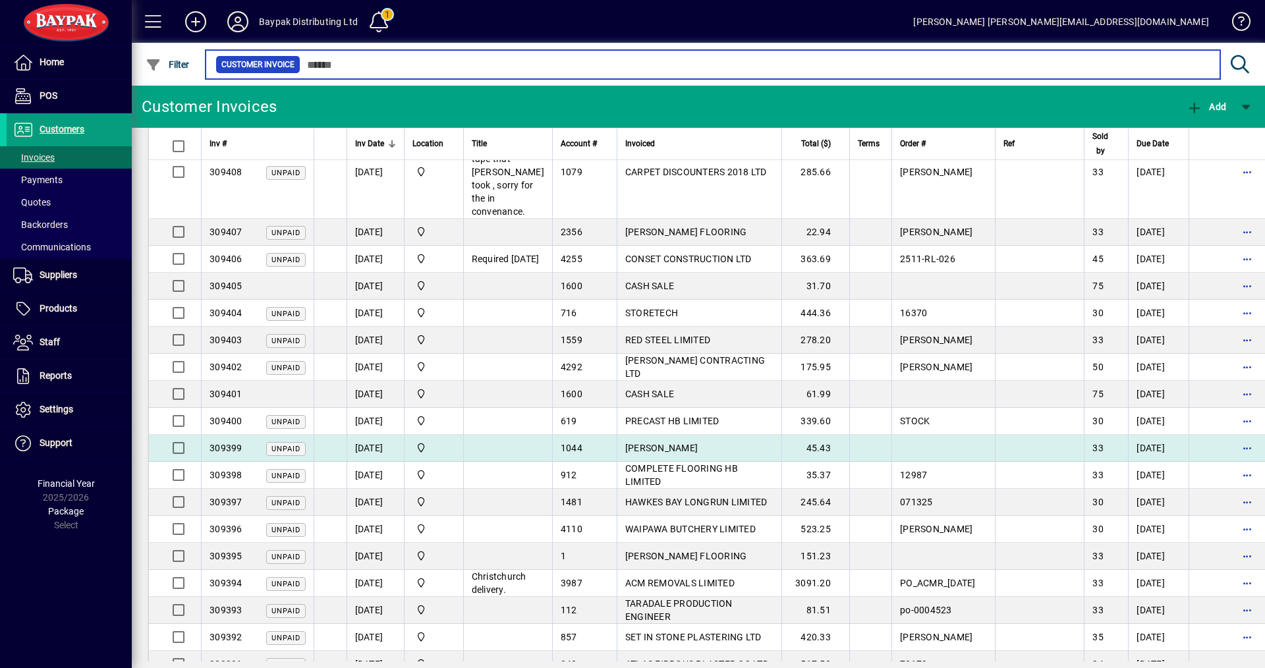
scroll to position [725, 0]
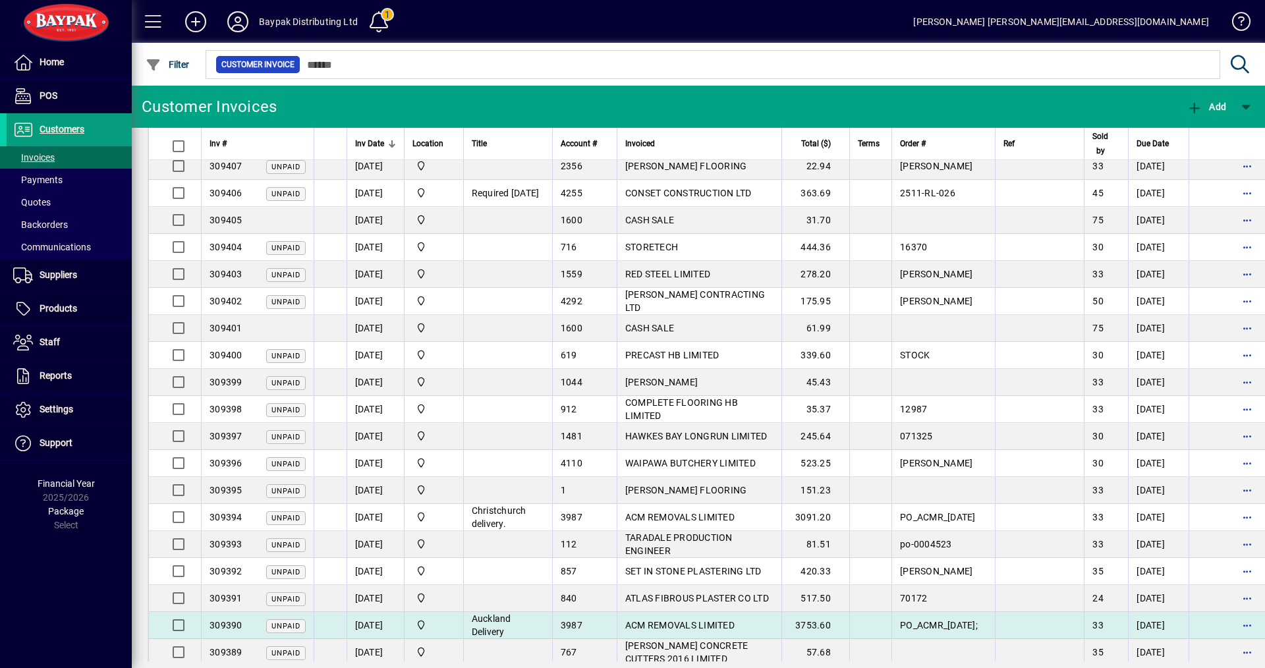
click at [687, 620] on span "ACM REMOVALS LIMITED" at bounding box center [679, 625] width 109 height 11
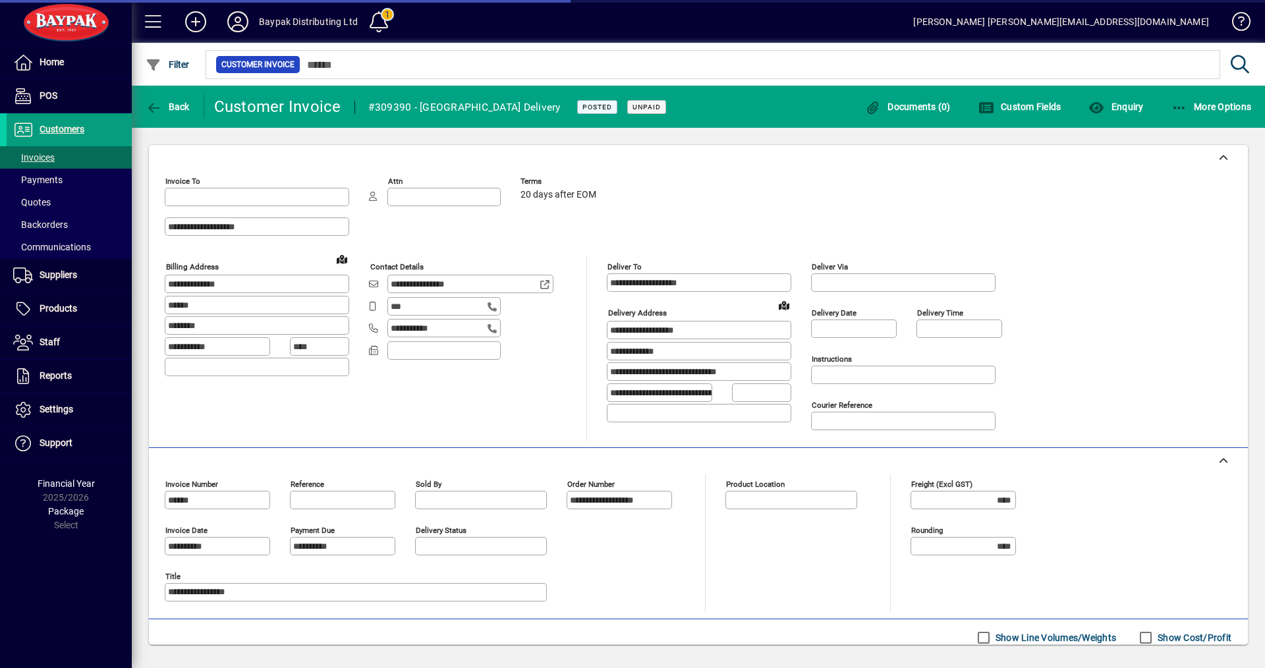
type input "**********"
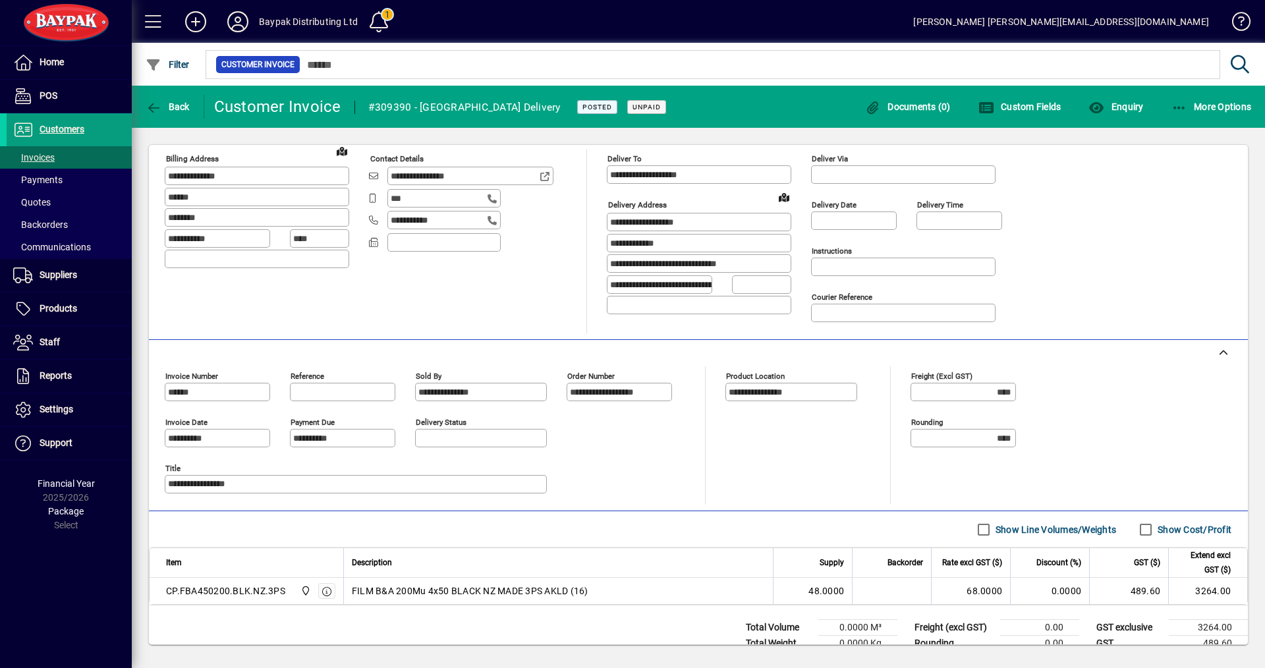
scroll to position [77, 0]
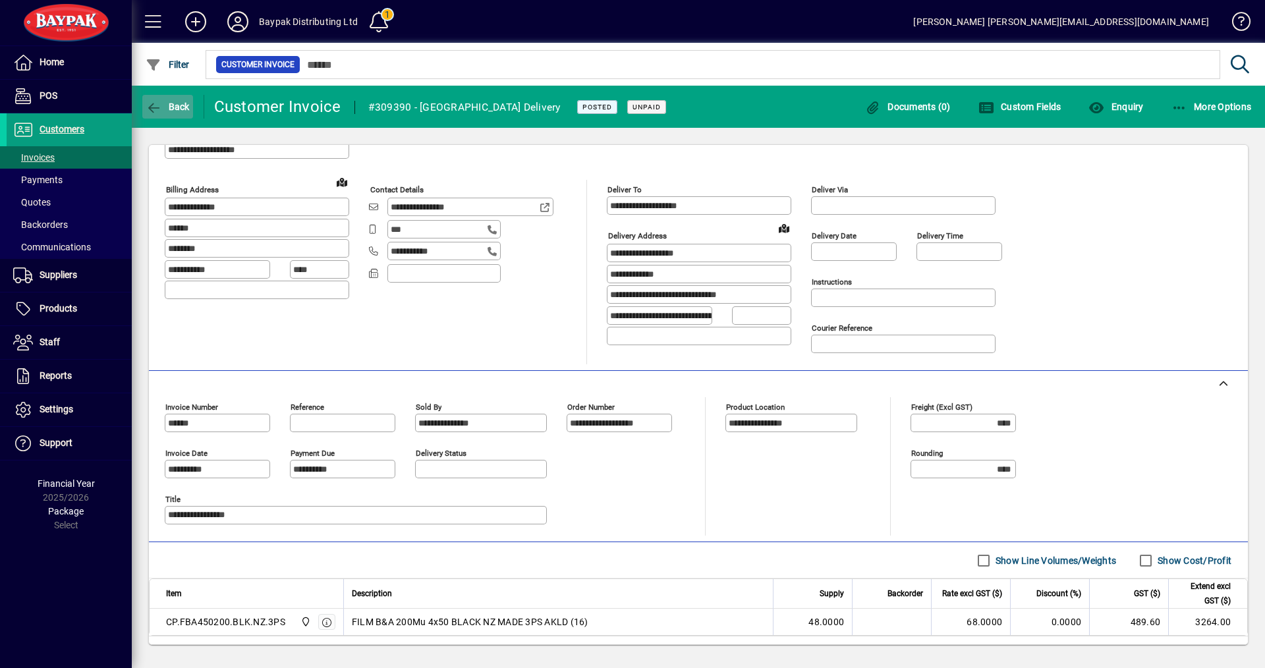
click at [174, 100] on span "button" at bounding box center [167, 107] width 51 height 32
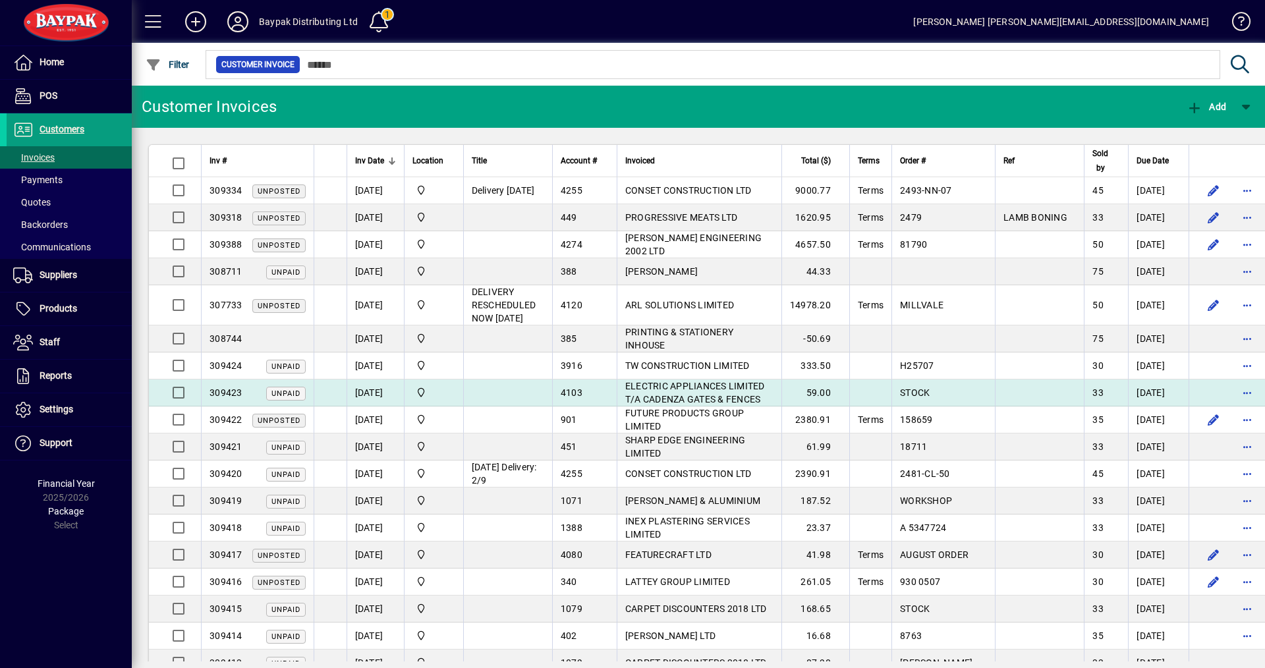
drag, startPoint x: 643, startPoint y: 293, endPoint x: 262, endPoint y: 406, distance: 398.0
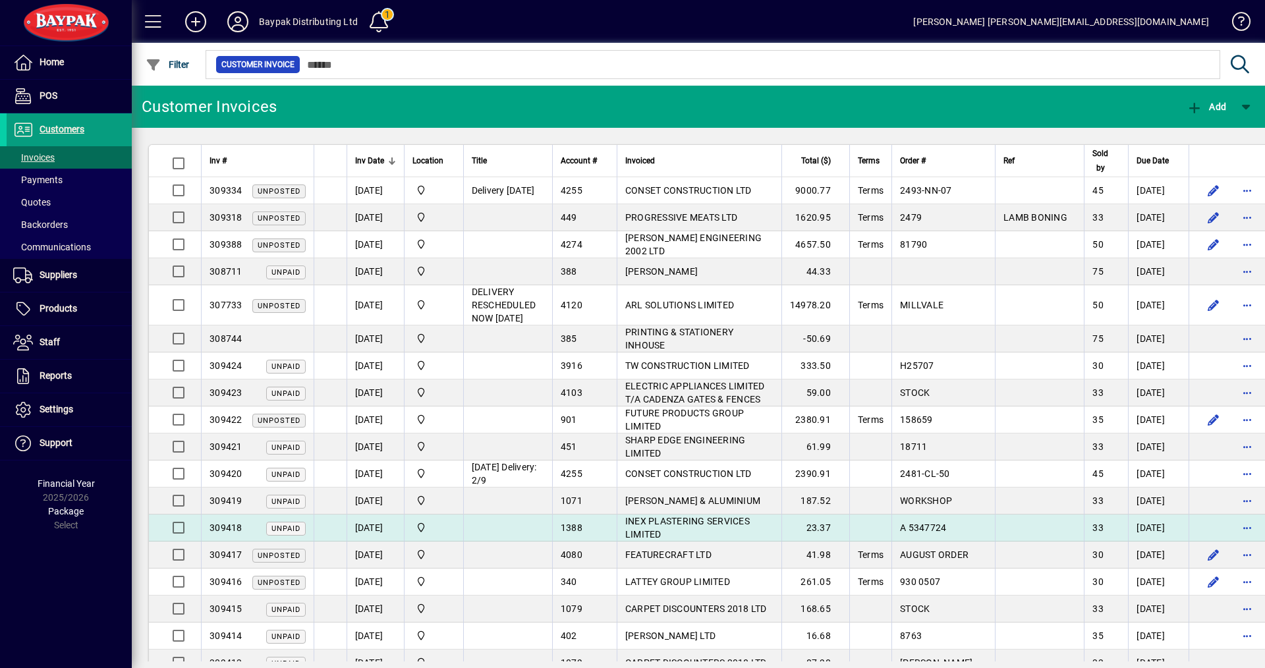
drag, startPoint x: 262, startPoint y: 406, endPoint x: 488, endPoint y: 541, distance: 263.3
click at [488, 541] on td at bounding box center [507, 528] width 89 height 27
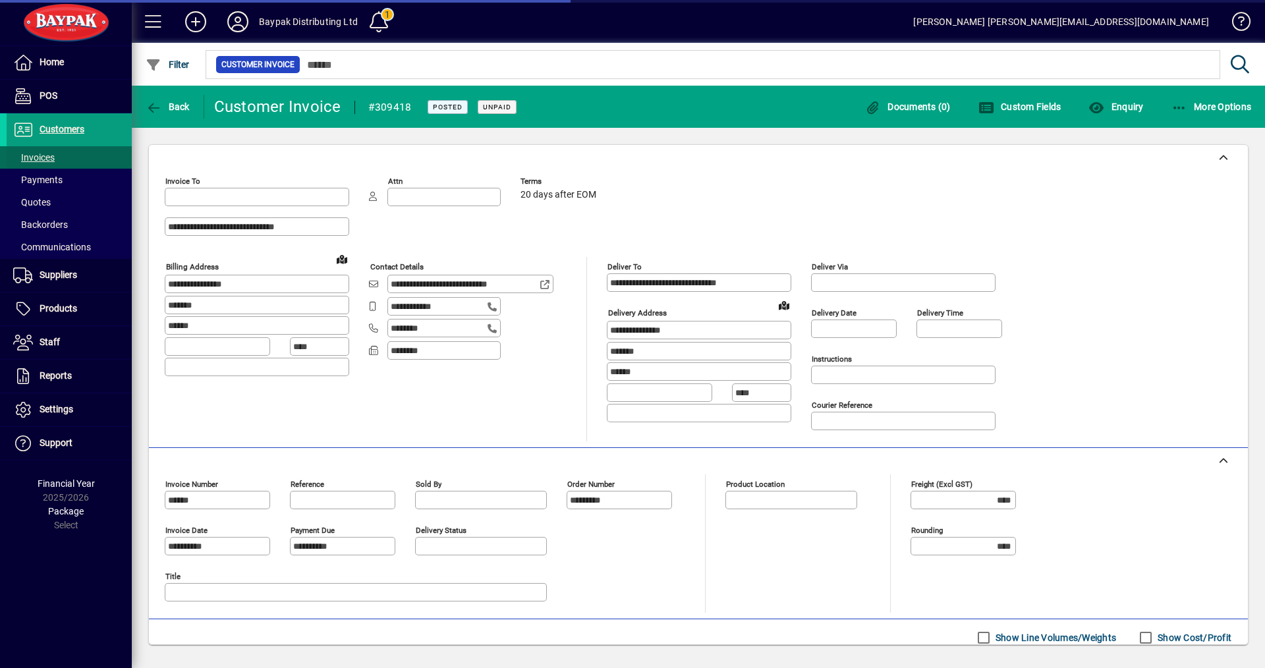
type input "**********"
click at [33, 157] on span "Invoices" at bounding box center [34, 157] width 42 height 11
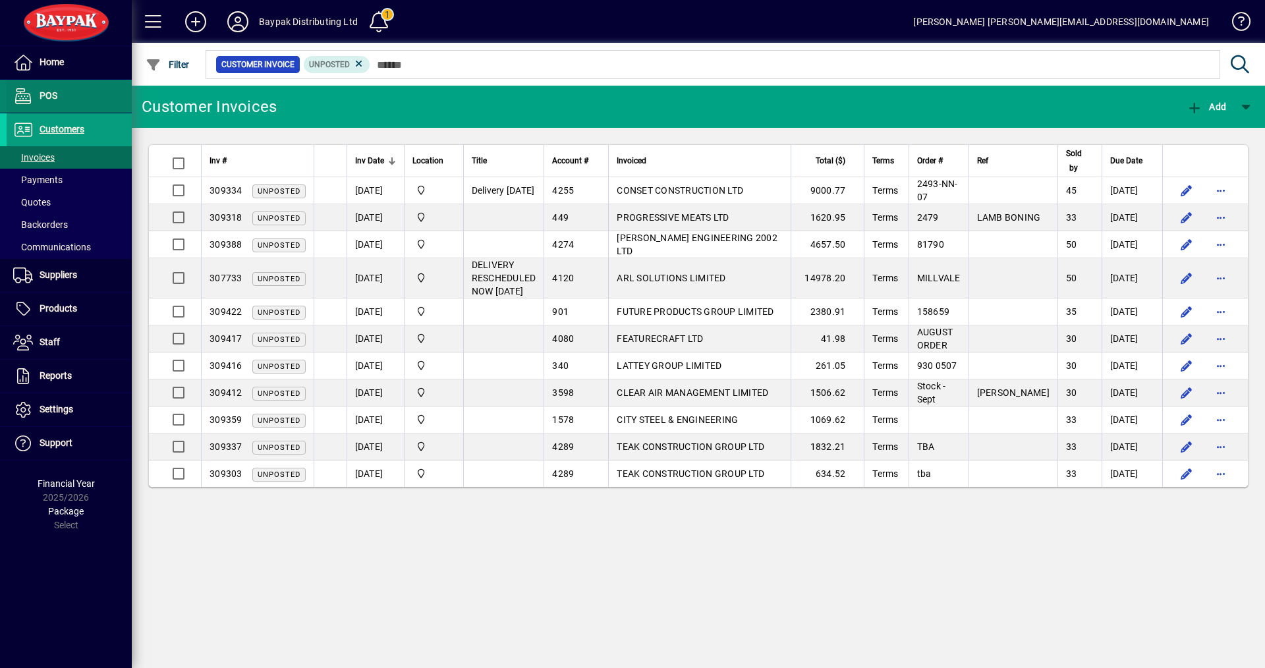
click at [26, 97] on icon at bounding box center [23, 96] width 20 height 16
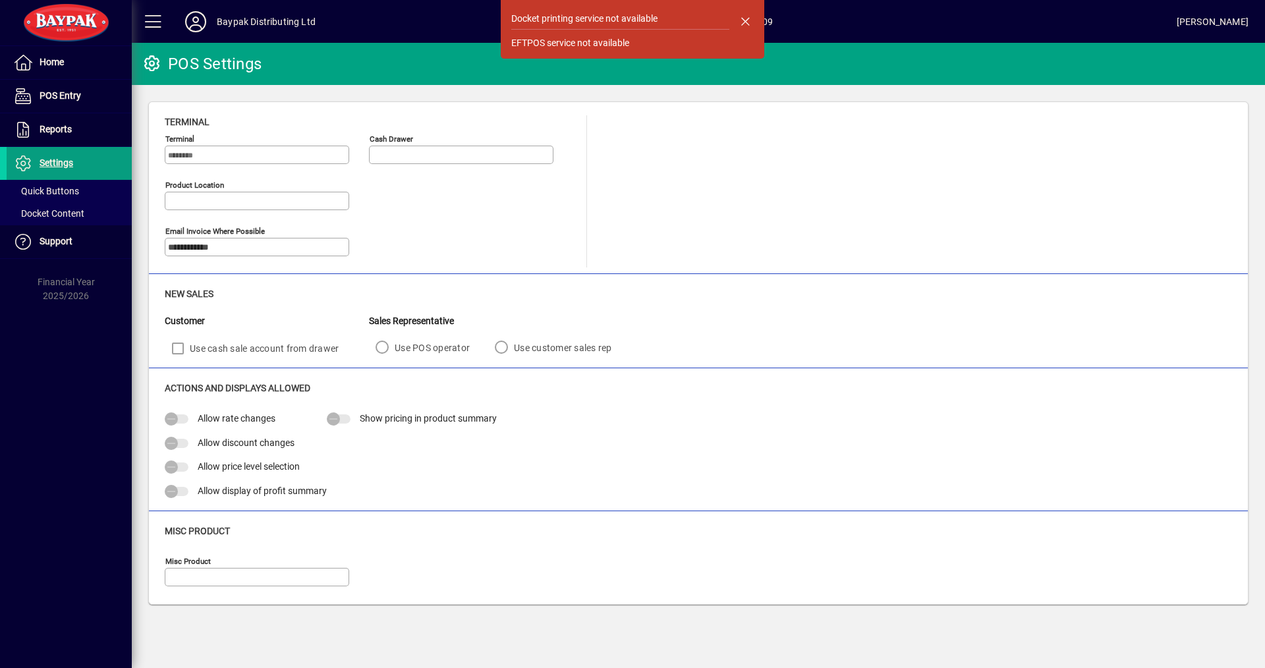
click at [632, 131] on div "**********" at bounding box center [699, 191] width 1068 height 152
click at [745, 19] on span "button" at bounding box center [745, 21] width 32 height 32
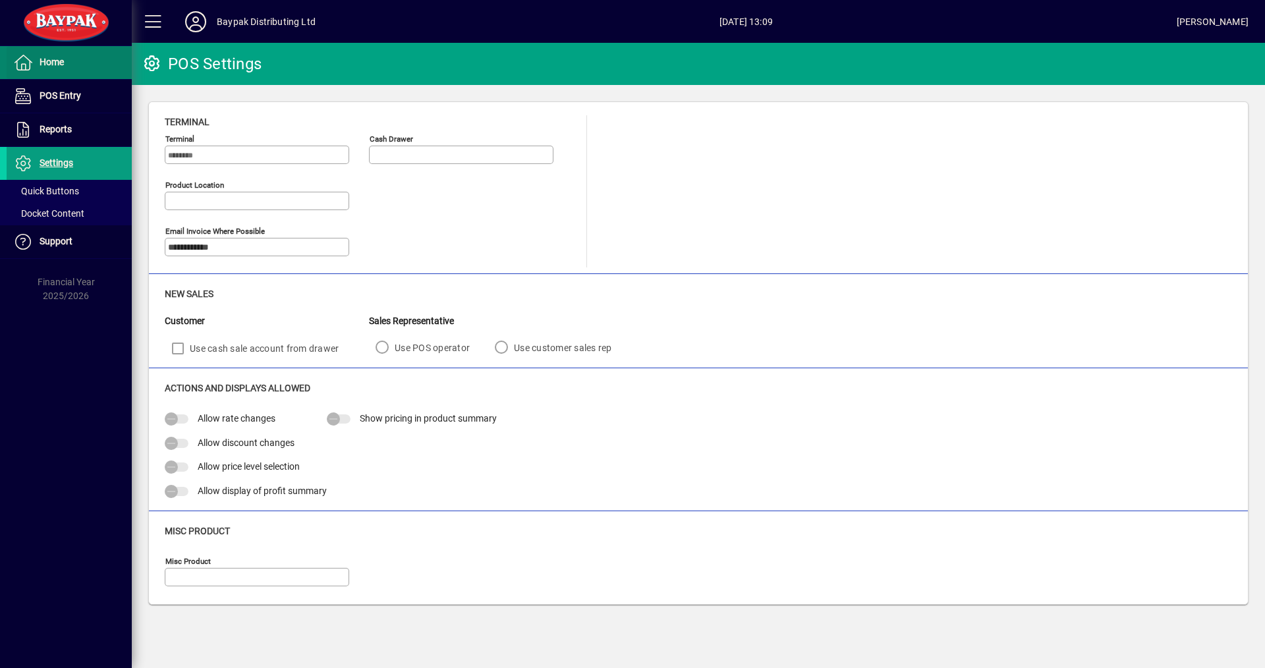
click at [50, 69] on span "Home" at bounding box center [35, 63] width 57 height 16
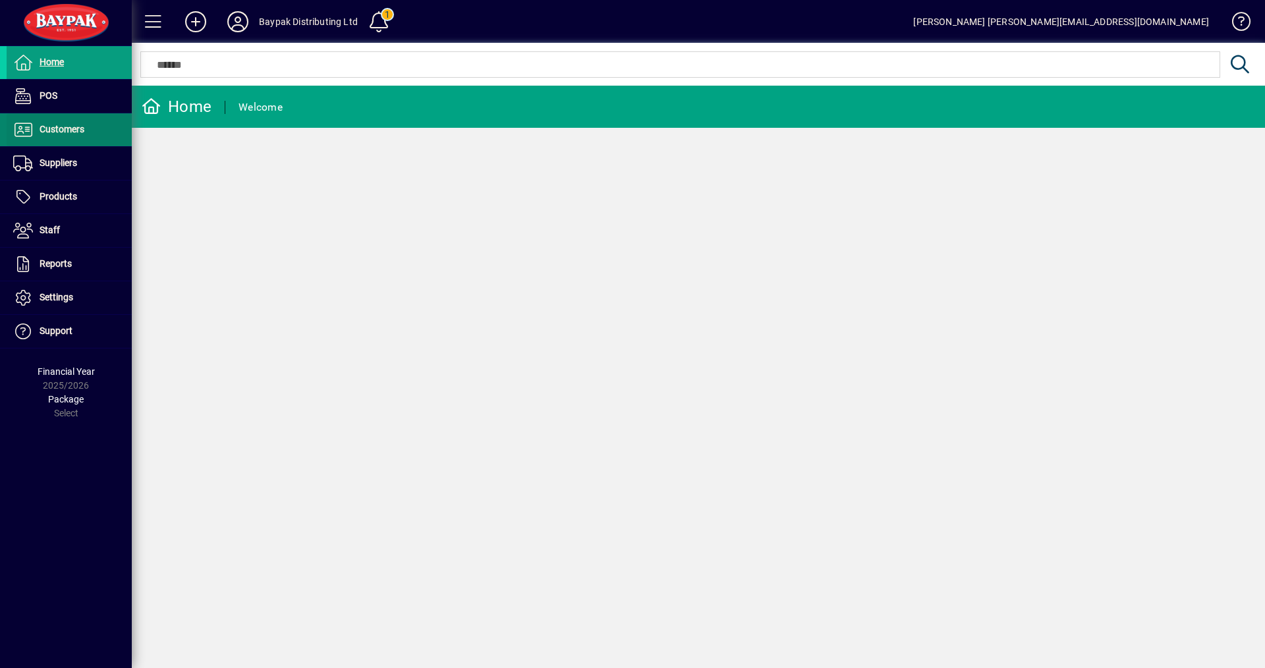
click at [54, 127] on span "Customers" at bounding box center [62, 129] width 45 height 11
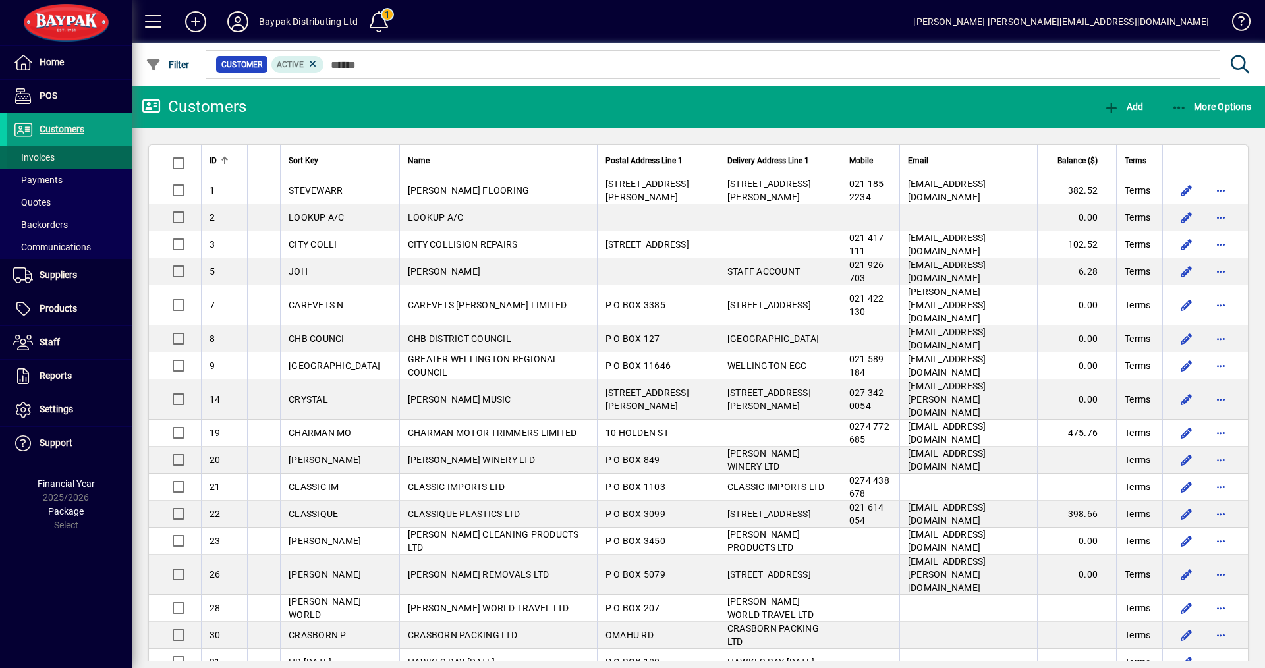
click at [38, 156] on span "Invoices" at bounding box center [34, 157] width 42 height 11
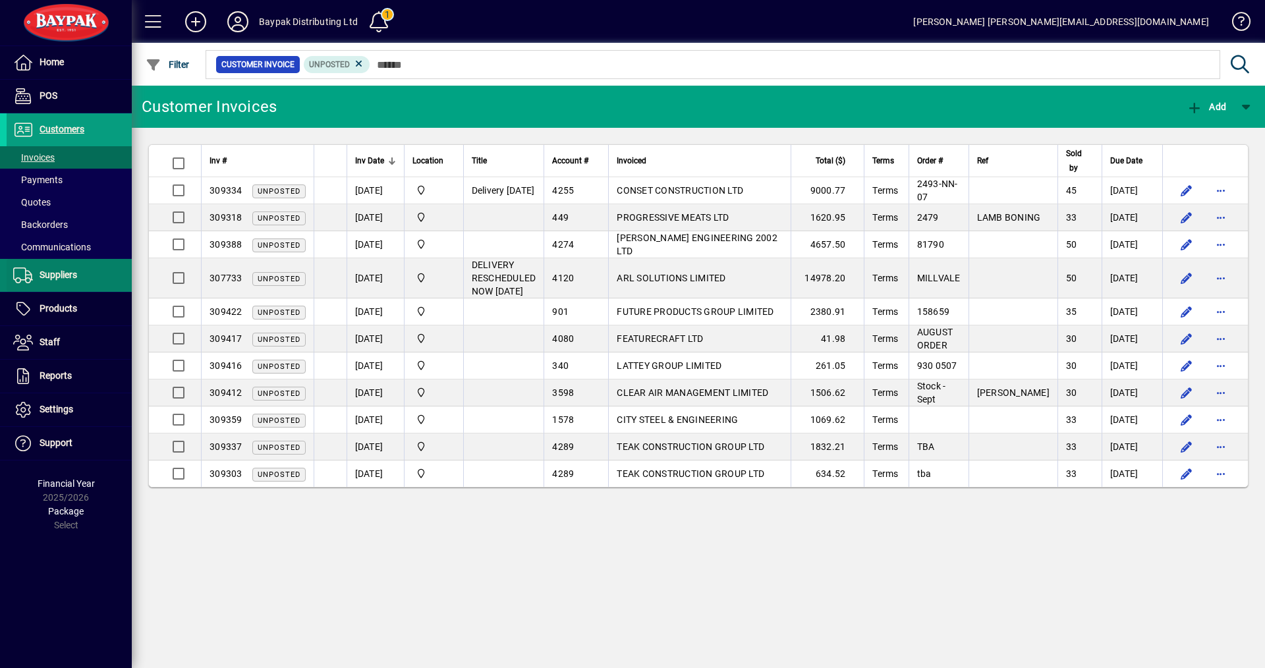
click at [49, 268] on span "Suppliers" at bounding box center [42, 276] width 71 height 16
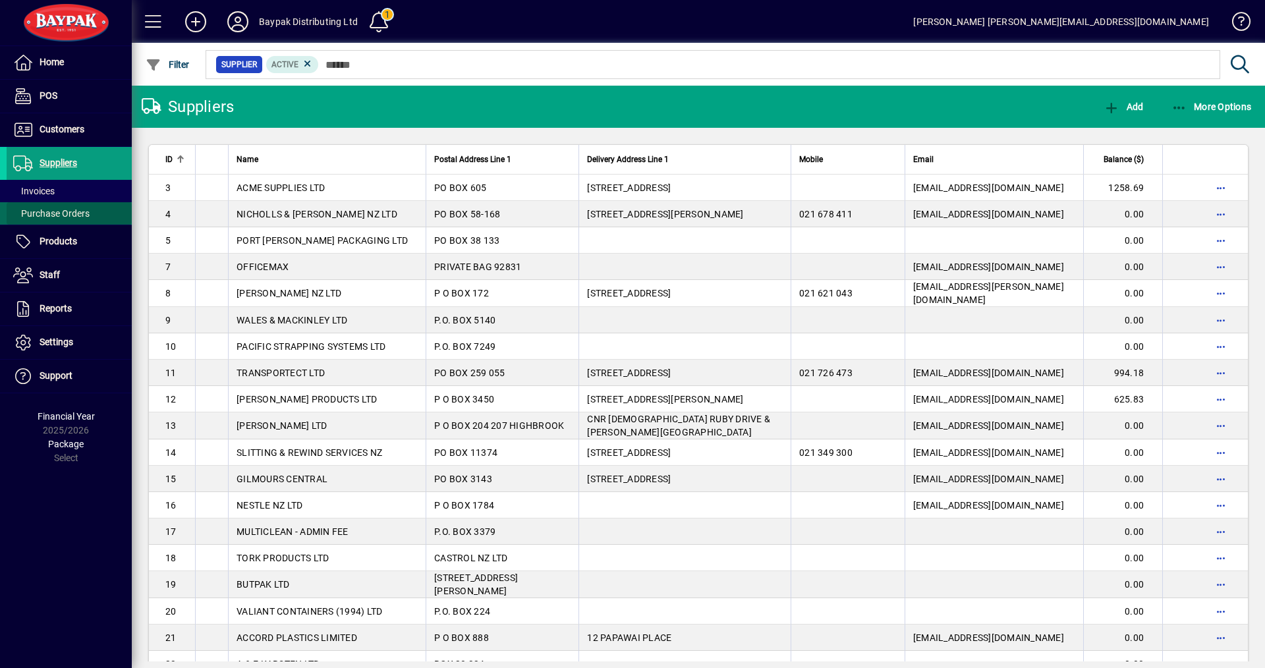
click at [65, 210] on span "Purchase Orders" at bounding box center [51, 213] width 76 height 11
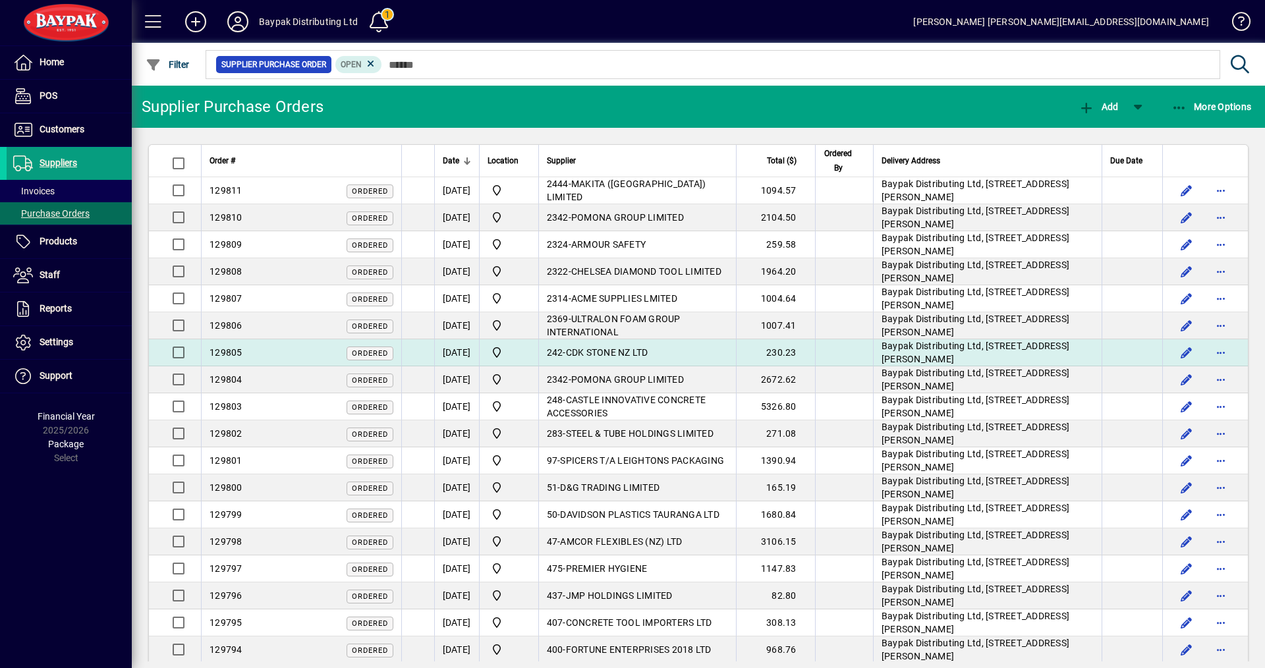
click at [240, 350] on span "129805" at bounding box center [226, 352] width 33 height 11
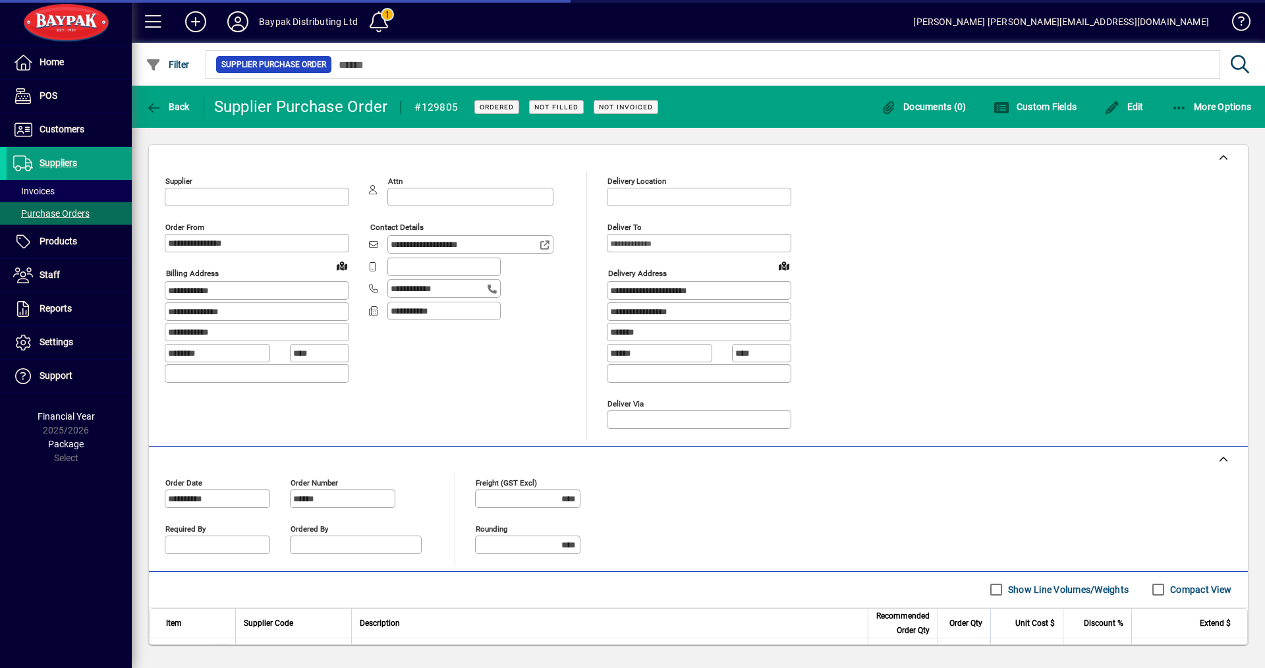
type input "**********"
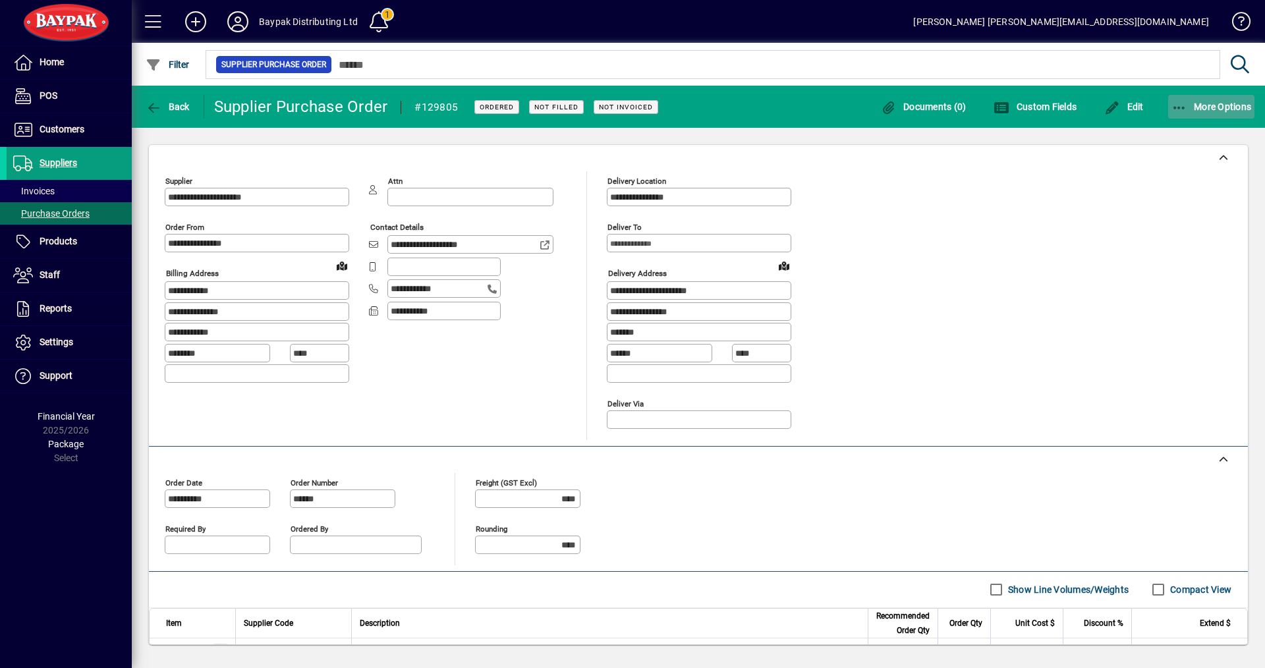
click at [1220, 100] on span "button" at bounding box center [1211, 107] width 87 height 32
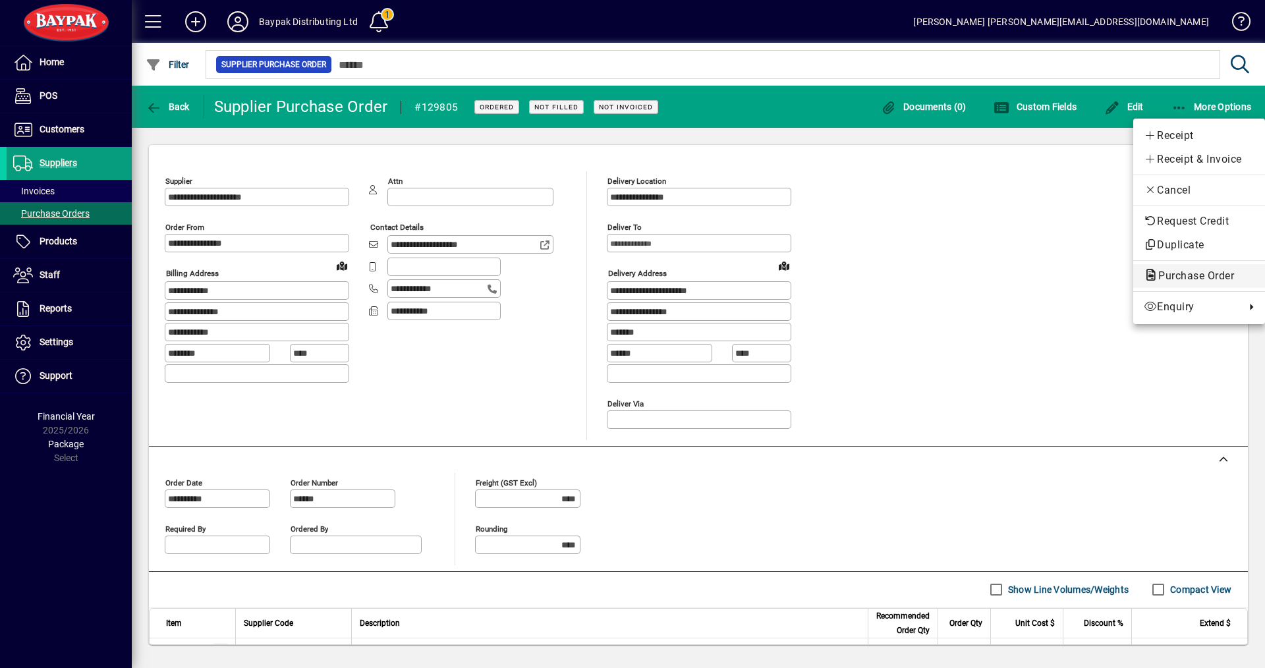
click at [1164, 274] on span "Purchase Order" at bounding box center [1192, 276] width 97 height 13
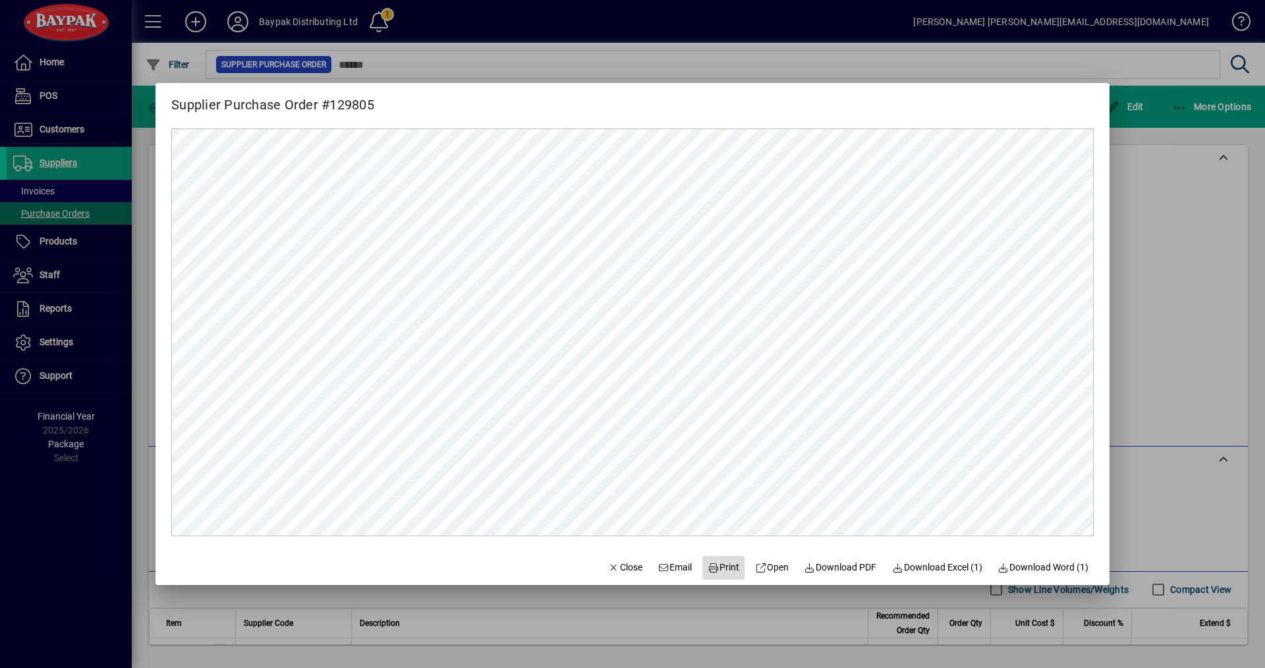
click at [718, 570] on span "Print" at bounding box center [724, 568] width 32 height 14
click at [612, 567] on span "Close" at bounding box center [625, 568] width 34 height 14
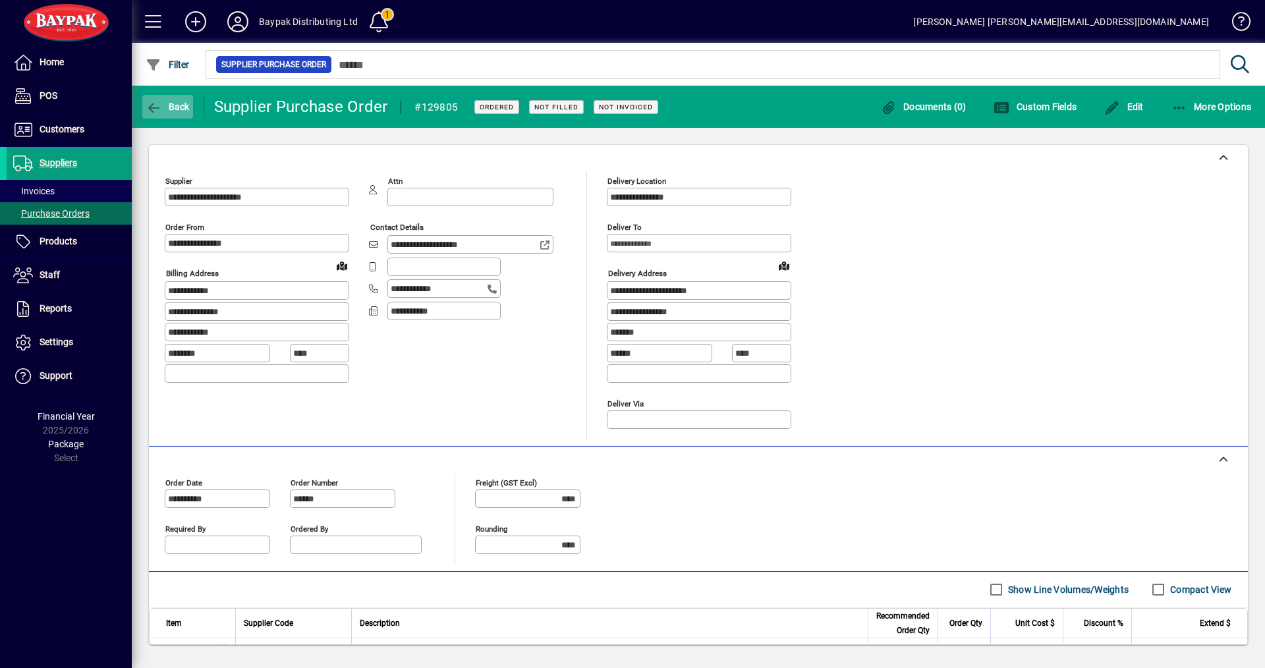
click at [181, 106] on span "Back" at bounding box center [168, 106] width 44 height 11
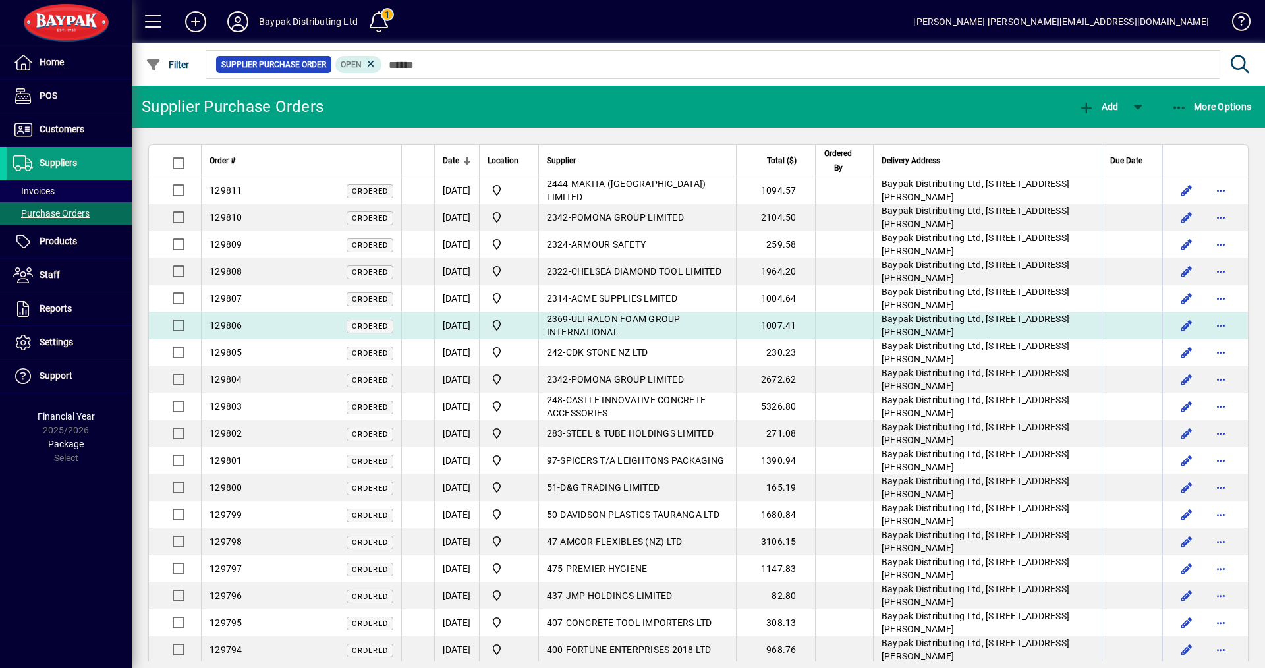
click at [602, 326] on td "2369 - ULTRALON FOAM GROUP INTERNATIONAL" at bounding box center [637, 325] width 198 height 27
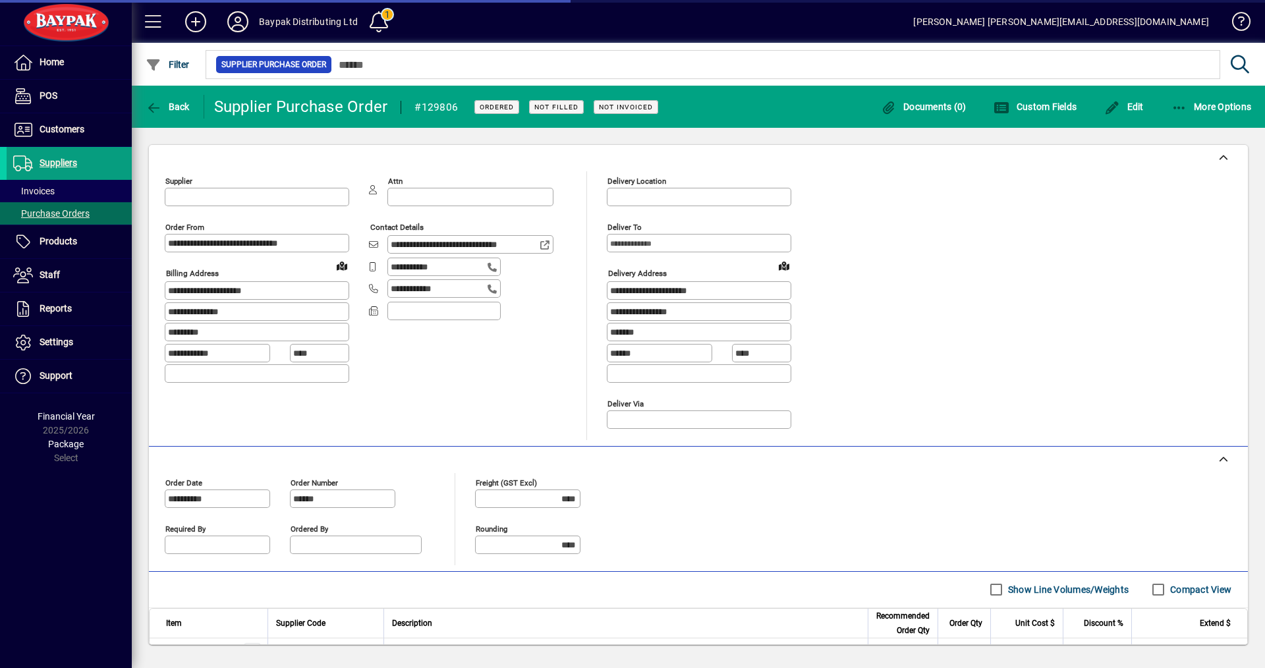
type input "**********"
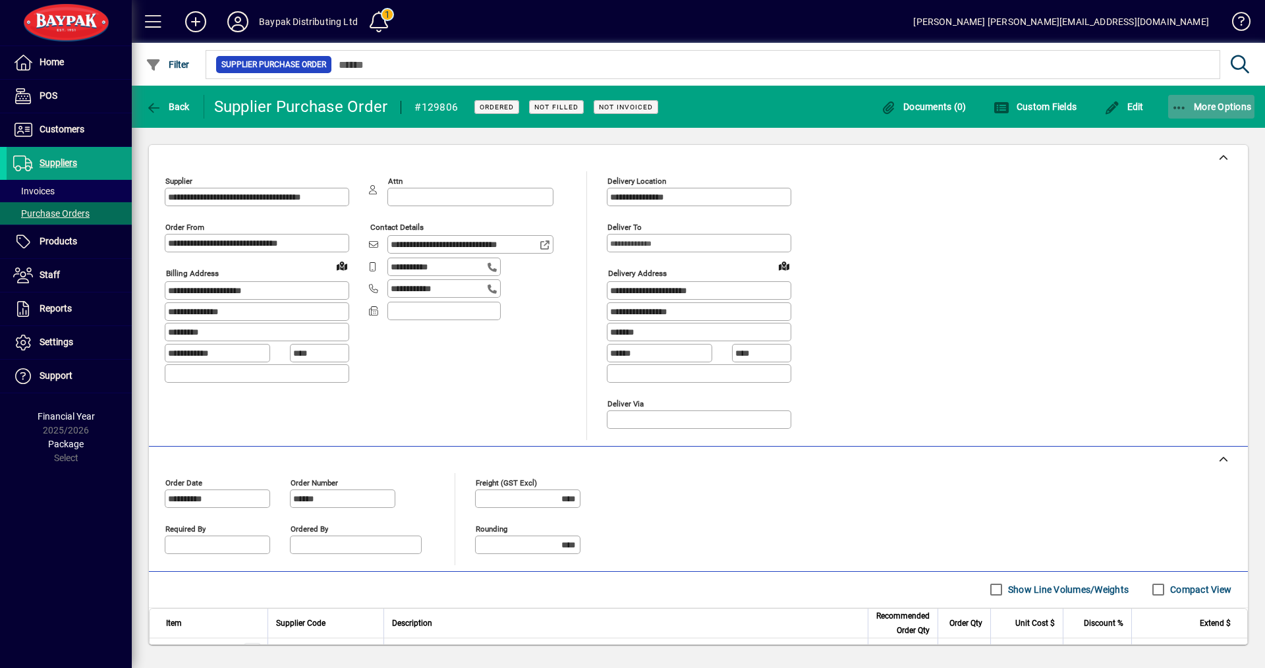
click at [1208, 102] on span "More Options" at bounding box center [1212, 106] width 80 height 11
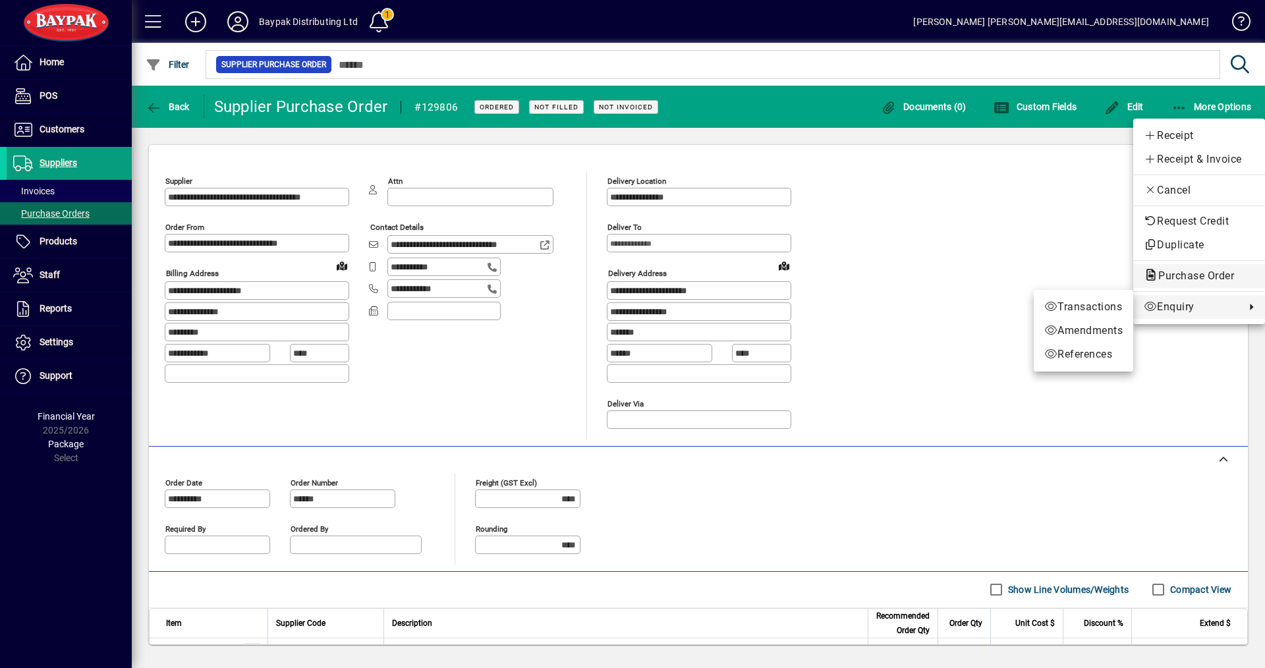
click at [1166, 271] on span "Purchase Order" at bounding box center [1192, 276] width 97 height 13
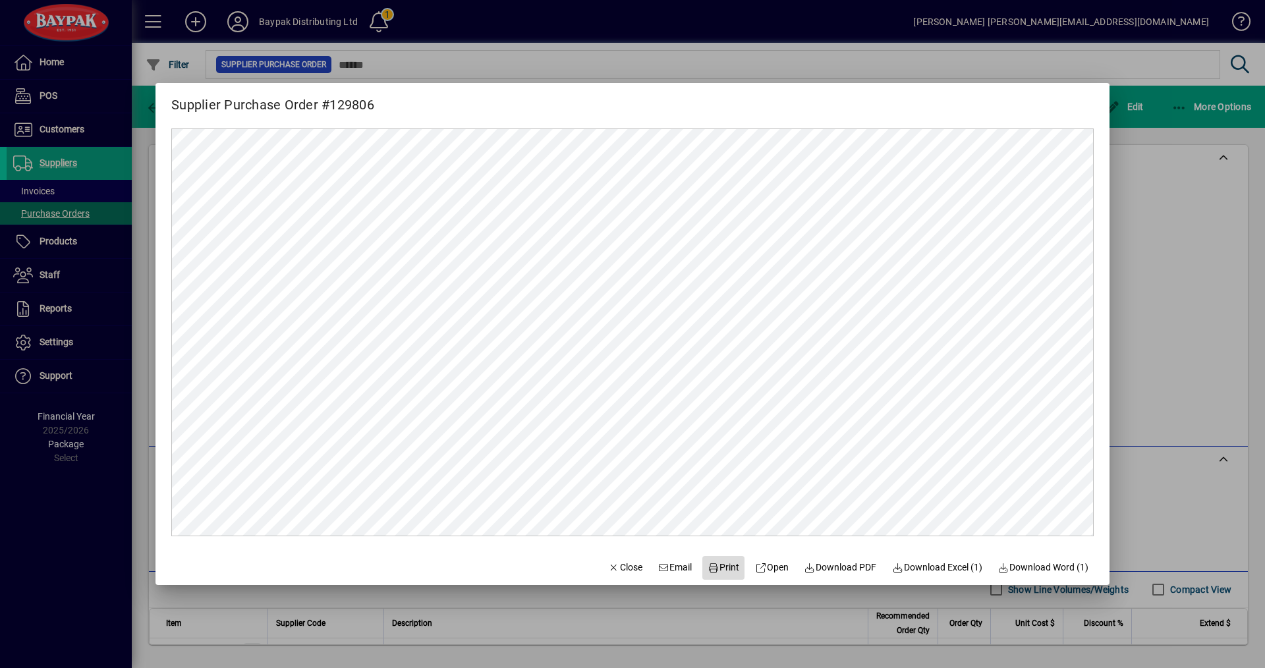
click at [720, 566] on span "Print" at bounding box center [724, 568] width 32 height 14
click at [623, 566] on span "Close" at bounding box center [625, 568] width 34 height 14
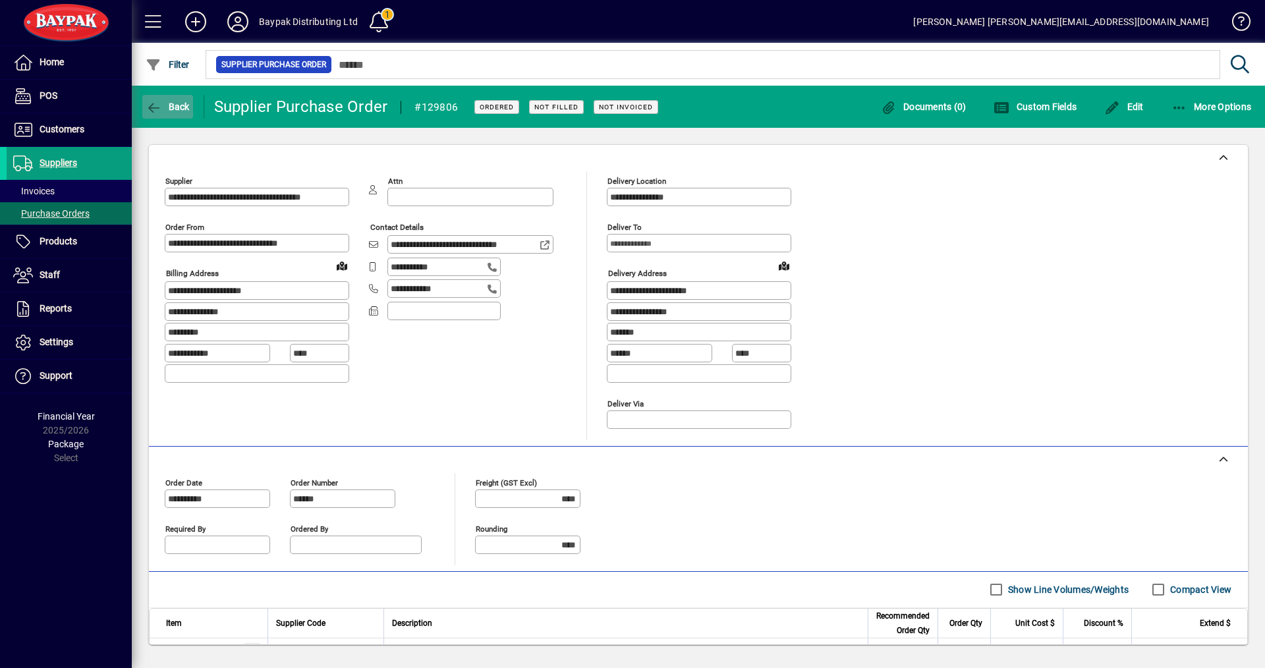
click at [177, 108] on span "Back" at bounding box center [168, 106] width 44 height 11
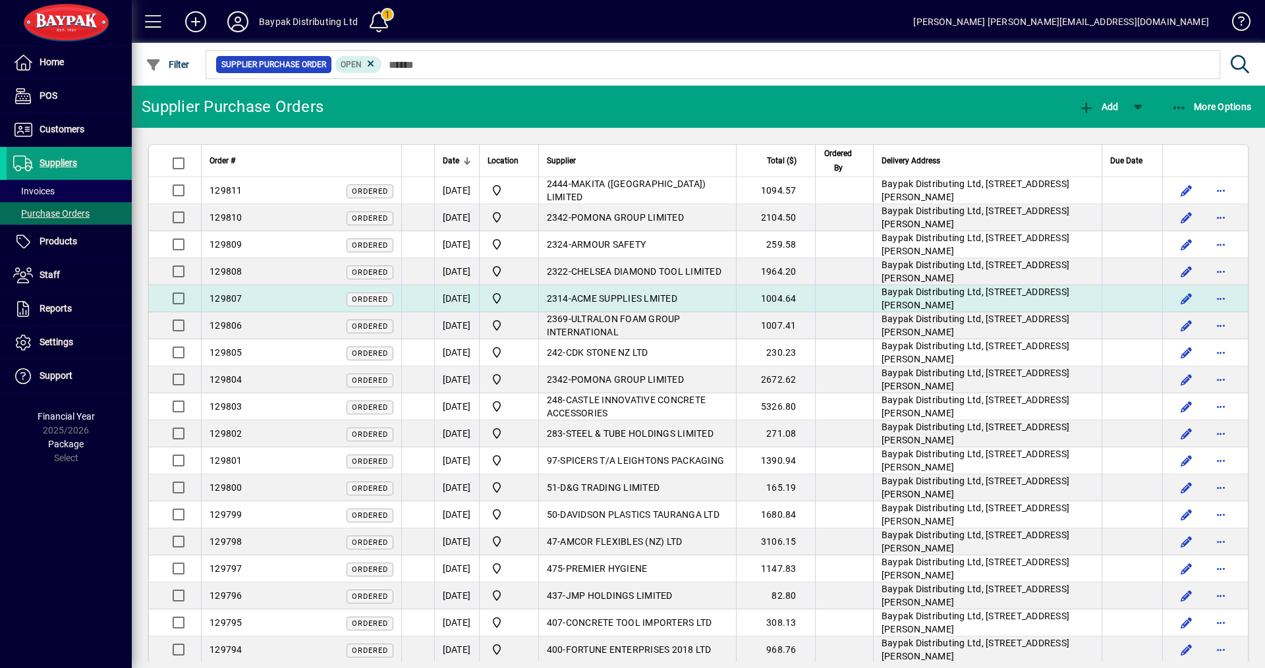
click at [246, 304] on div "129807 Ordered" at bounding box center [302, 299] width 184 height 14
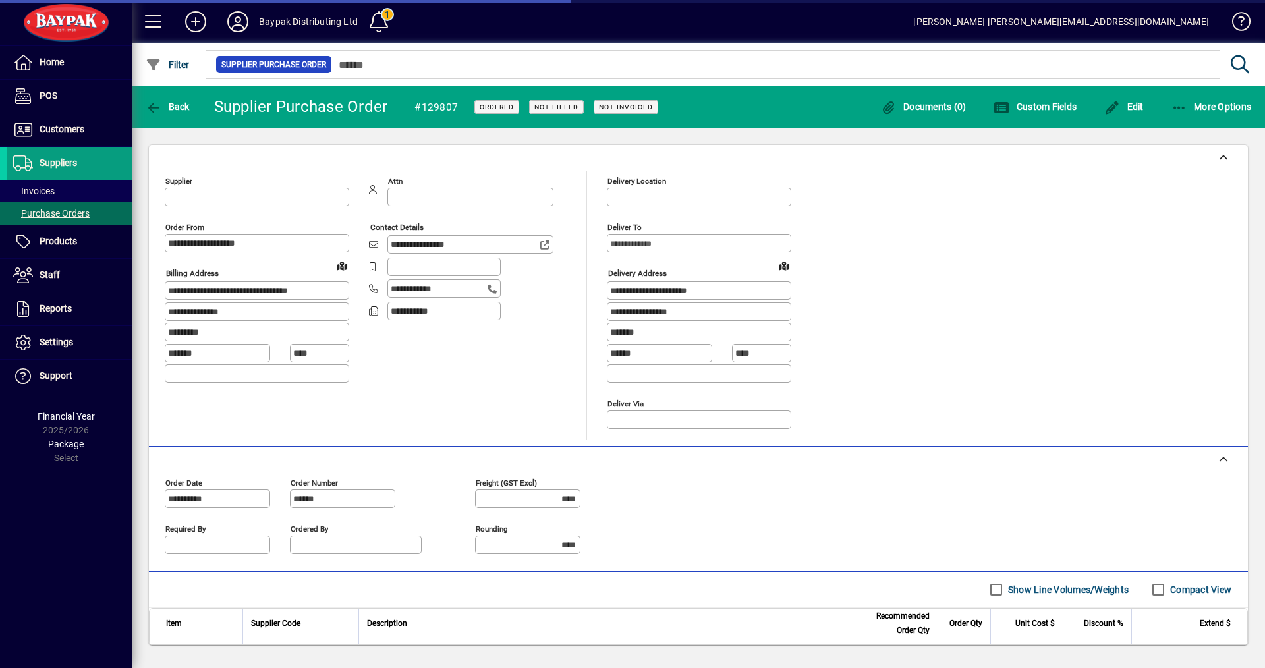
type input "**********"
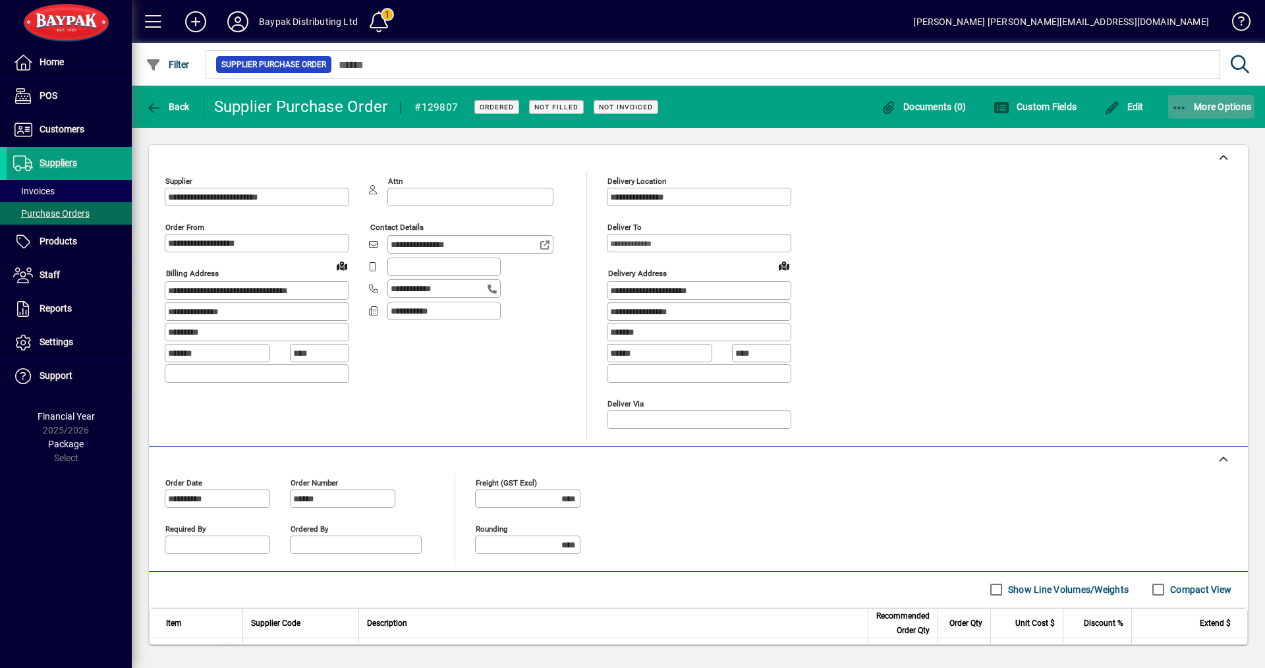
click at [1194, 104] on span "More Options" at bounding box center [1212, 106] width 80 height 11
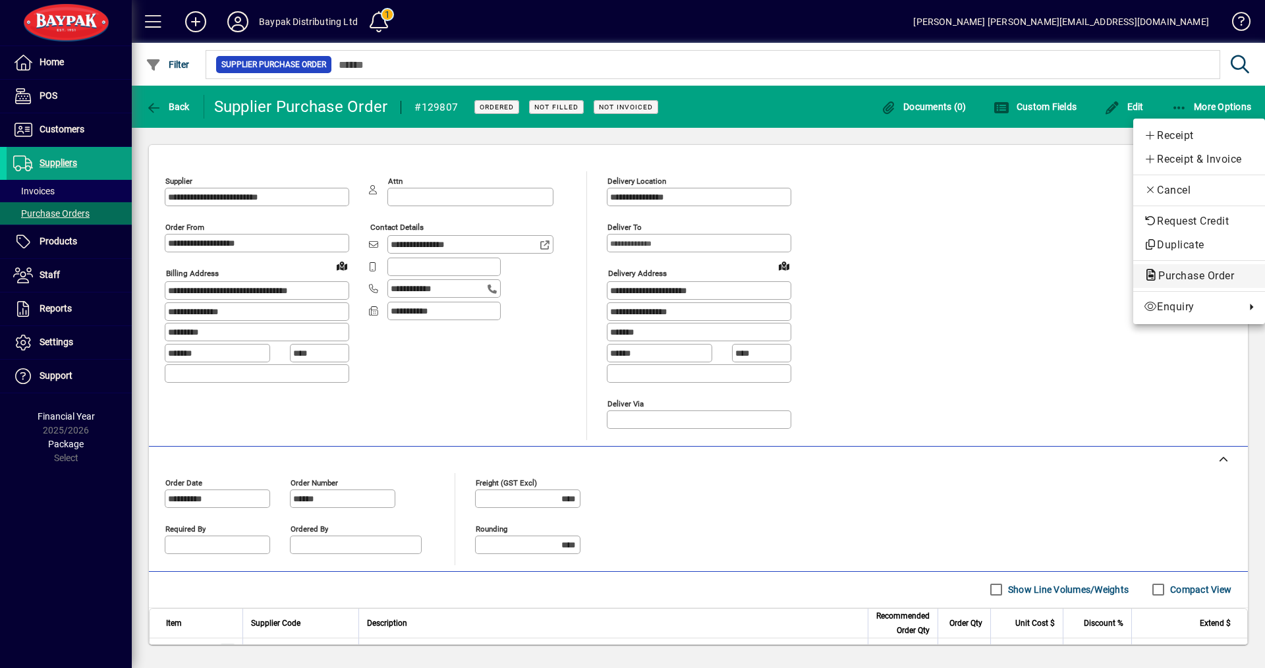
click at [1160, 275] on span "Purchase Order" at bounding box center [1192, 276] width 97 height 13
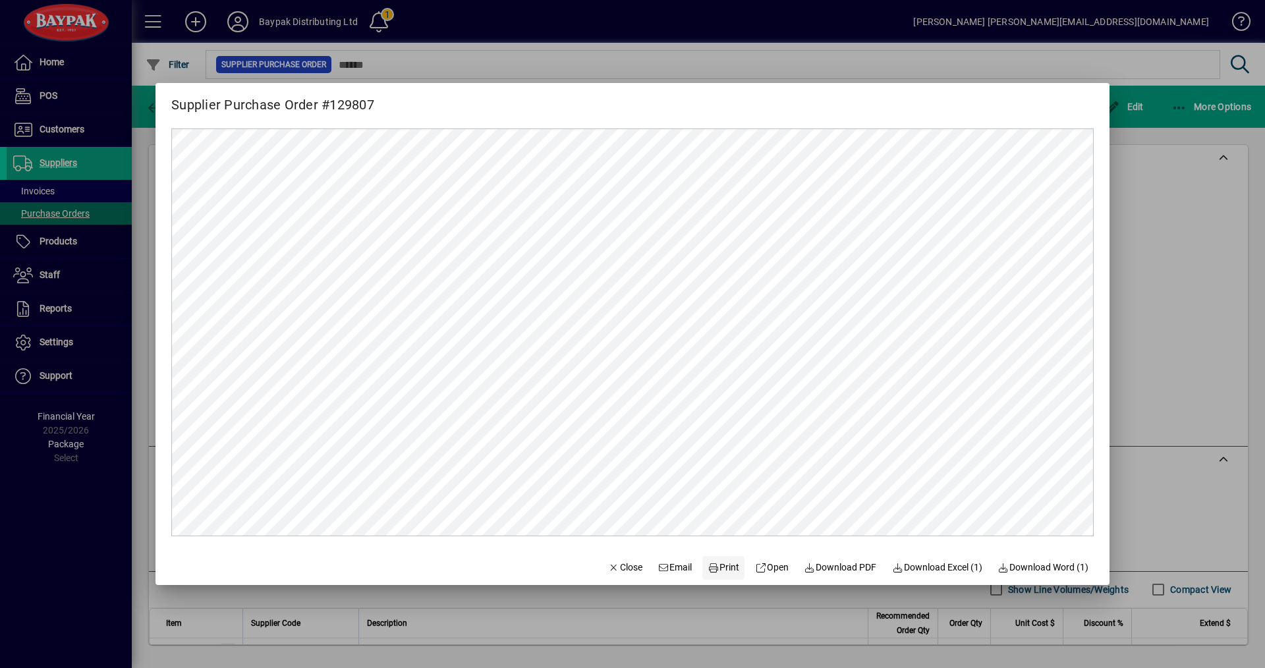
click at [719, 569] on span "Print" at bounding box center [724, 568] width 32 height 14
click at [612, 565] on span "Close" at bounding box center [625, 568] width 34 height 14
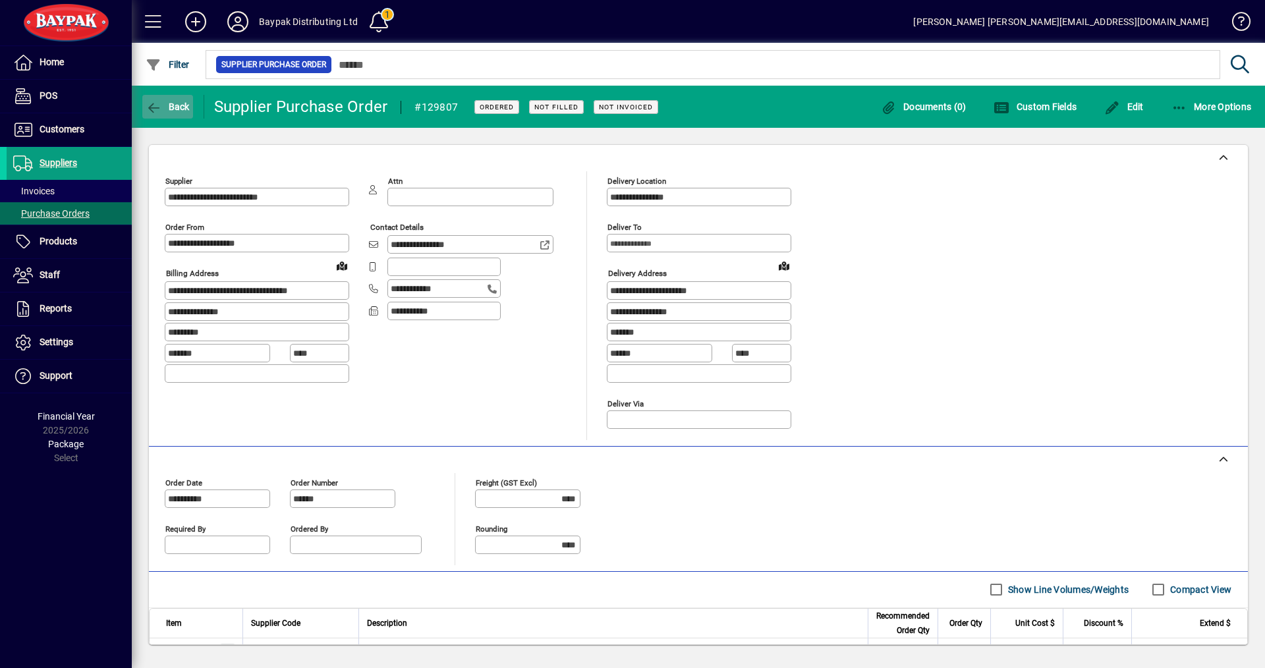
click at [170, 108] on span "Back" at bounding box center [168, 106] width 44 height 11
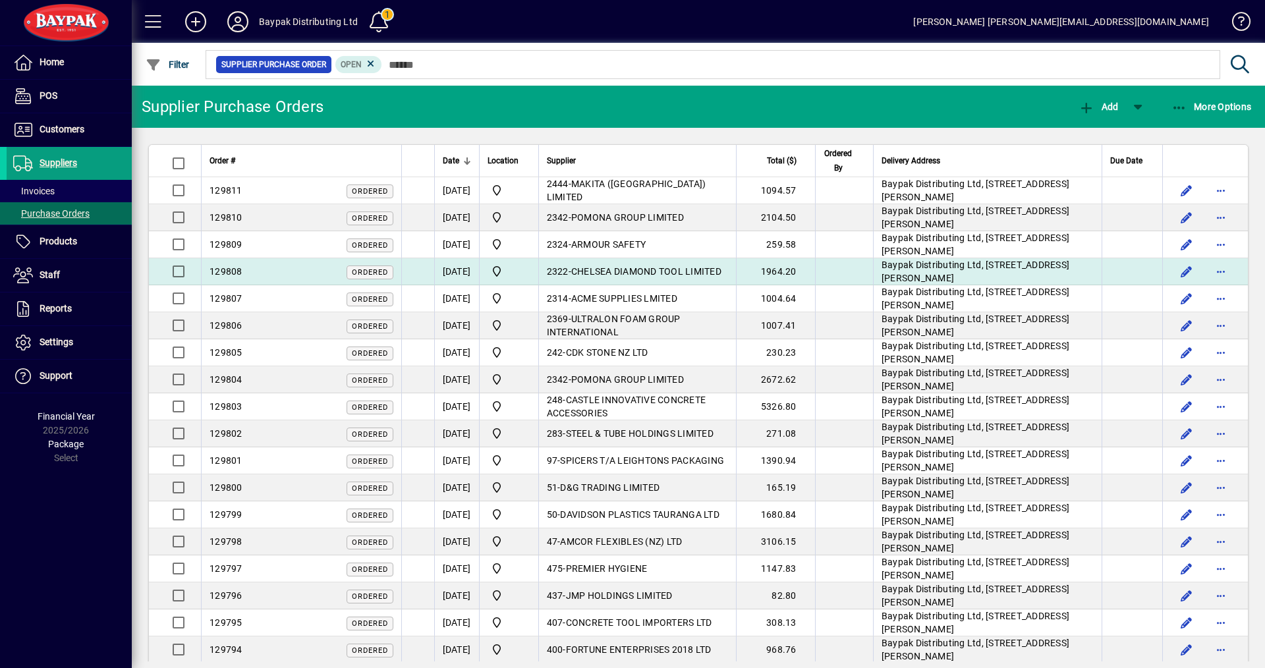
click at [237, 270] on span "129808" at bounding box center [226, 271] width 33 height 11
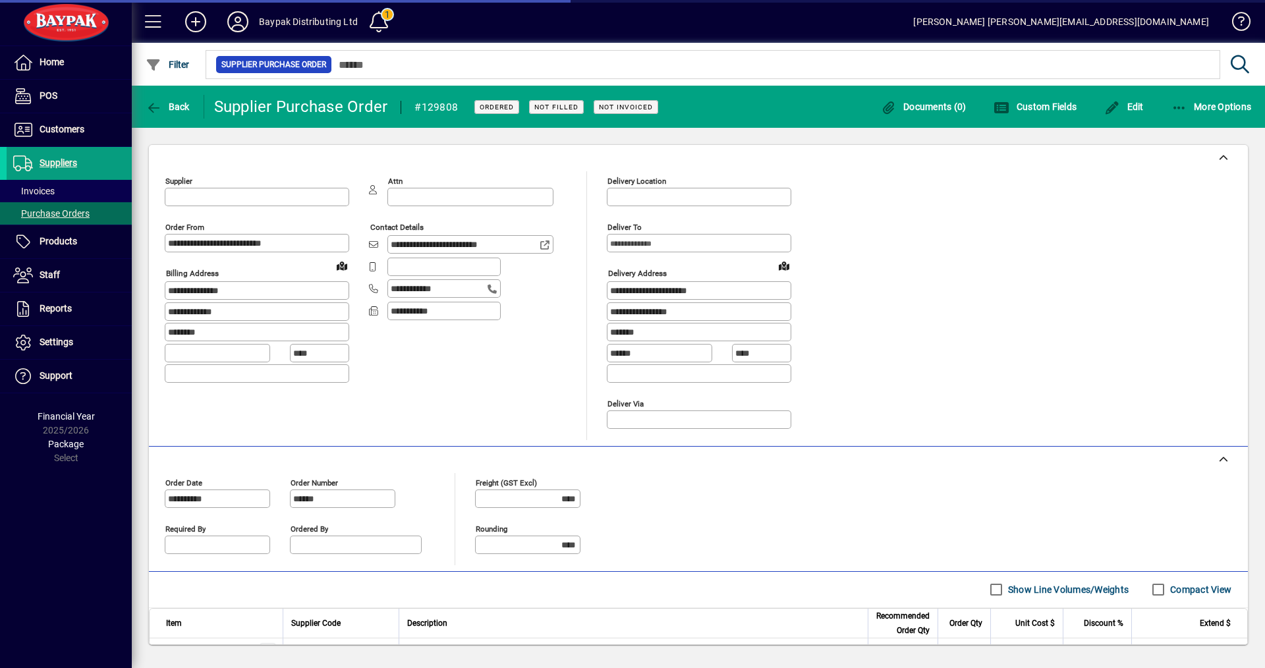
type input "**********"
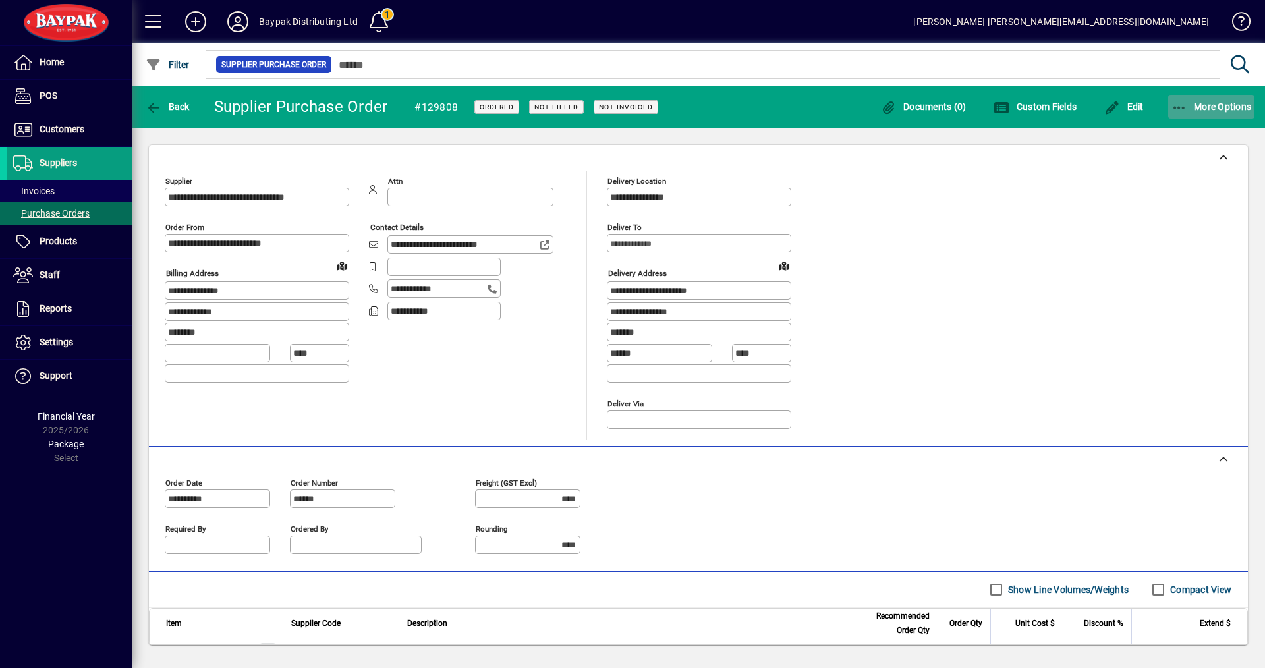
click at [1212, 104] on span "More Options" at bounding box center [1212, 106] width 80 height 11
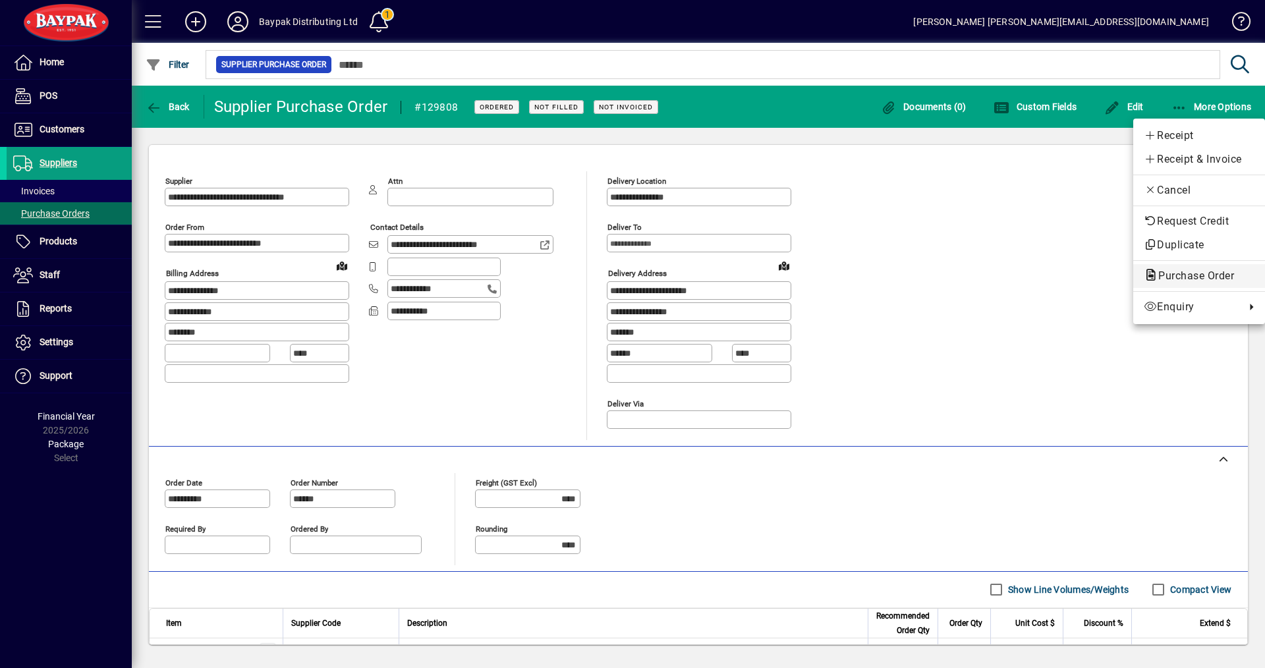
click at [1176, 277] on span "Purchase Order" at bounding box center [1192, 276] width 97 height 13
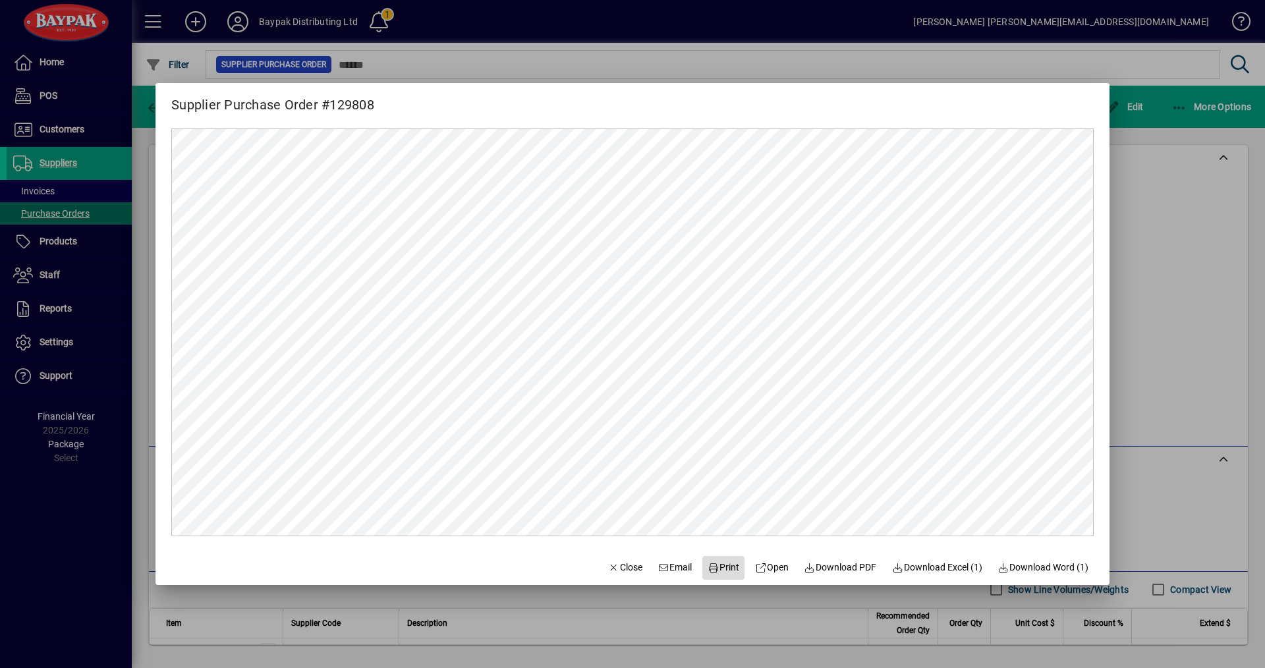
click at [712, 568] on span "Print" at bounding box center [724, 568] width 32 height 14
click at [615, 568] on span "Close" at bounding box center [625, 568] width 34 height 14
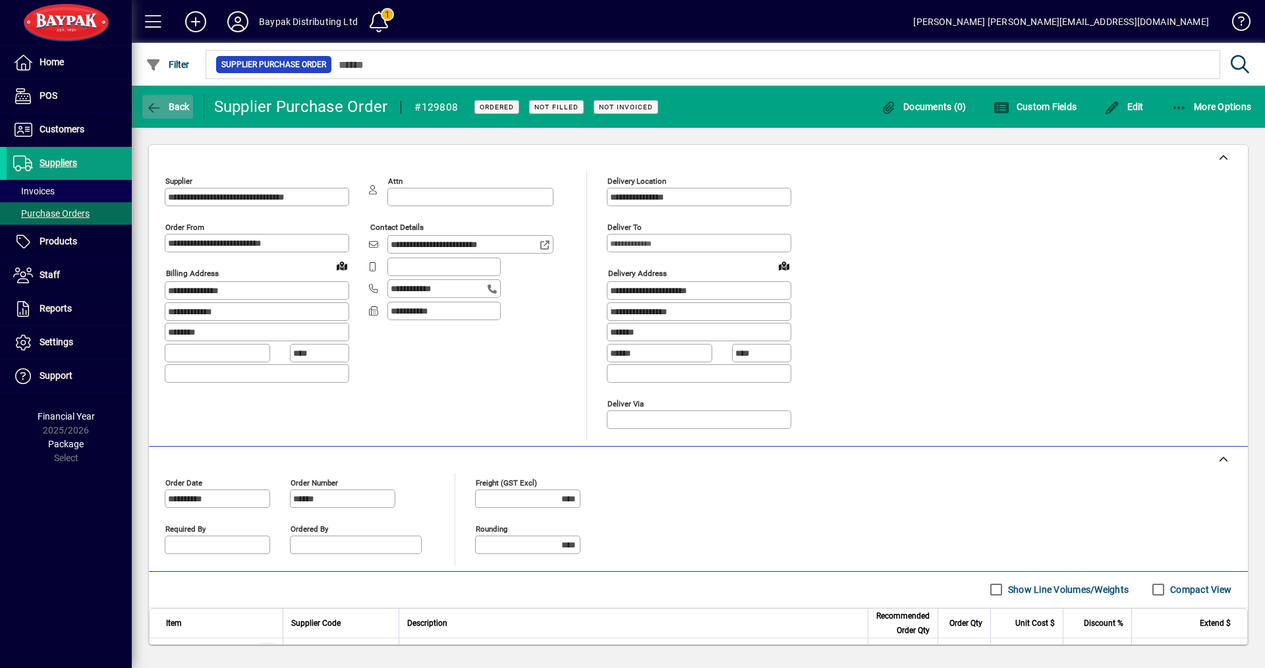
click at [181, 105] on span "Back" at bounding box center [168, 106] width 44 height 11
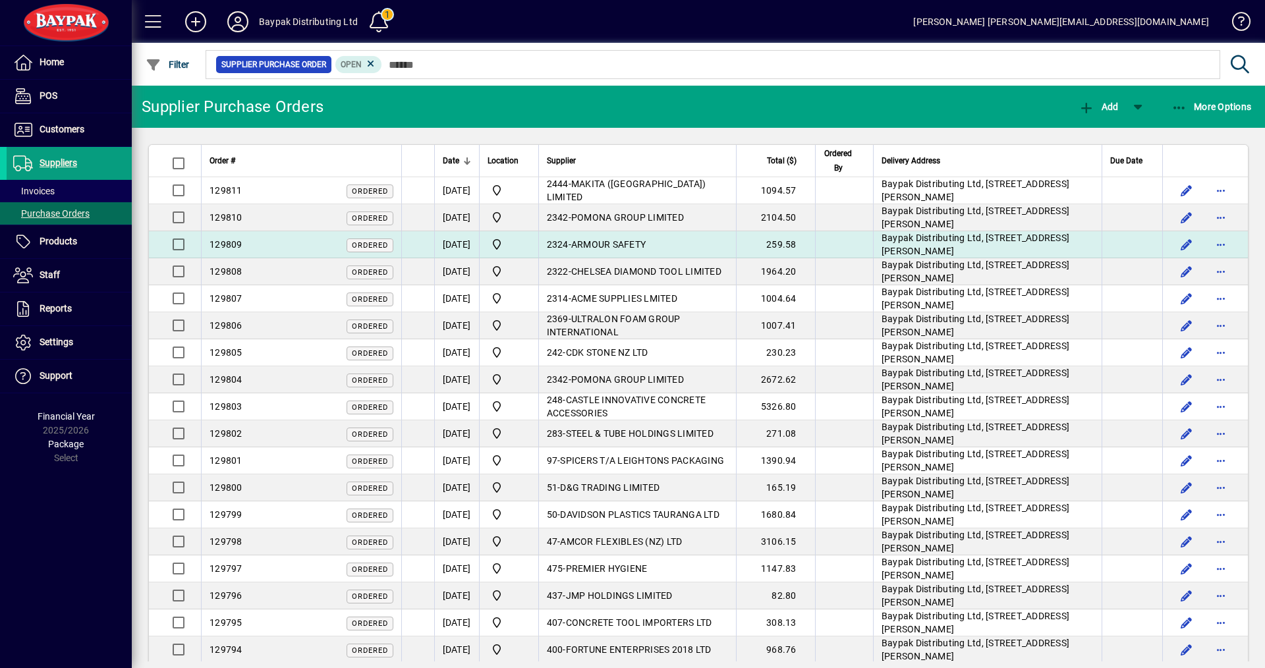
click at [227, 241] on span "129809" at bounding box center [226, 244] width 33 height 11
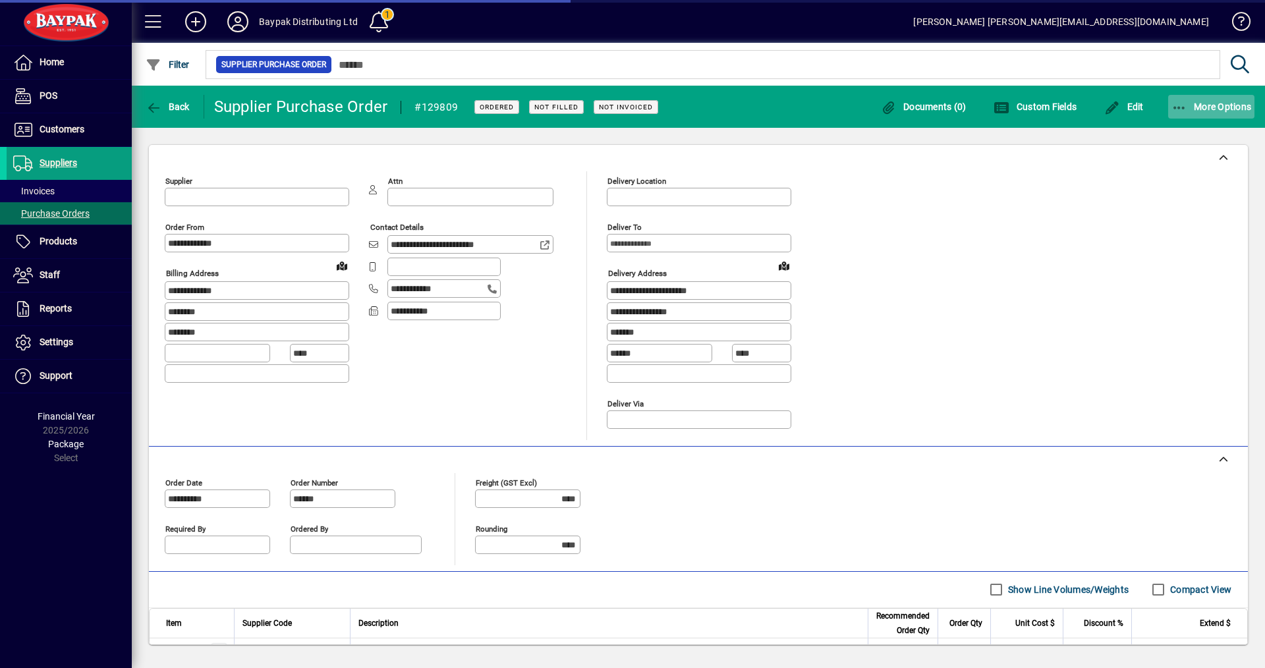
type input "**********"
click at [1208, 105] on span "More Options" at bounding box center [1212, 106] width 80 height 11
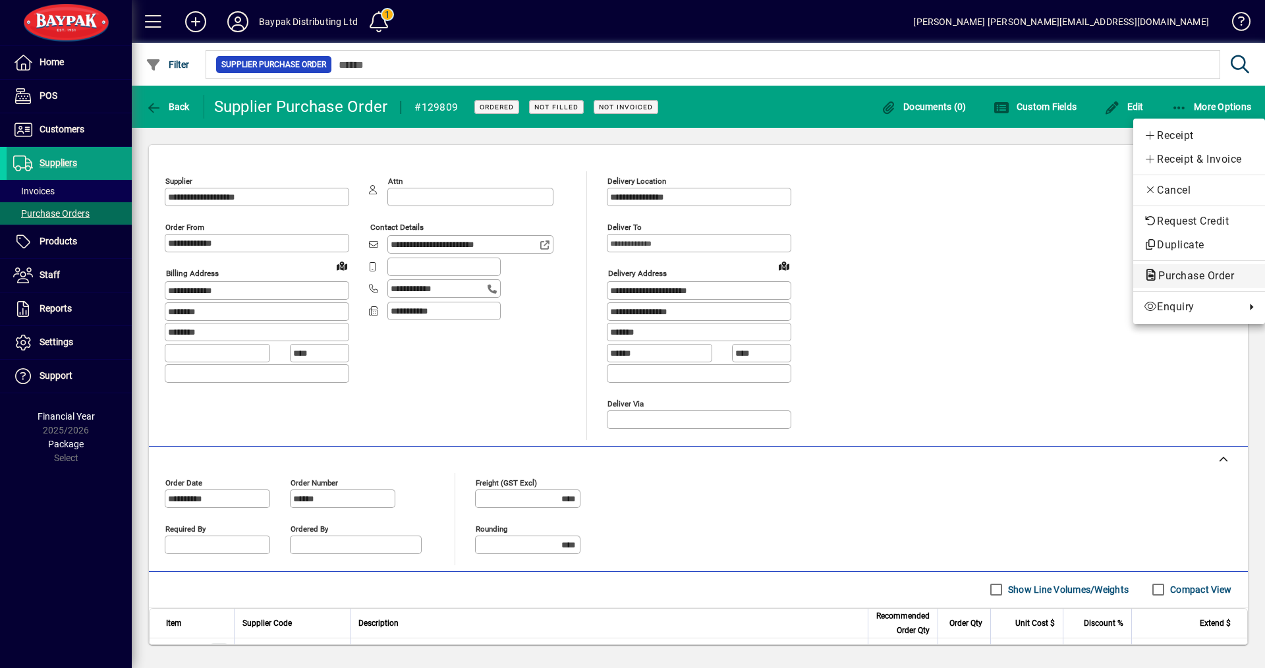
click at [1189, 277] on span "Purchase Order" at bounding box center [1192, 276] width 97 height 13
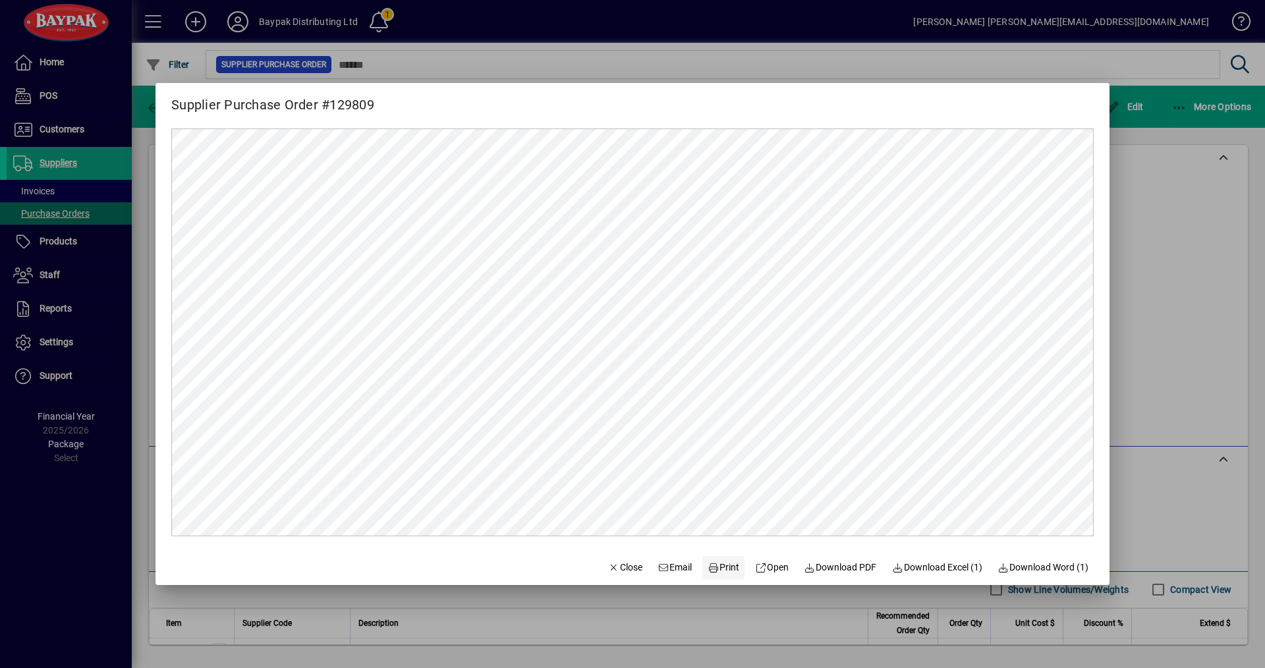
click at [710, 566] on span "Print" at bounding box center [724, 568] width 32 height 14
click at [613, 568] on span "Close" at bounding box center [625, 568] width 34 height 14
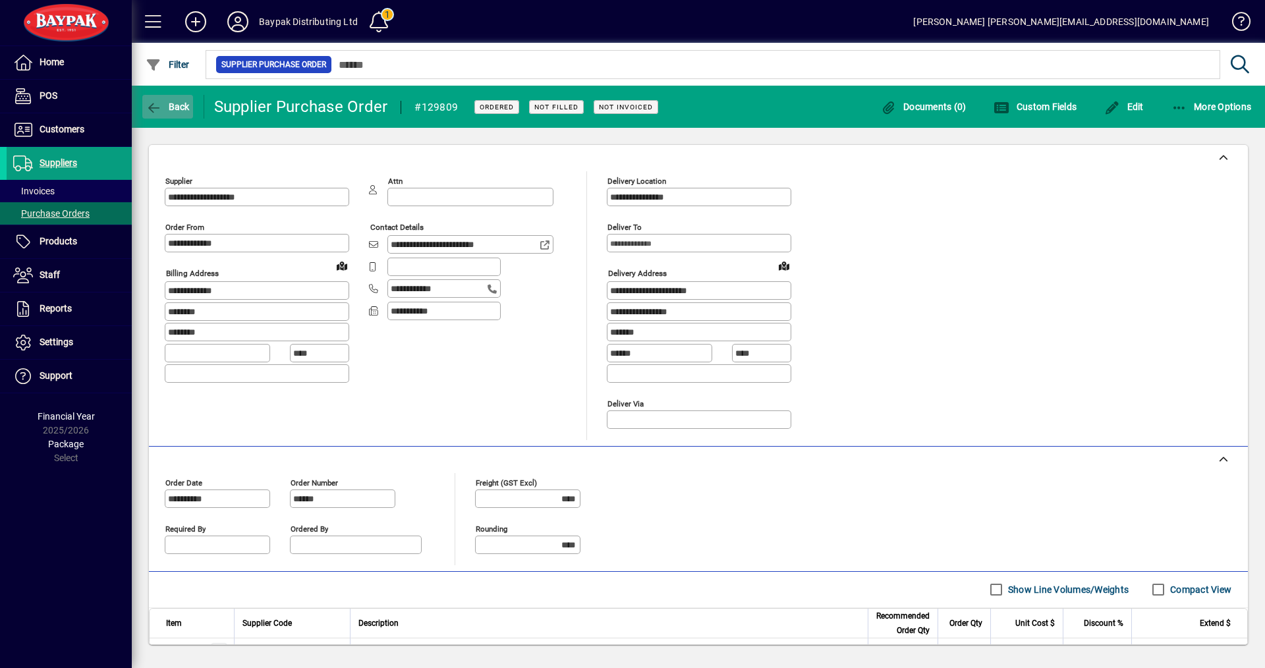
click at [181, 102] on span "Back" at bounding box center [168, 106] width 44 height 11
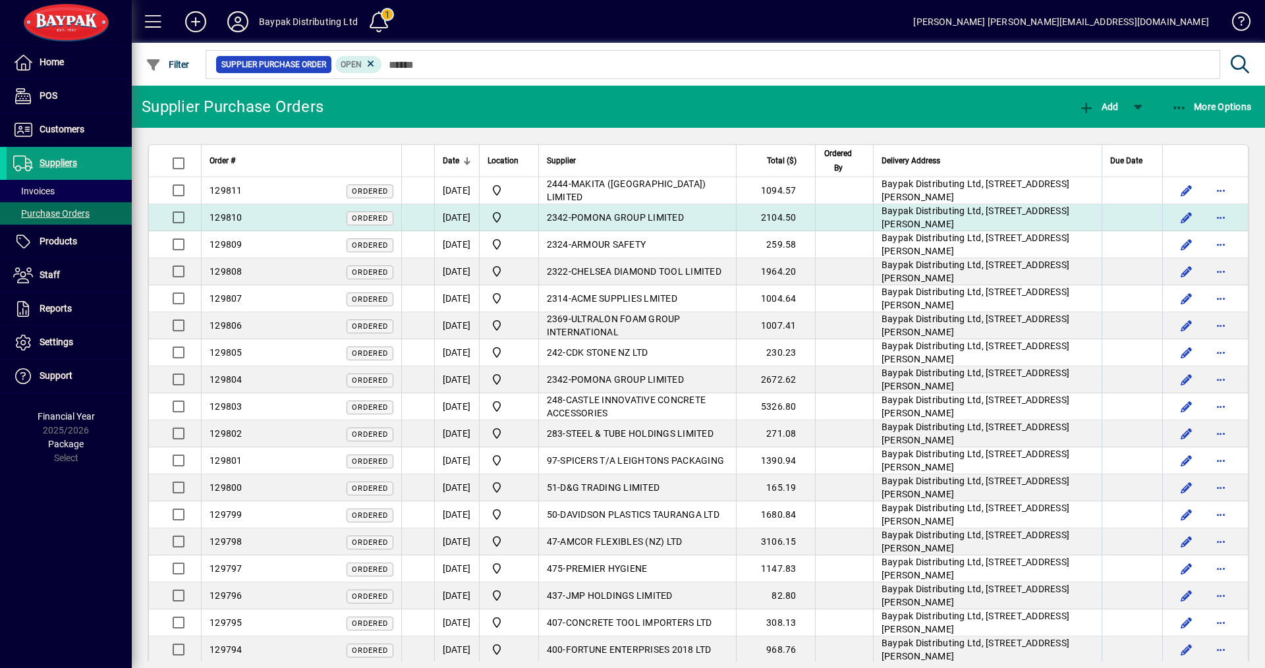
click at [233, 212] on span "129810" at bounding box center [226, 217] width 33 height 11
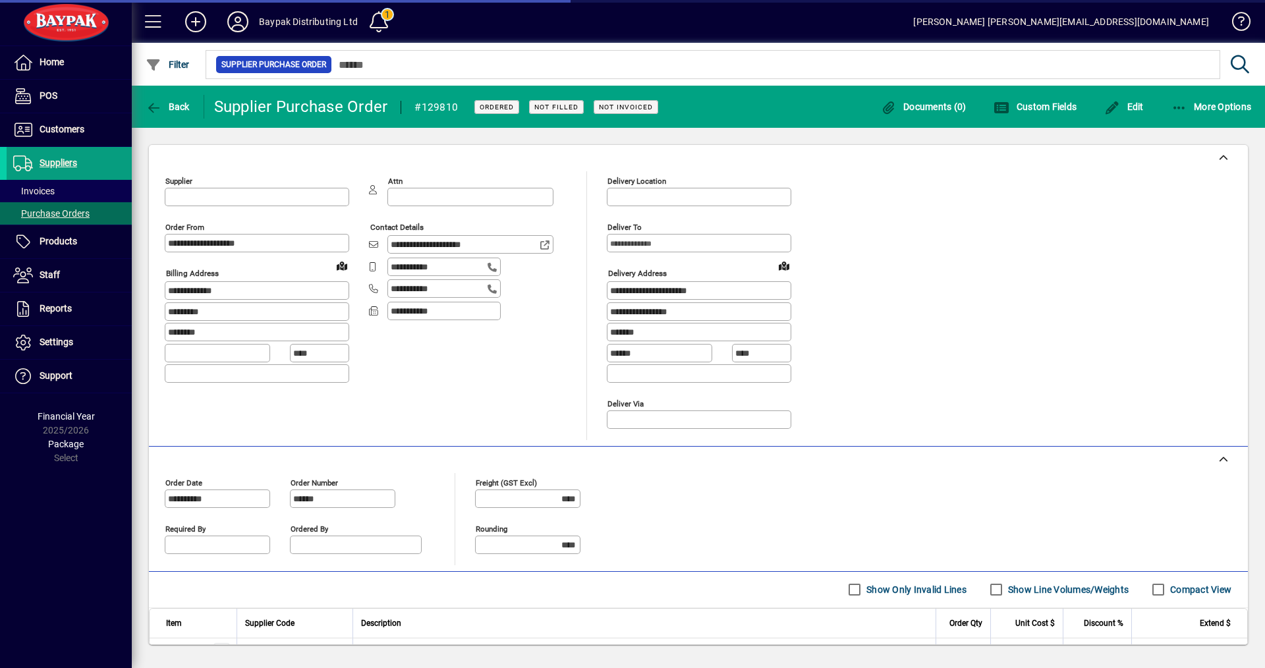
type input "**********"
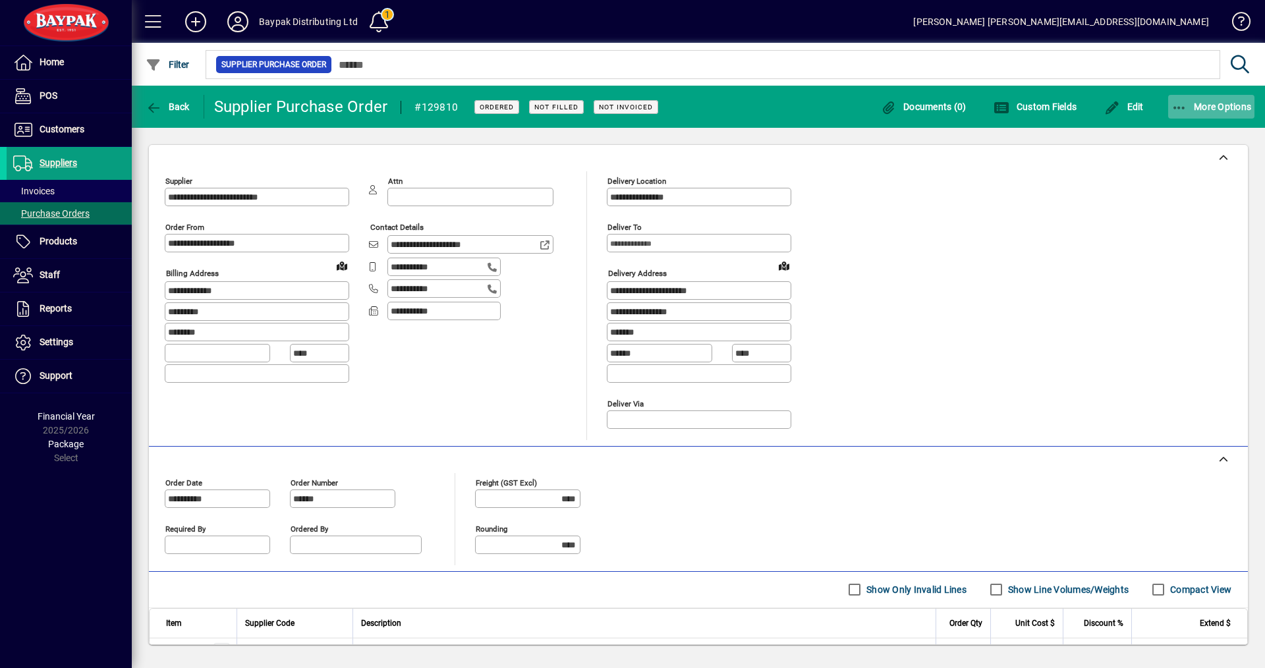
click at [1210, 109] on span "More Options" at bounding box center [1212, 106] width 80 height 11
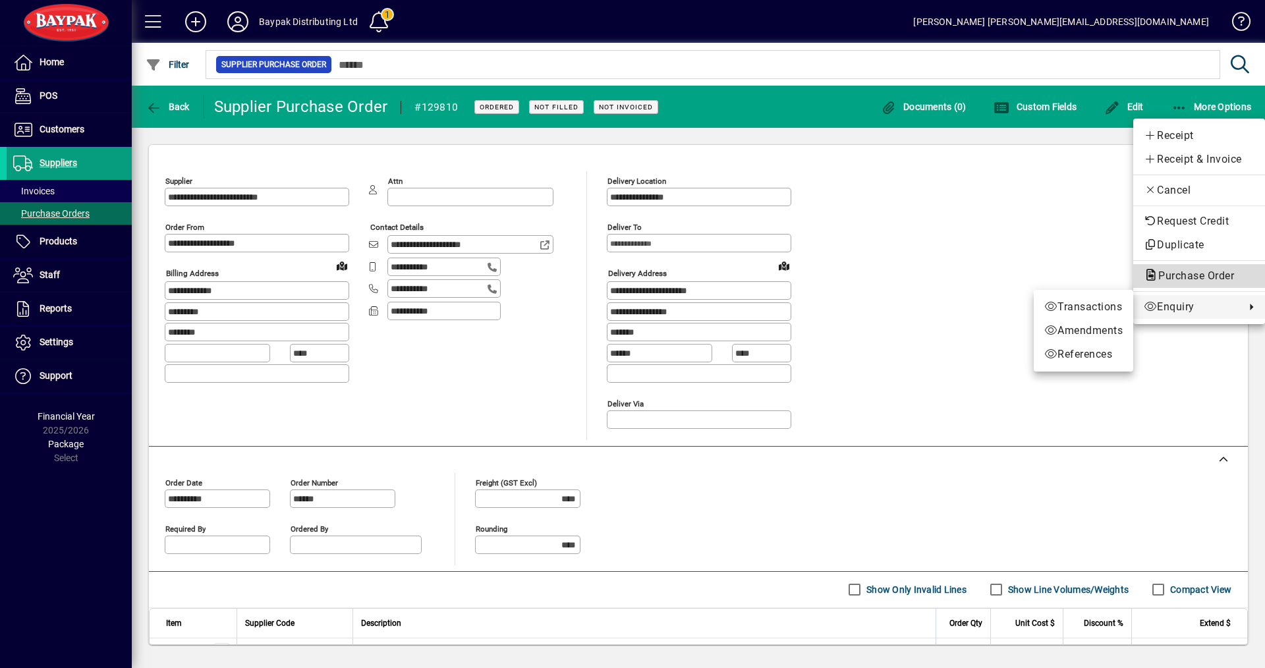
click at [1174, 270] on span "Purchase Order" at bounding box center [1192, 276] width 97 height 13
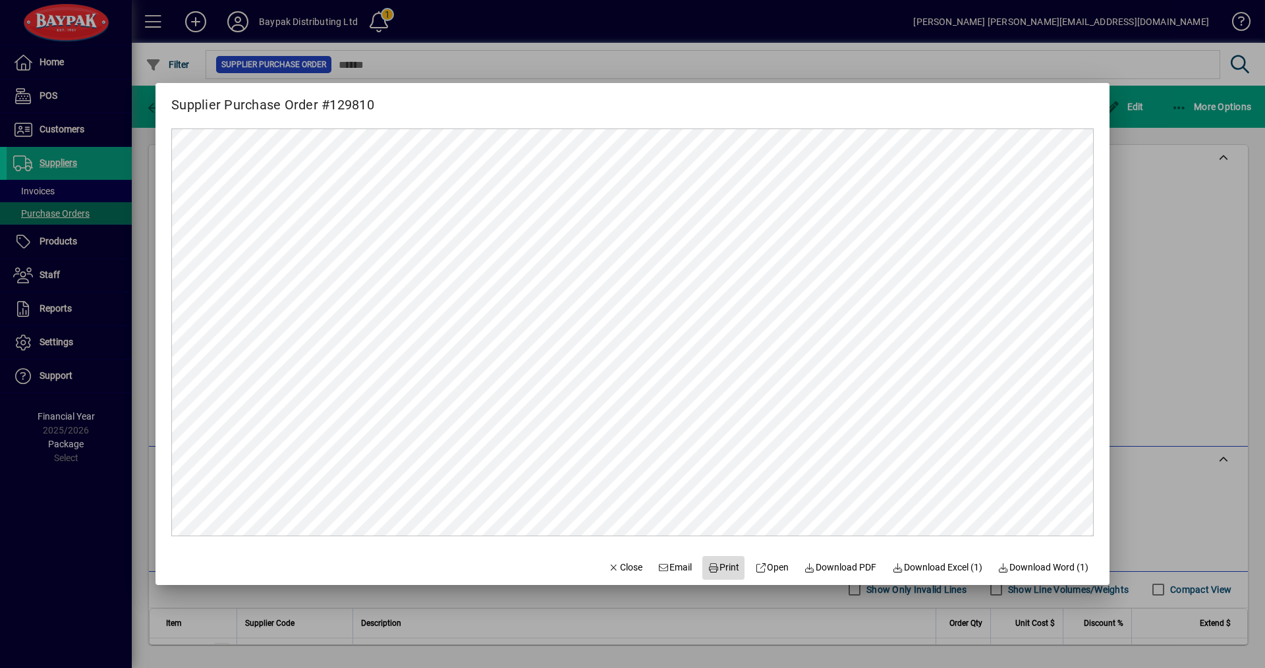
click at [724, 570] on span "Print" at bounding box center [724, 568] width 32 height 14
click at [608, 569] on span "Close" at bounding box center [625, 568] width 34 height 14
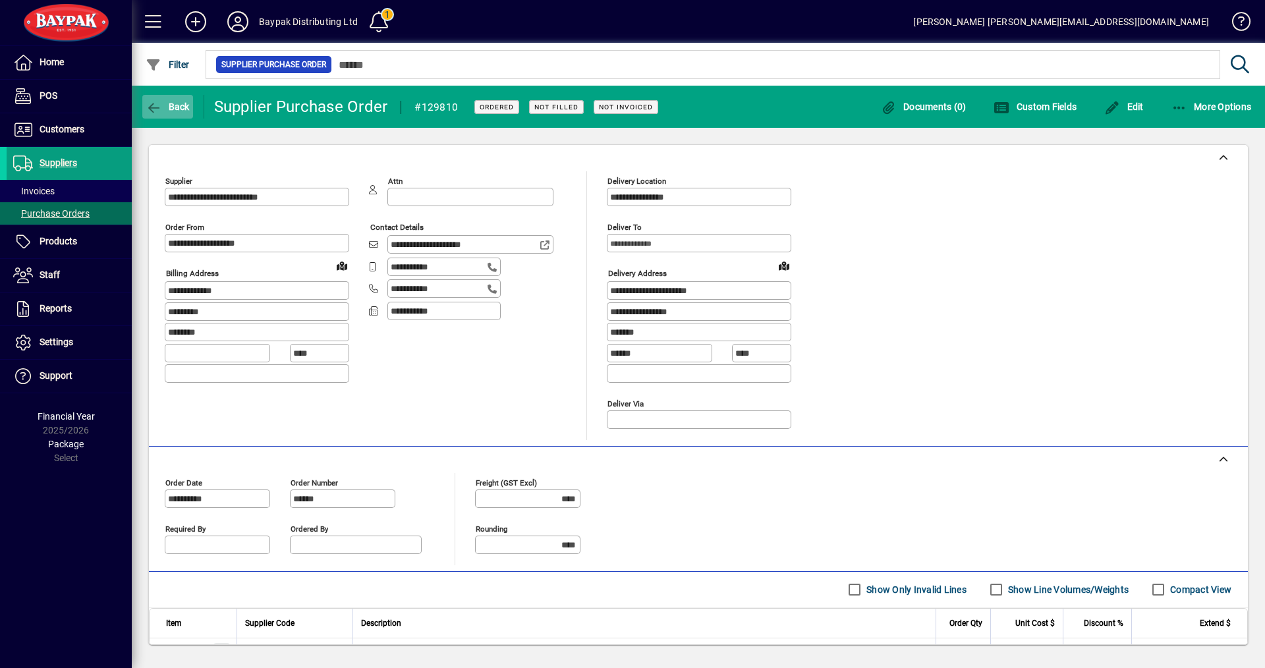
click at [175, 105] on span "Back" at bounding box center [168, 106] width 44 height 11
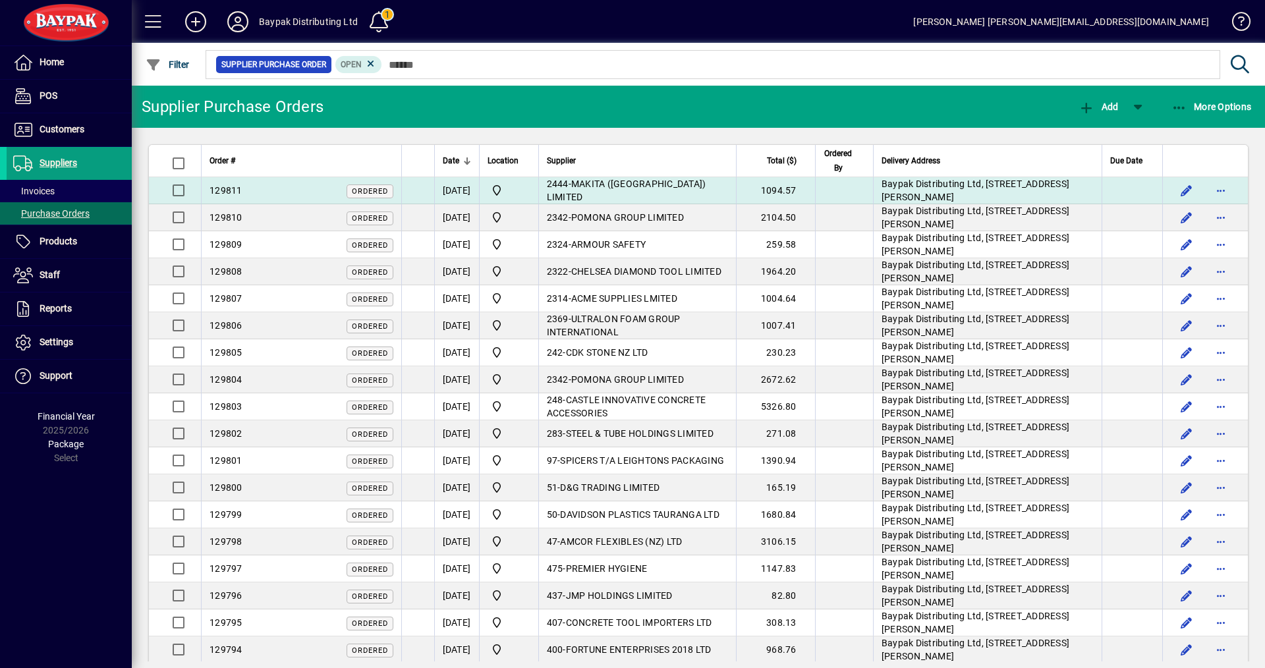
click at [237, 192] on span "129811" at bounding box center [226, 190] width 33 height 11
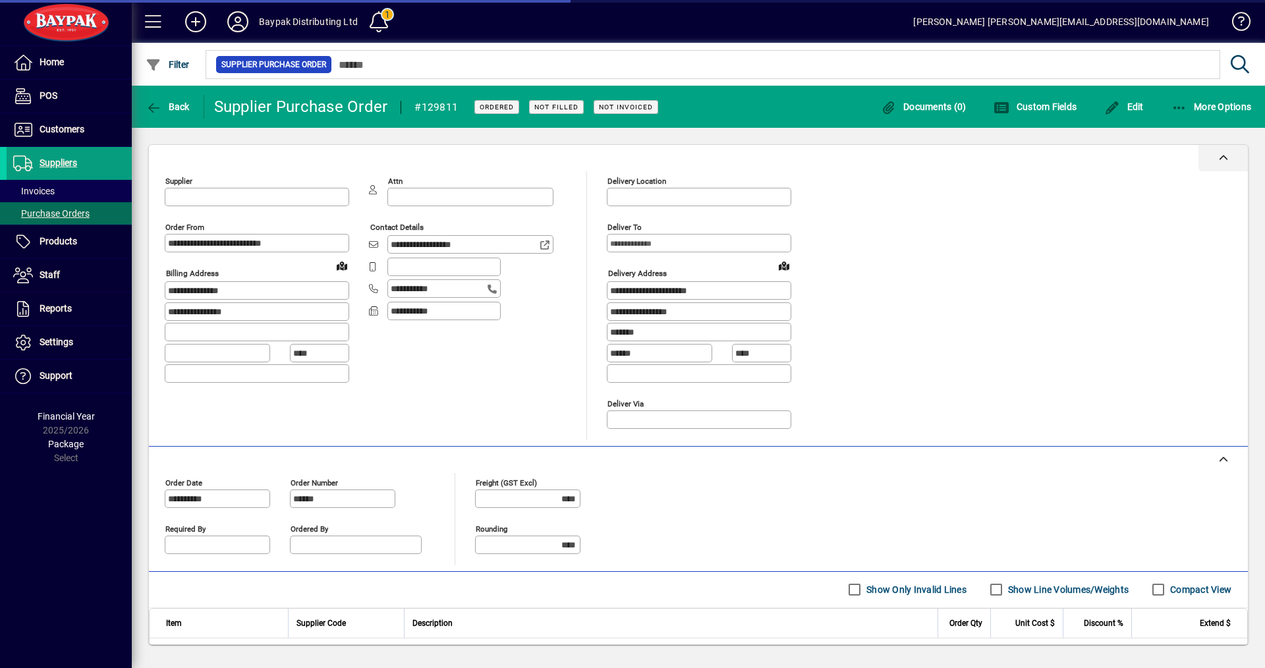
type input "**********"
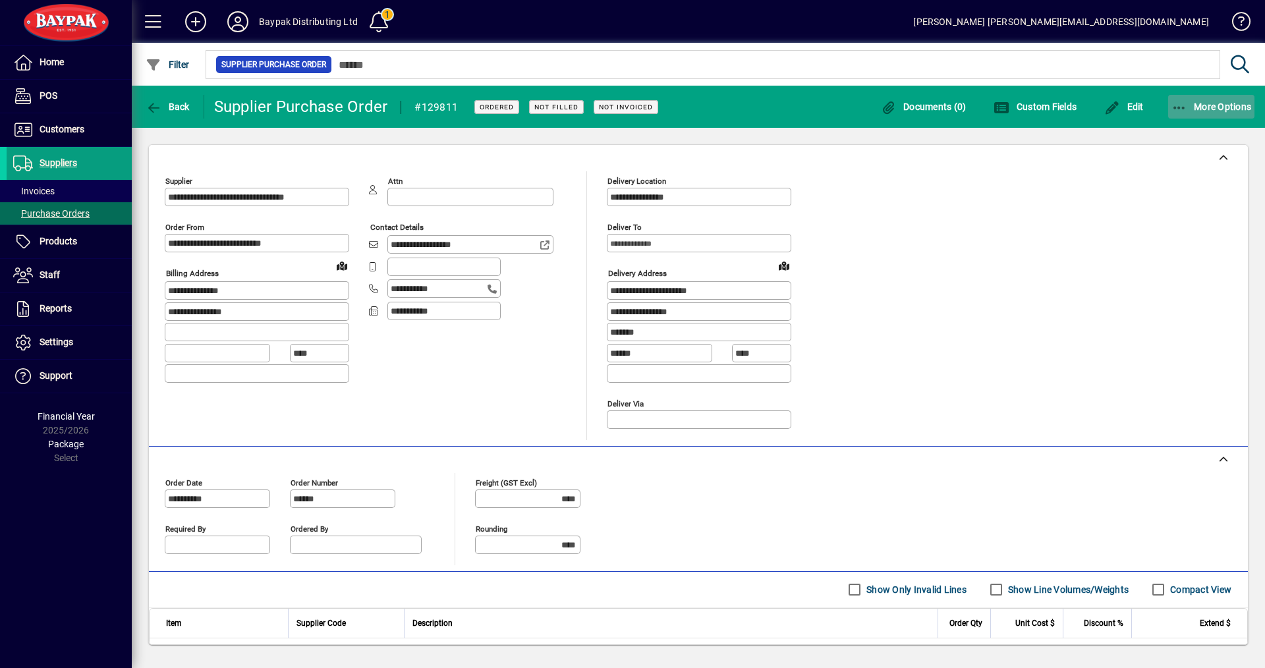
click at [1203, 108] on span "More Options" at bounding box center [1212, 106] width 80 height 11
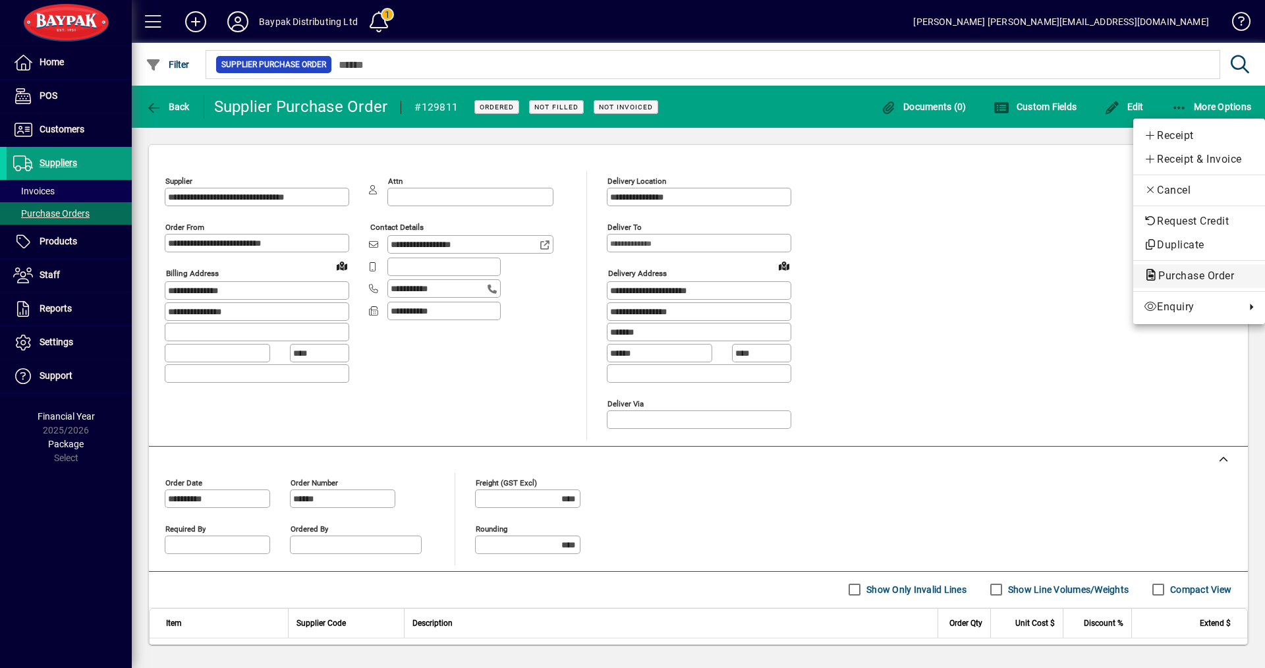
click at [1195, 279] on span "Purchase Order" at bounding box center [1192, 276] width 97 height 13
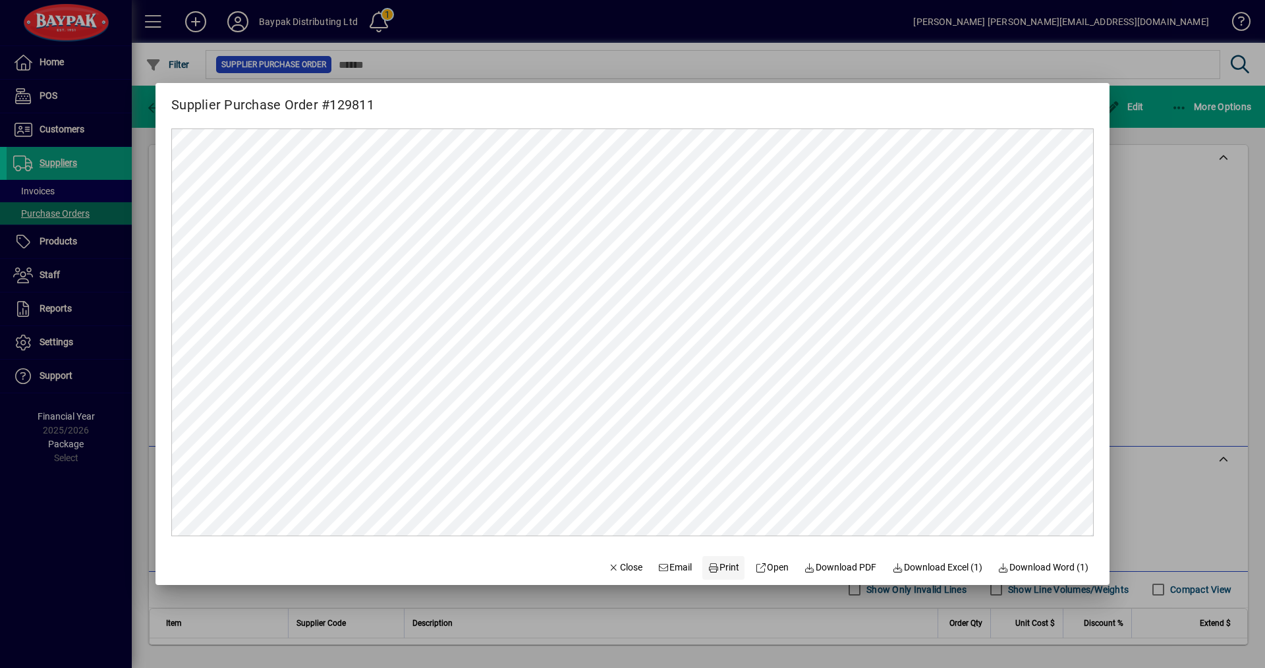
click at [722, 567] on span "Print" at bounding box center [724, 568] width 32 height 14
click at [618, 563] on span "Close" at bounding box center [625, 568] width 34 height 14
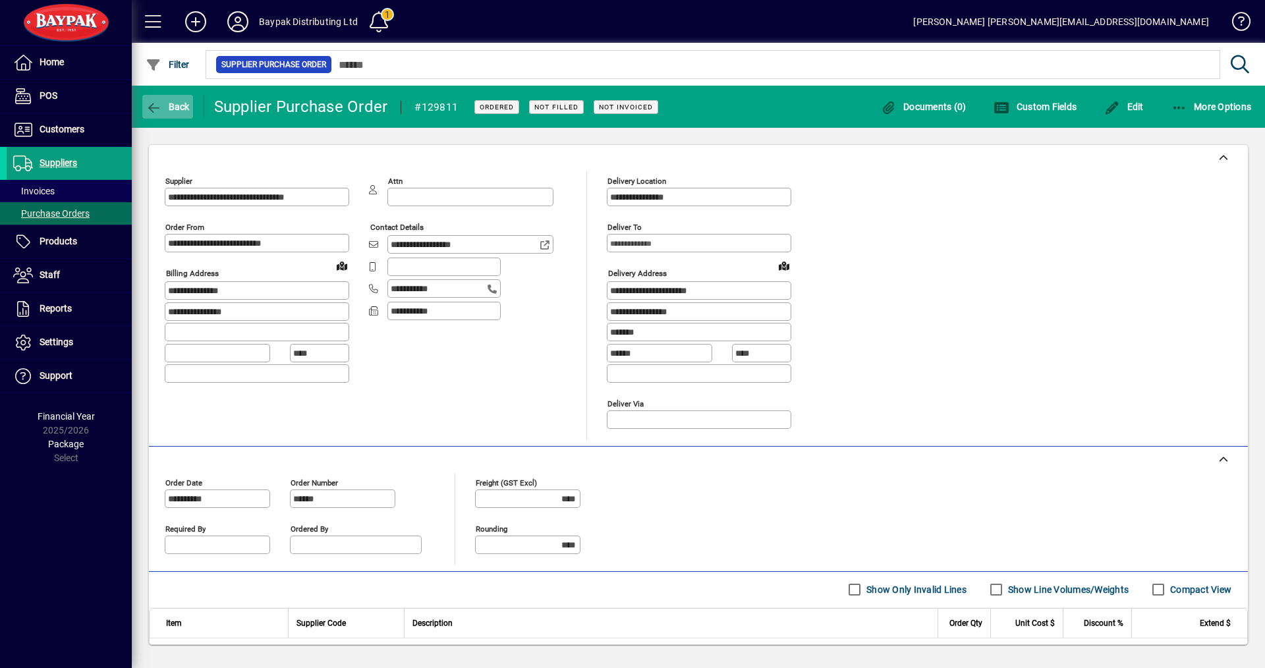
click at [179, 110] on span "Back" at bounding box center [168, 106] width 44 height 11
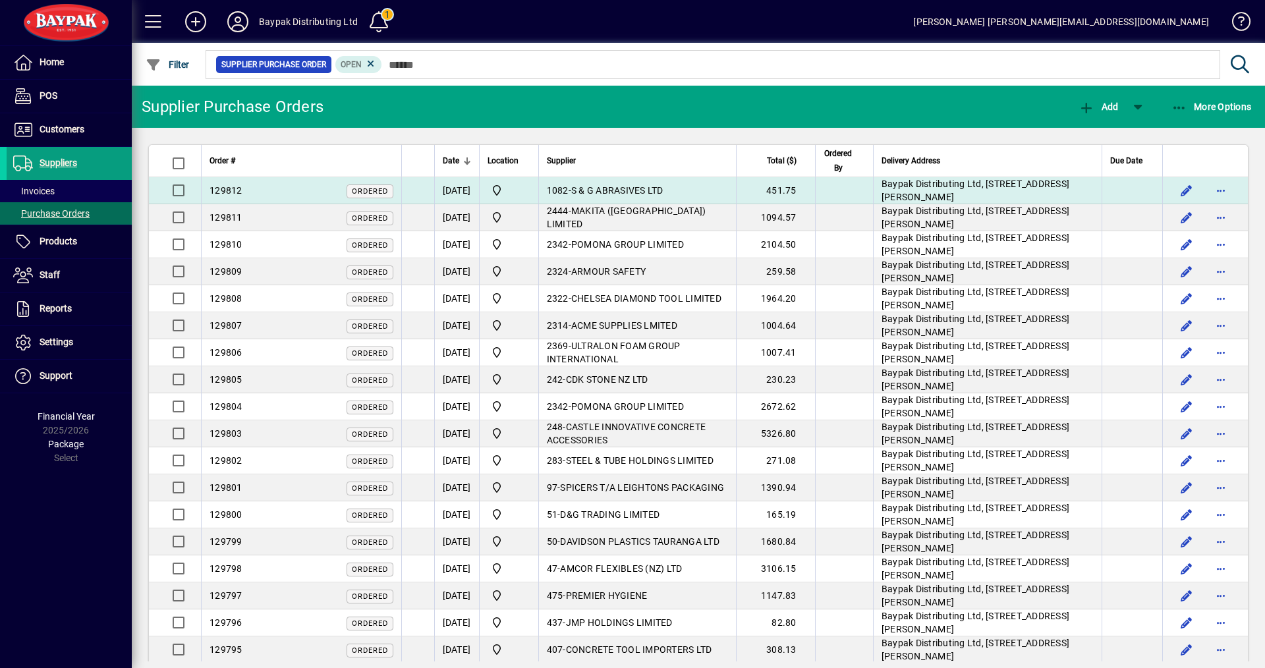
click at [274, 196] on div "129812 Ordered" at bounding box center [302, 191] width 184 height 14
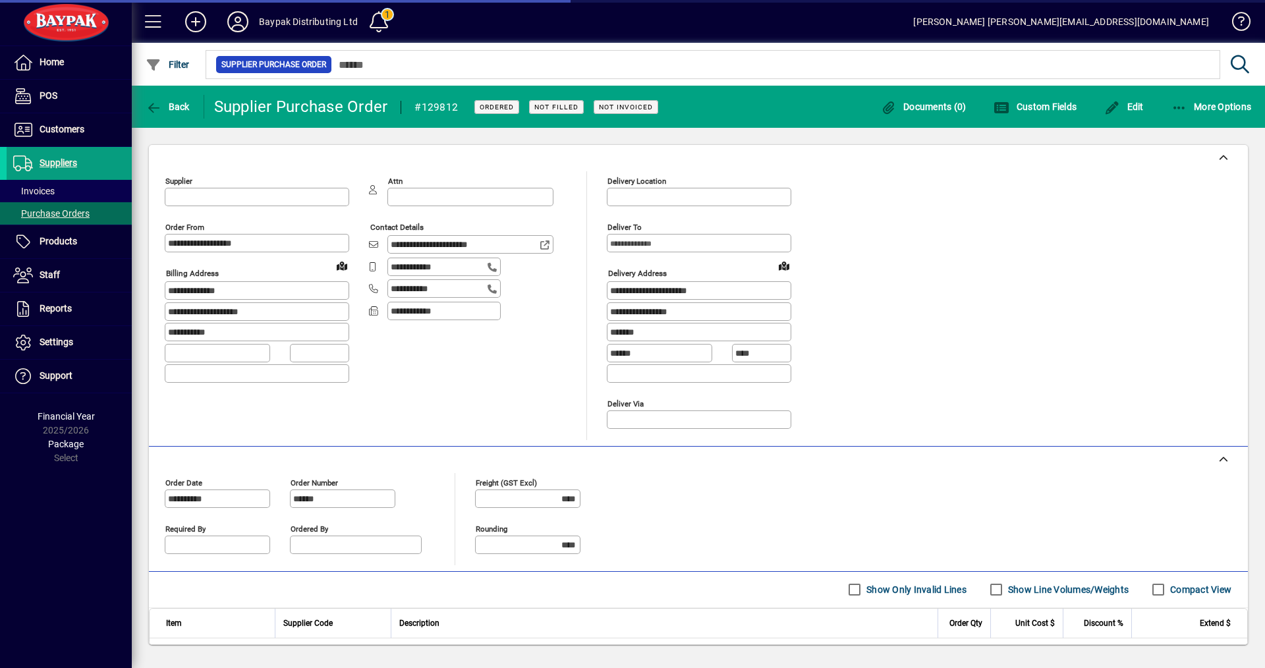
type input "**********"
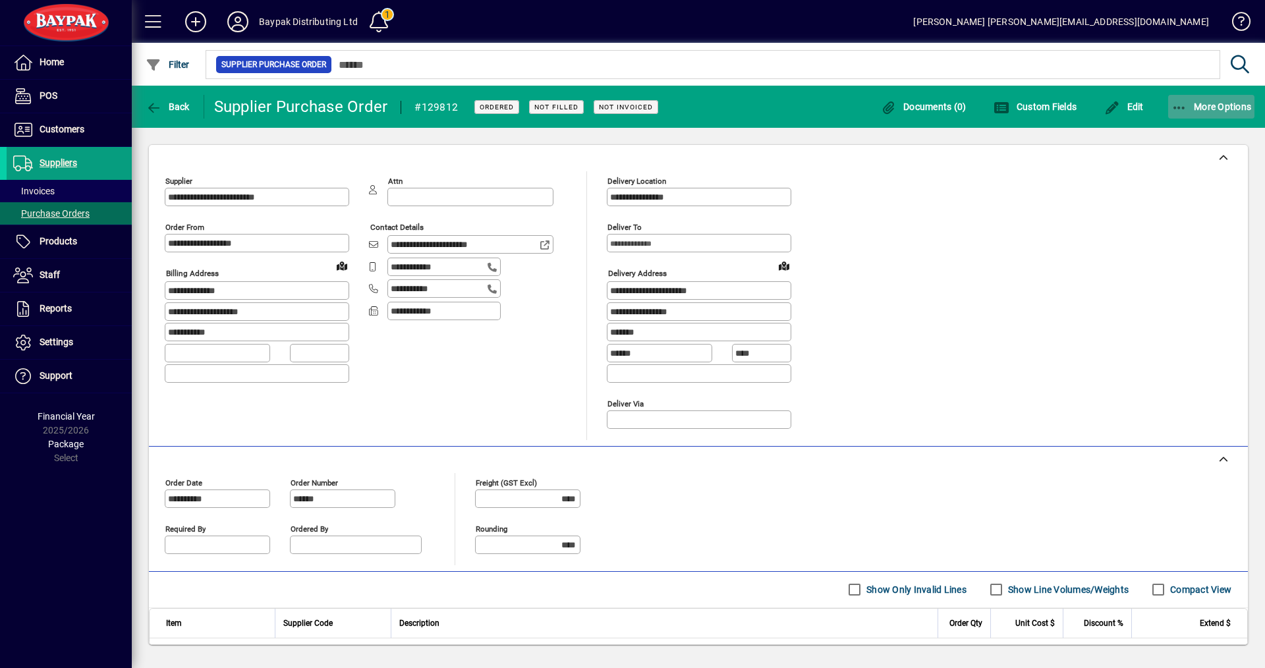
click at [1212, 105] on span "More Options" at bounding box center [1212, 106] width 80 height 11
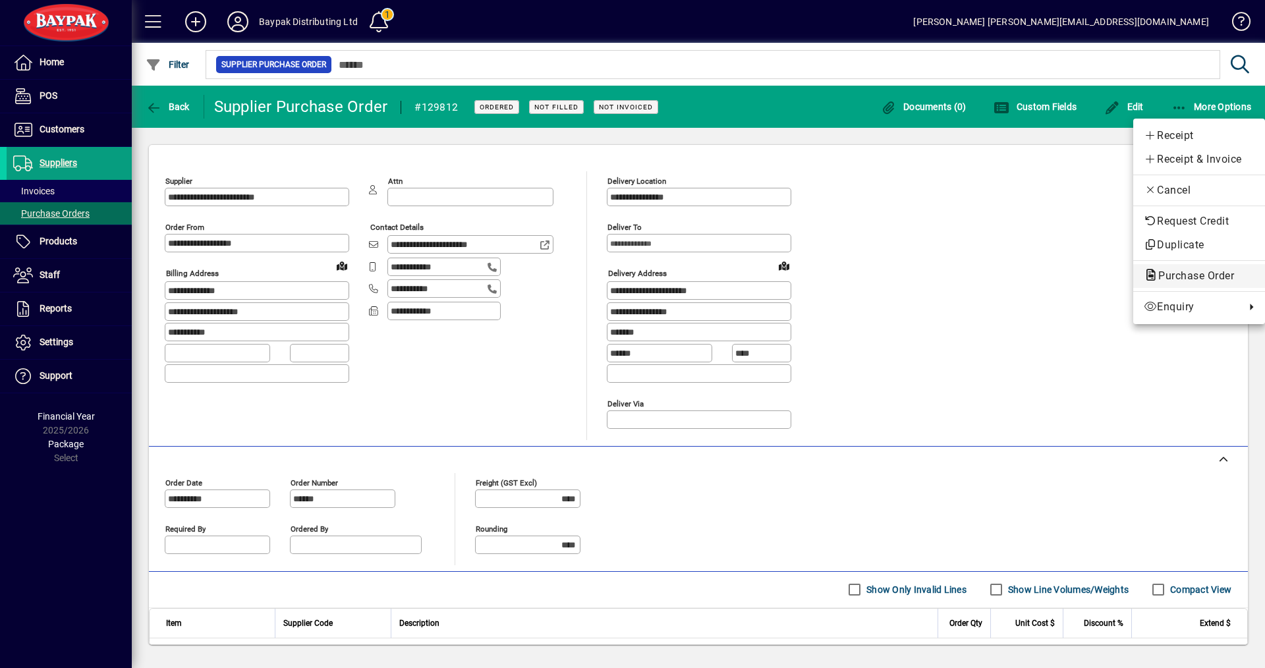
click at [1189, 275] on span "Purchase Order" at bounding box center [1192, 276] width 97 height 13
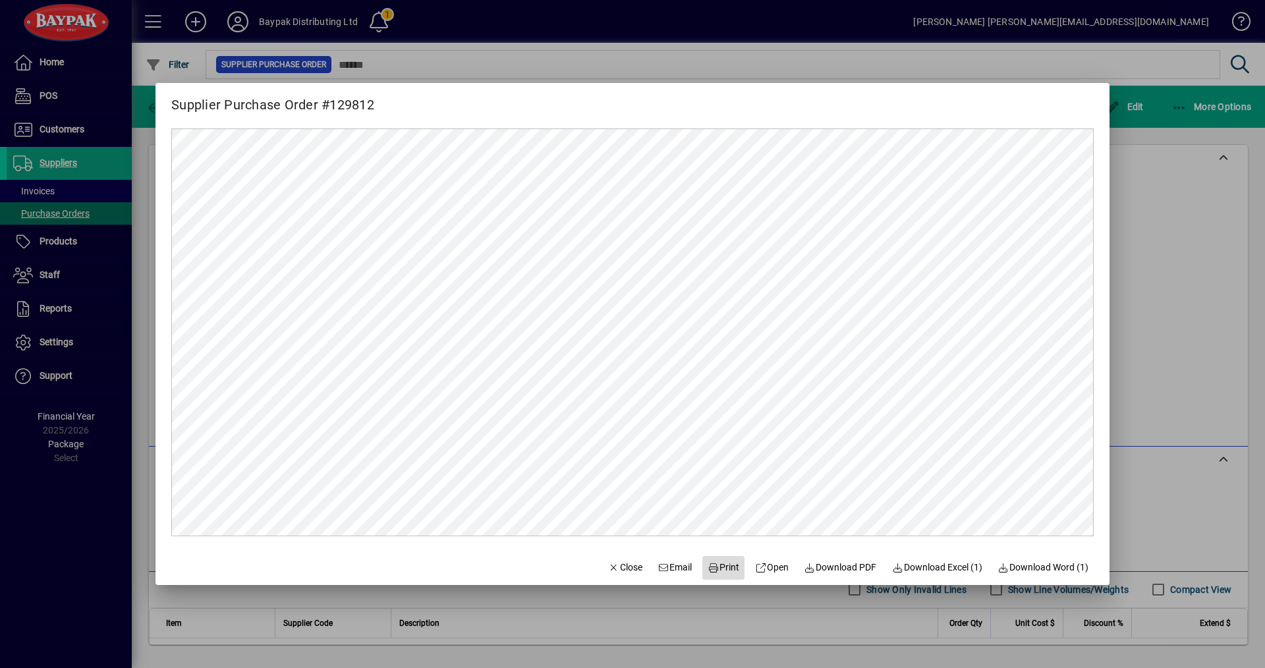
click at [721, 567] on span "Print" at bounding box center [724, 568] width 32 height 14
click at [617, 568] on span "Close" at bounding box center [625, 568] width 34 height 14
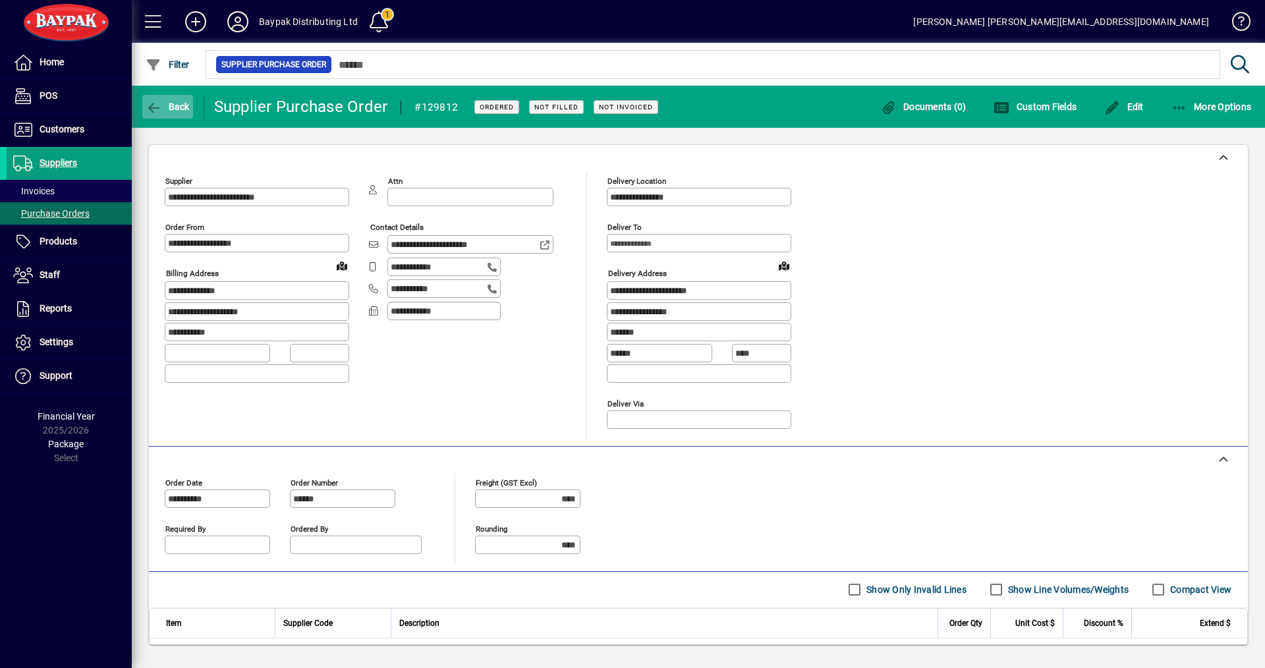
click at [169, 103] on span "Back" at bounding box center [168, 106] width 44 height 11
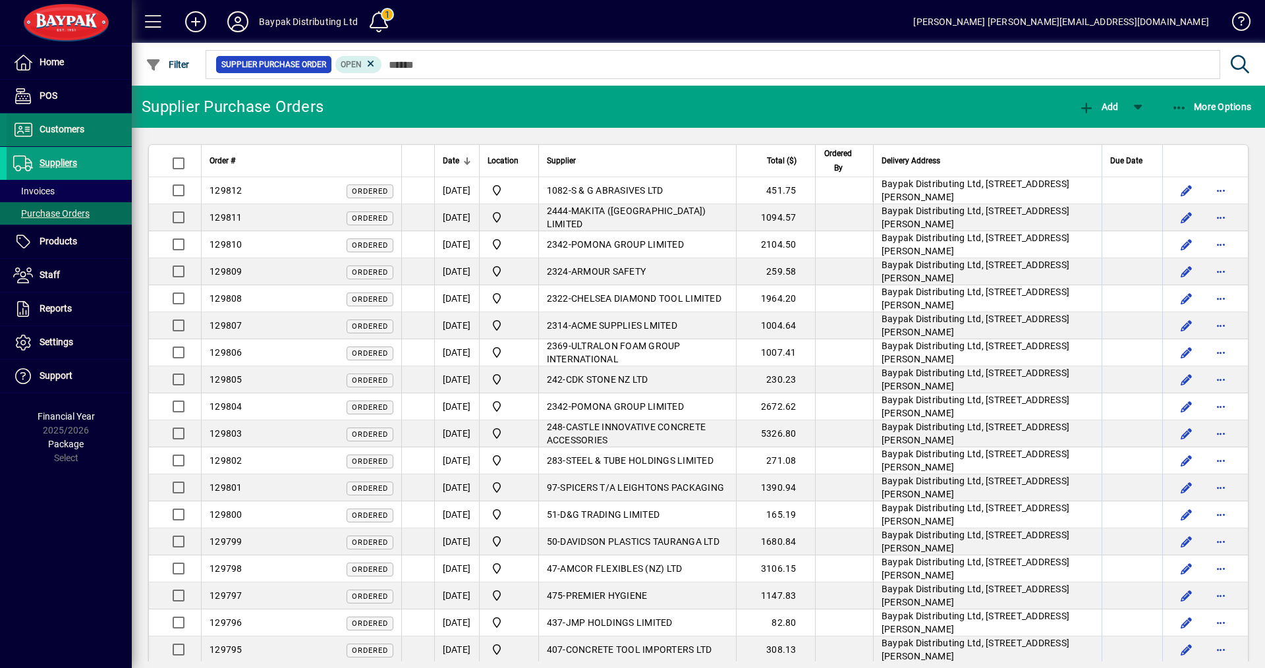
click at [51, 130] on span "Customers" at bounding box center [62, 129] width 45 height 11
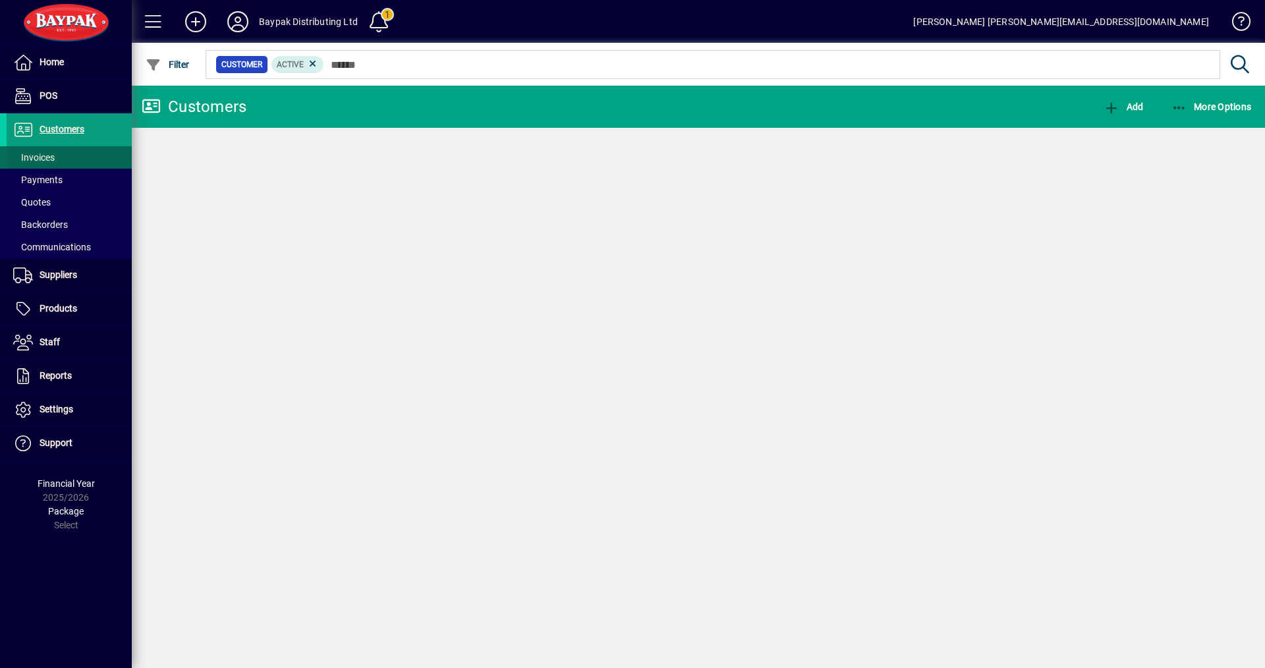
click at [43, 157] on span "Invoices" at bounding box center [34, 157] width 42 height 11
click at [38, 159] on span "Invoices" at bounding box center [34, 157] width 42 height 11
